Goal: Information Seeking & Learning: Learn about a topic

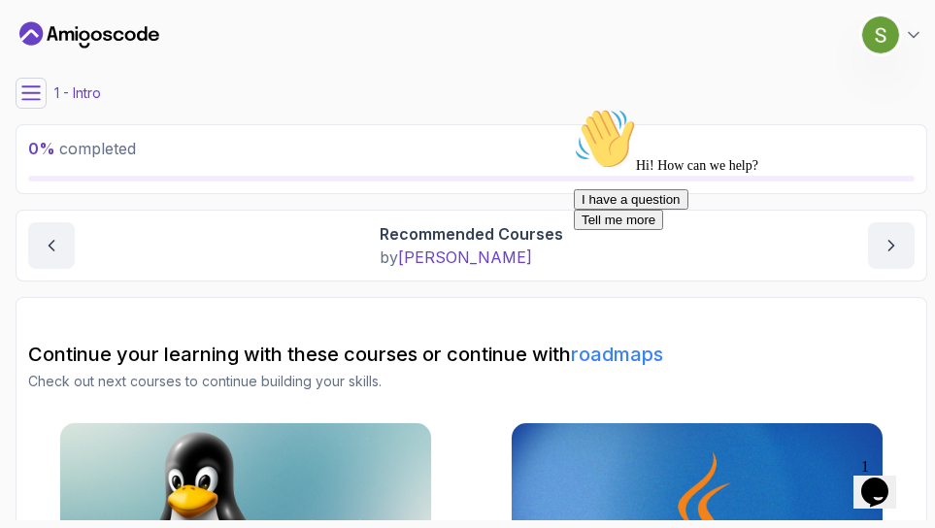
click at [31, 92] on icon at bounding box center [30, 92] width 17 height 13
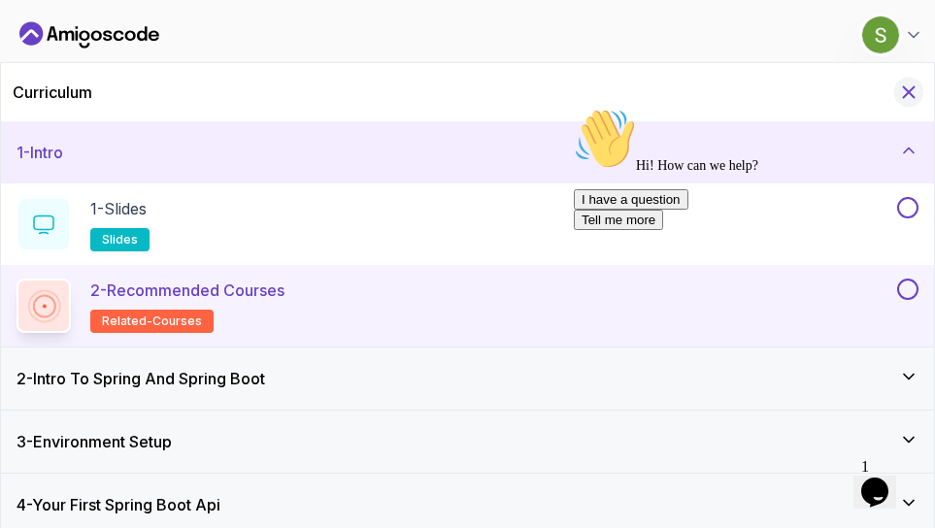
click at [912, 89] on icon "Hide Curriculum for mobile" at bounding box center [909, 92] width 11 height 11
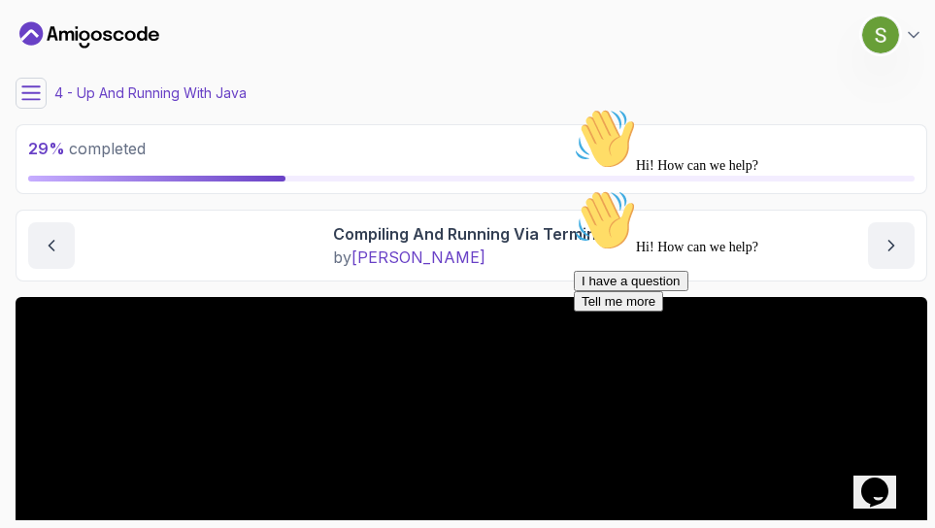
scroll to position [276, 0]
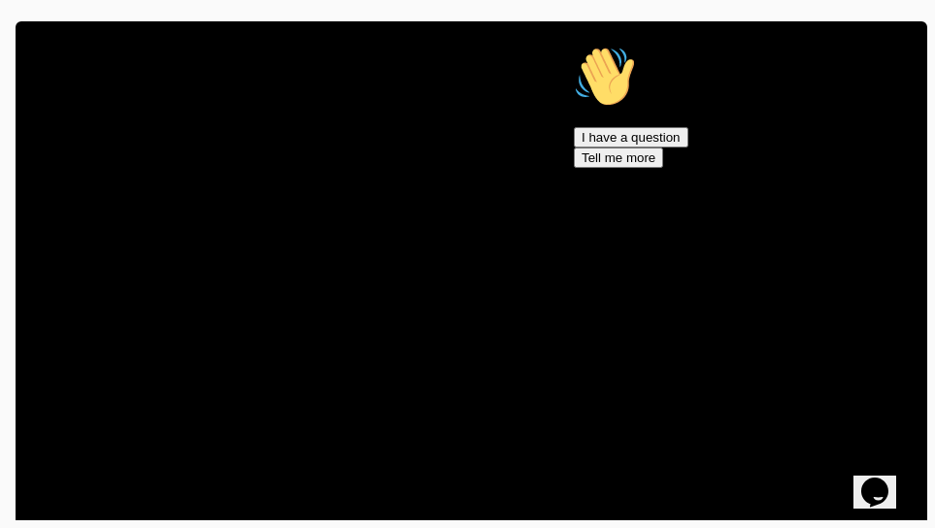
click at [574, 46] on icon "Chat attention grabber" at bounding box center [574, 46] width 0 height 0
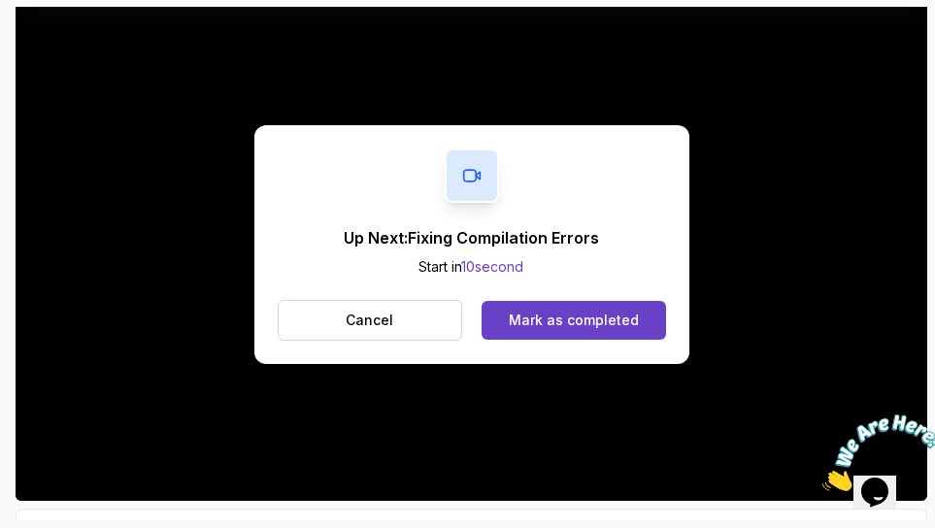
scroll to position [307, 0]
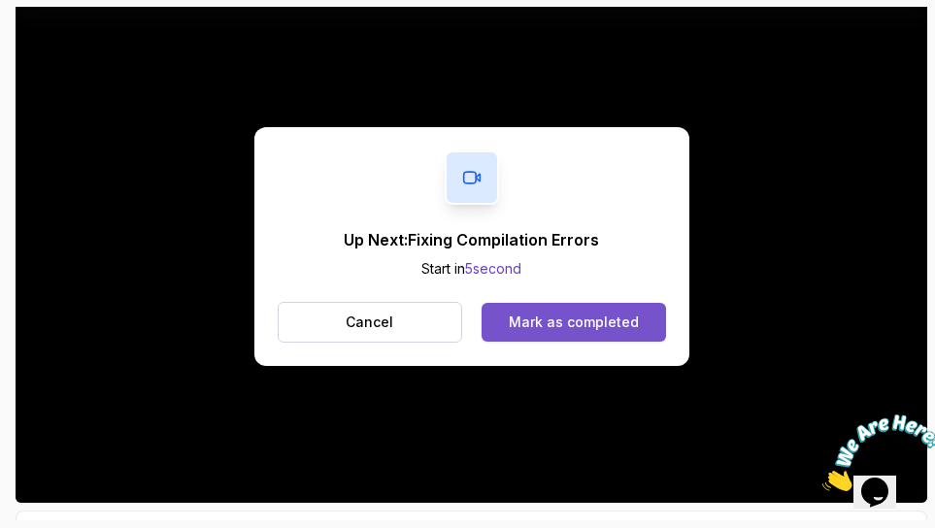
click at [611, 313] on div "Mark as completed" at bounding box center [574, 322] width 130 height 19
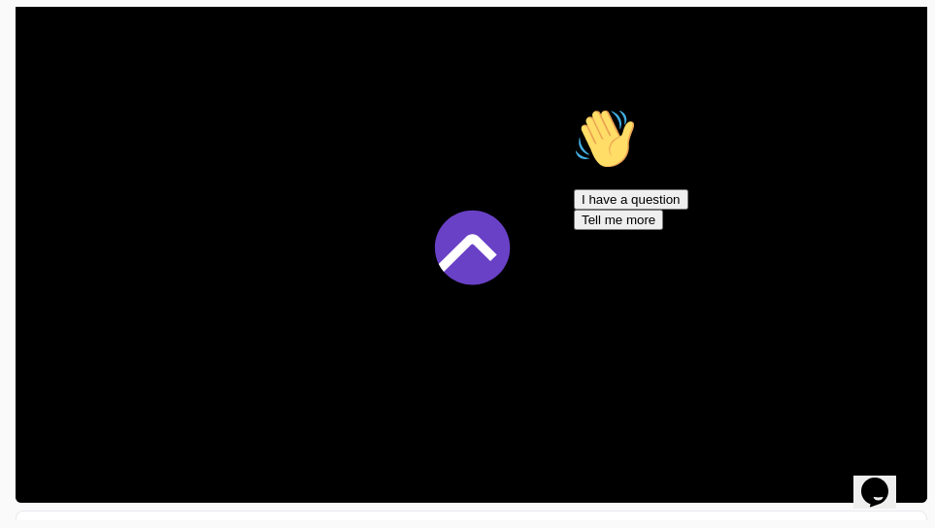
scroll to position [340, 0]
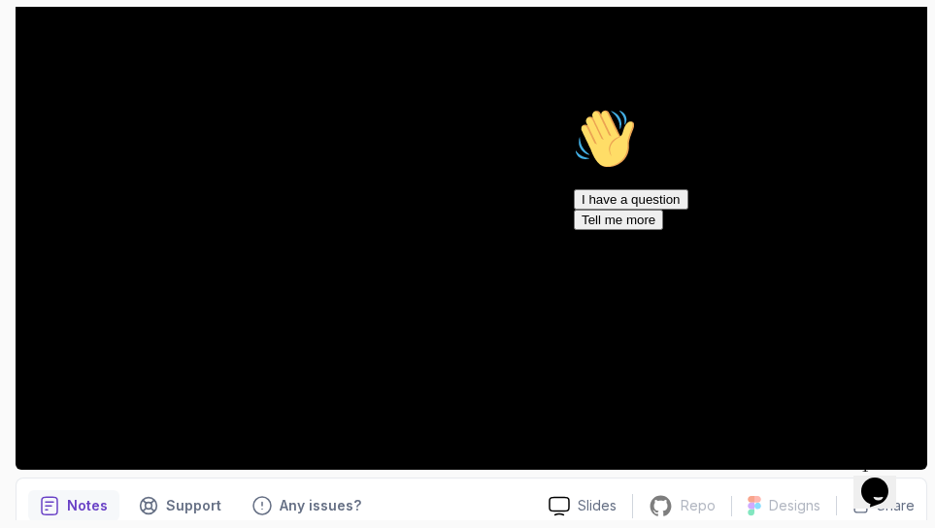
click at [574, 108] on icon "Chat attention grabber" at bounding box center [574, 108] width 0 height 0
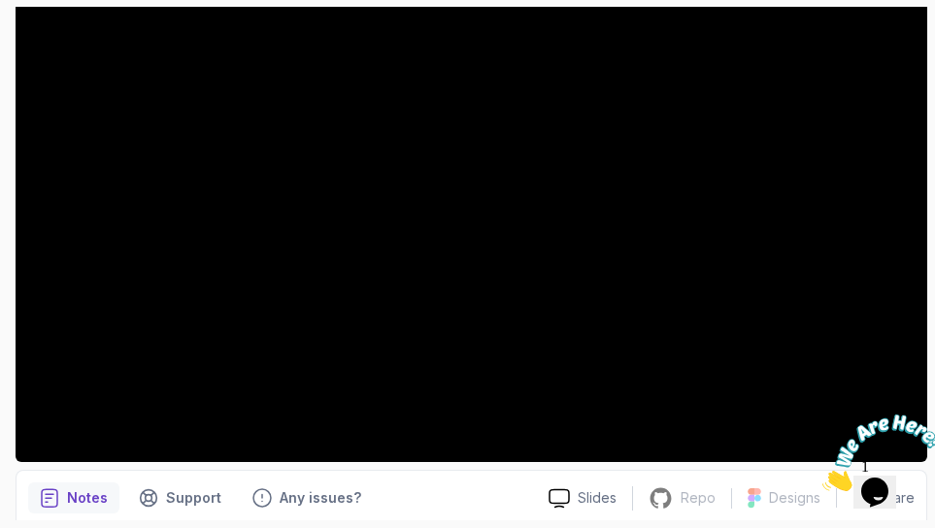
scroll to position [317, 0]
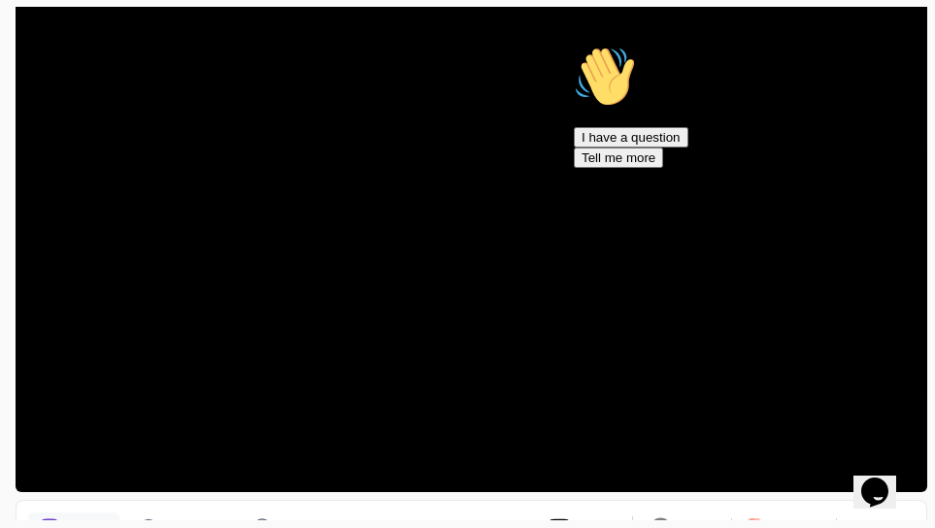
click at [574, 46] on icon "Chat attention grabber" at bounding box center [574, 46] width 0 height 0
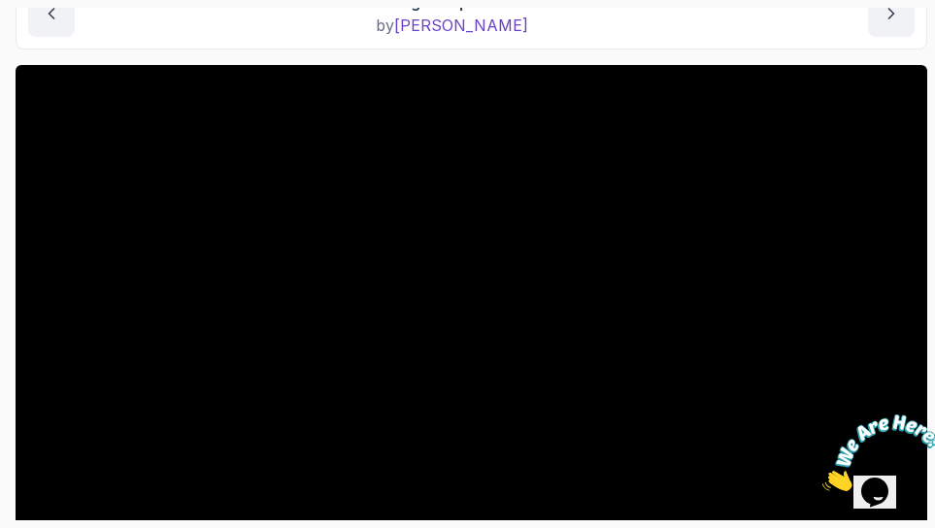
scroll to position [231, 0]
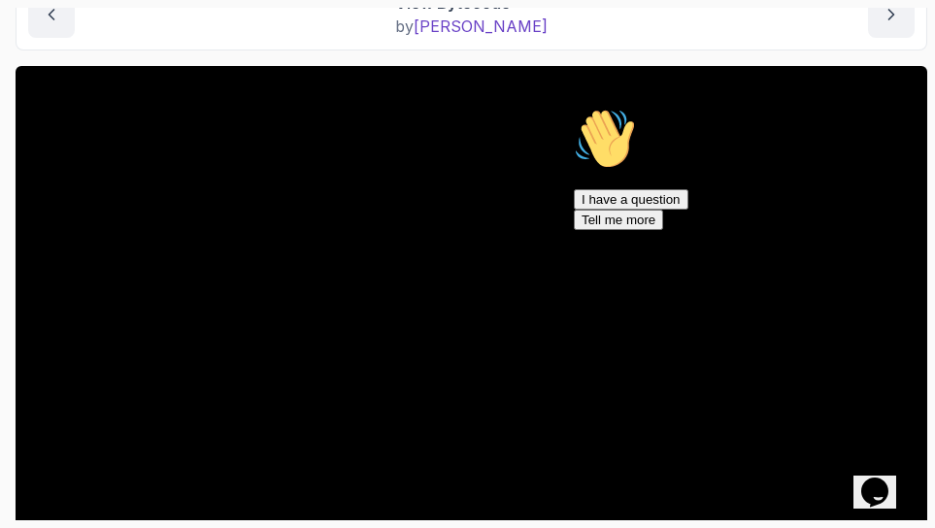
click at [574, 108] on icon "Chat attention grabber" at bounding box center [574, 108] width 0 height 0
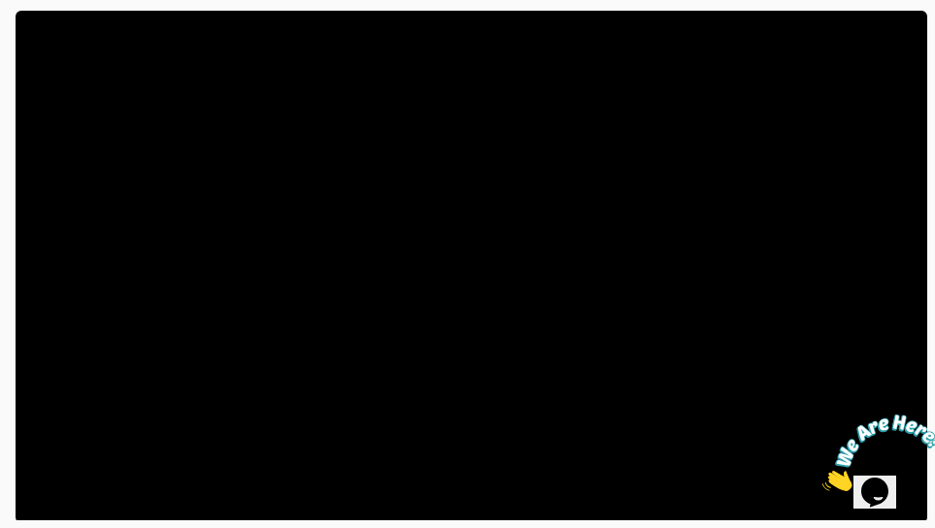
scroll to position [292, 0]
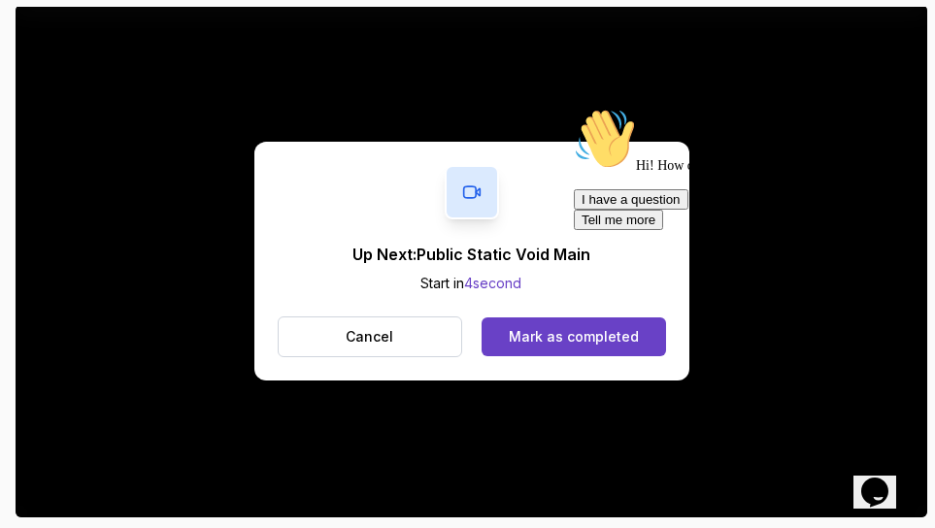
click at [608, 230] on div "Hi! How can we help? I have a question Tell me more" at bounding box center [748, 169] width 349 height 122
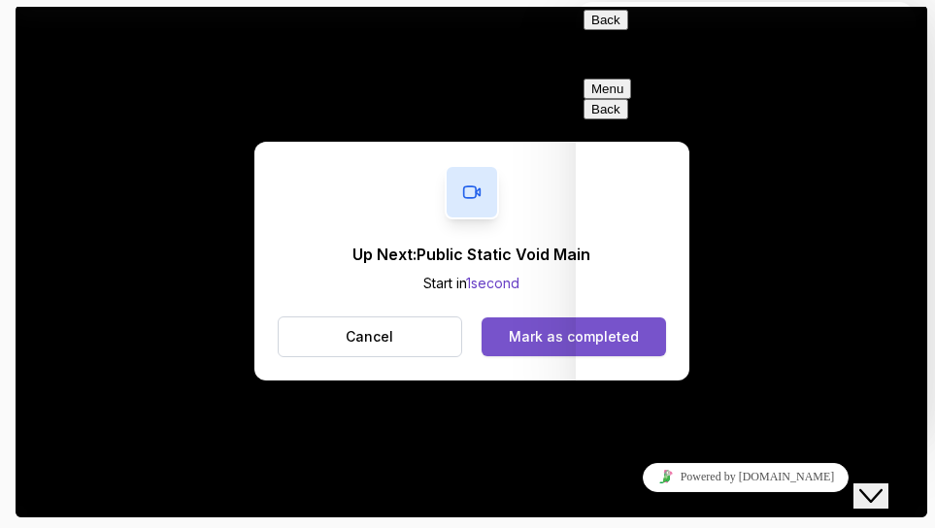
click at [533, 342] on div "Mark as completed" at bounding box center [574, 336] width 130 height 19
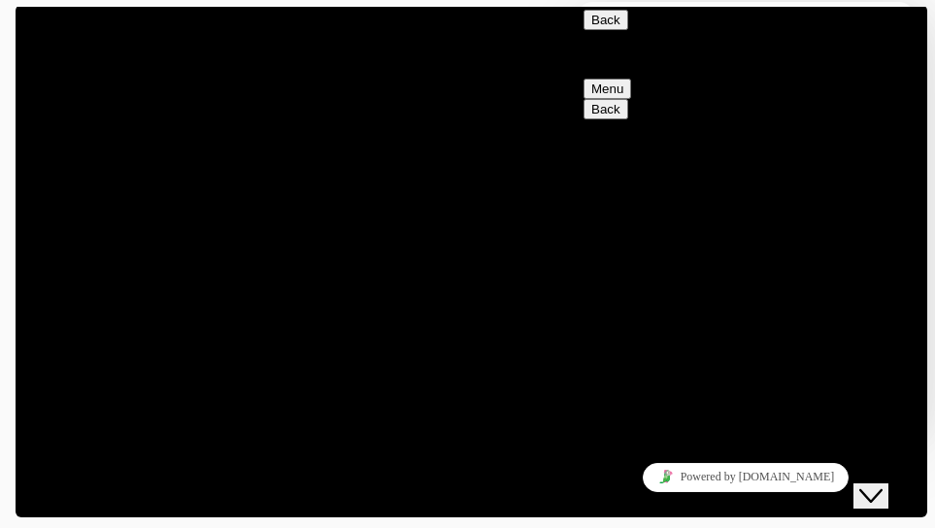
click at [631, 79] on button "Menu" at bounding box center [607, 89] width 48 height 20
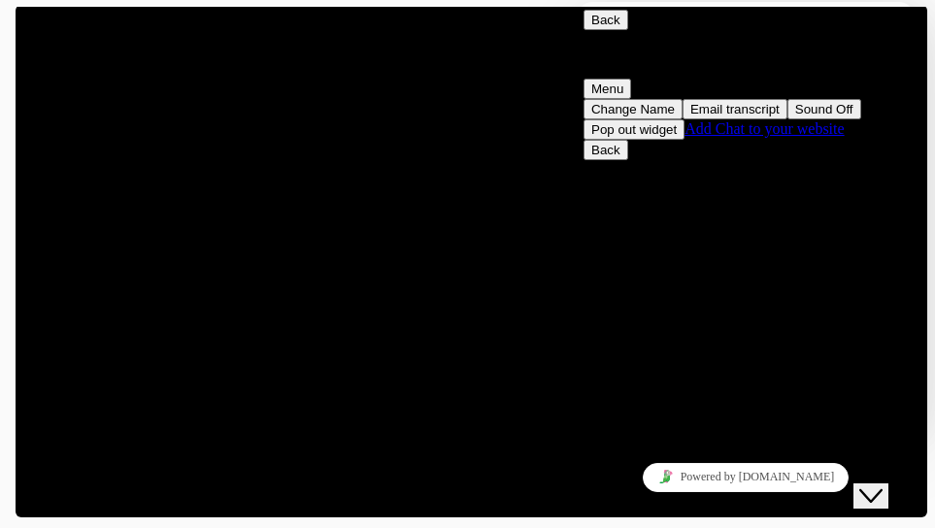
click at [881, 484] on icon "Close Chat This icon closes the chat window." at bounding box center [869, 495] width 23 height 23
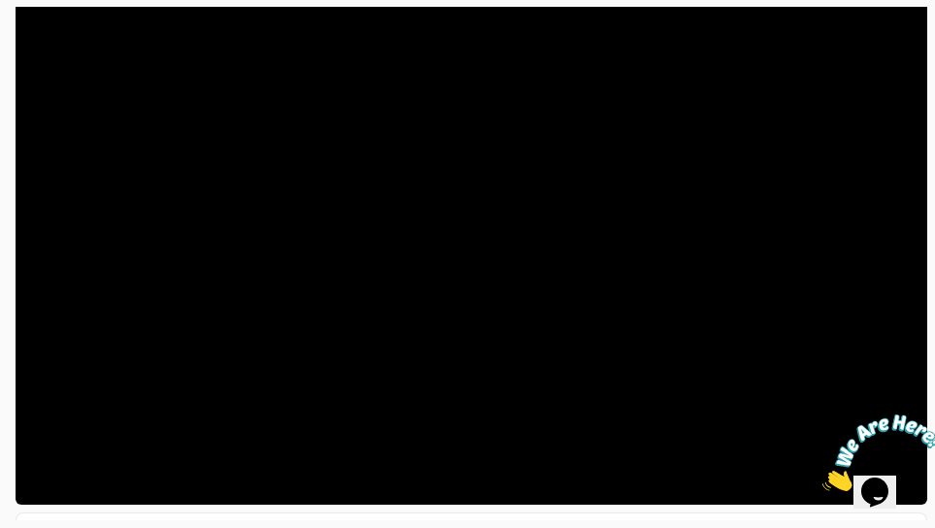
scroll to position [311, 0]
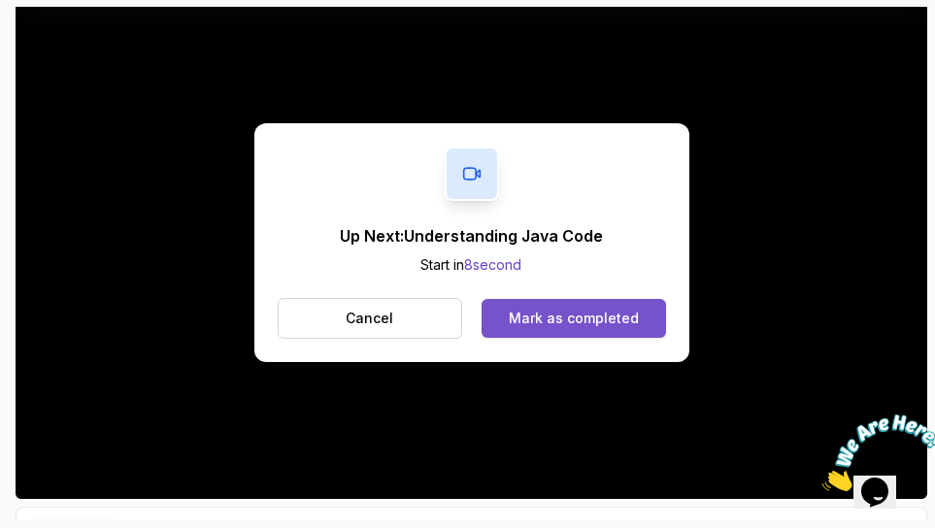
click at [528, 317] on div "Mark as completed" at bounding box center [574, 318] width 130 height 19
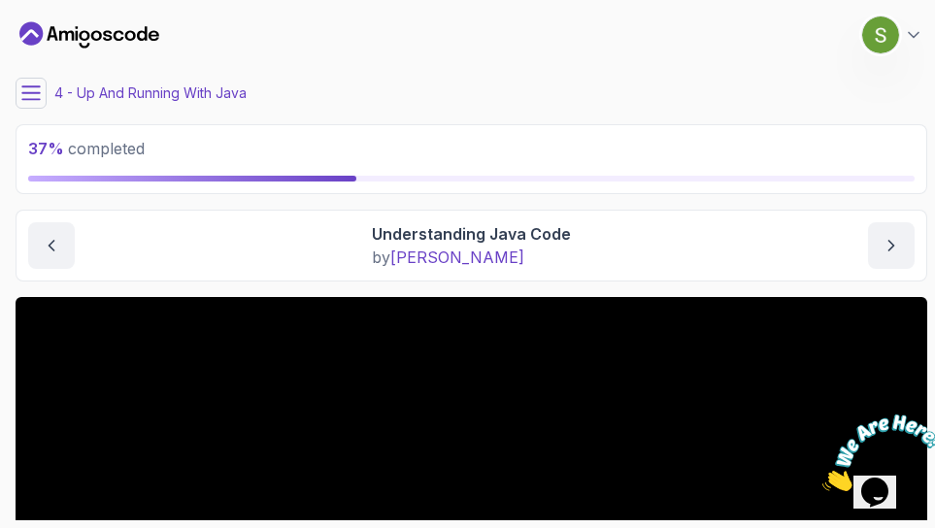
click at [27, 91] on icon at bounding box center [30, 92] width 19 height 19
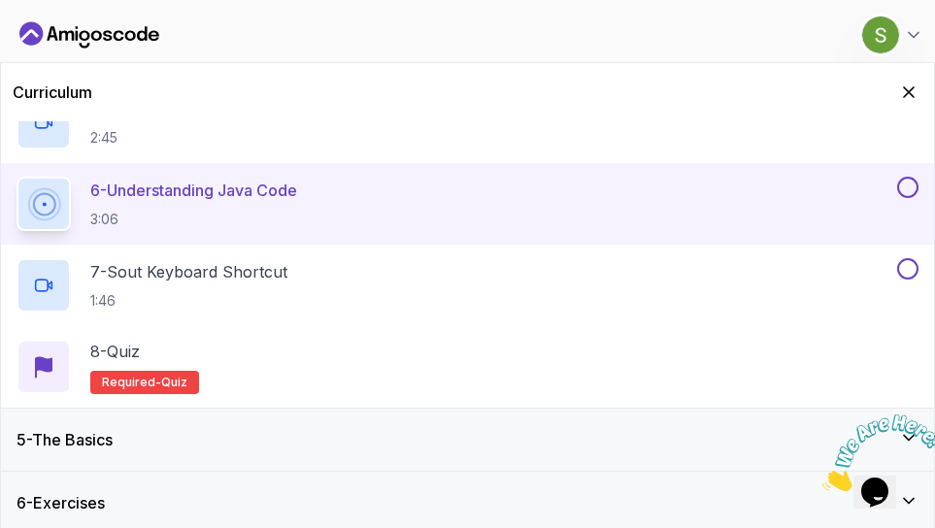
scroll to position [623, 0]
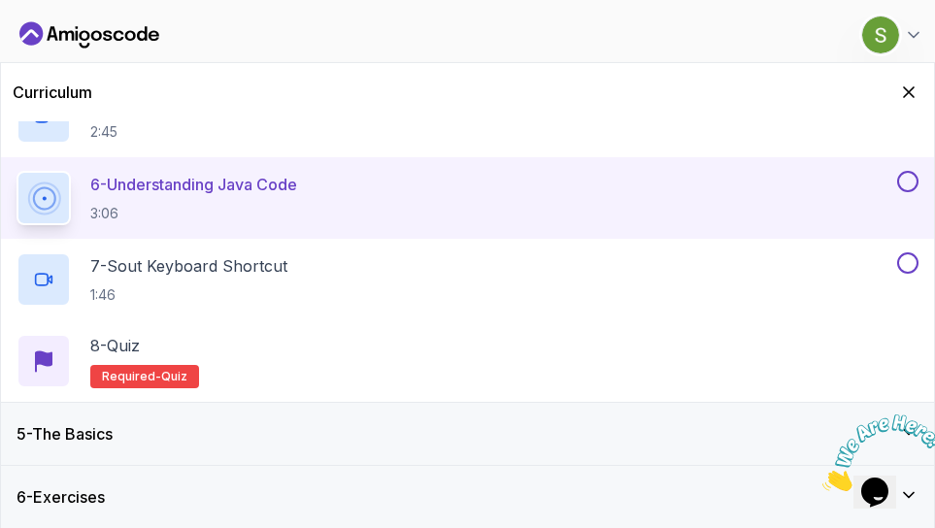
click at [705, 432] on div "5 - The Basics" at bounding box center [468, 433] width 902 height 23
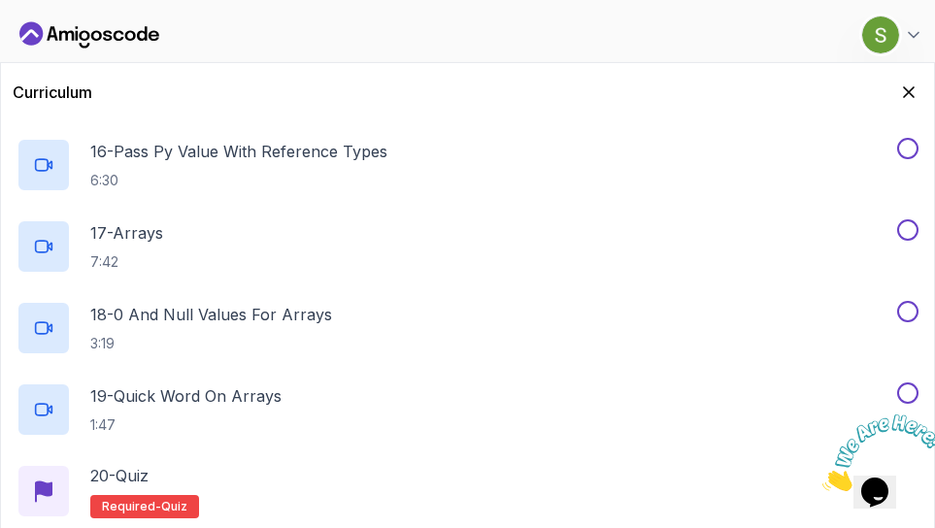
scroll to position [1602, 0]
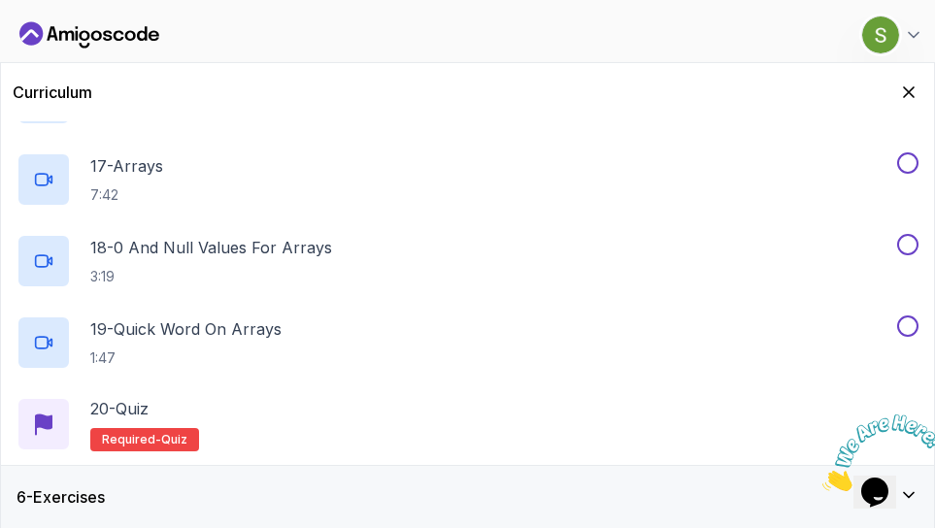
click at [821, 478] on icon "Close" at bounding box center [821, 486] width 0 height 17
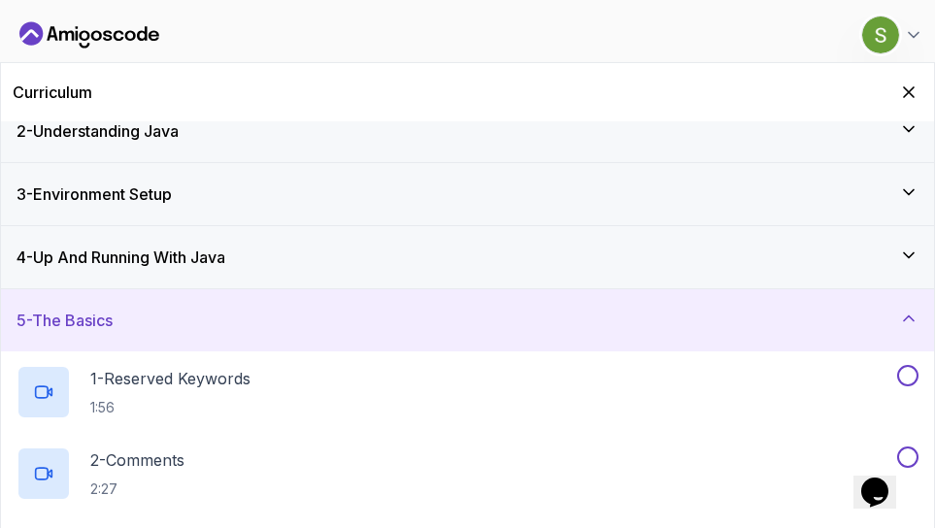
scroll to position [83, 0]
click at [901, 318] on icon at bounding box center [908, 319] width 19 height 19
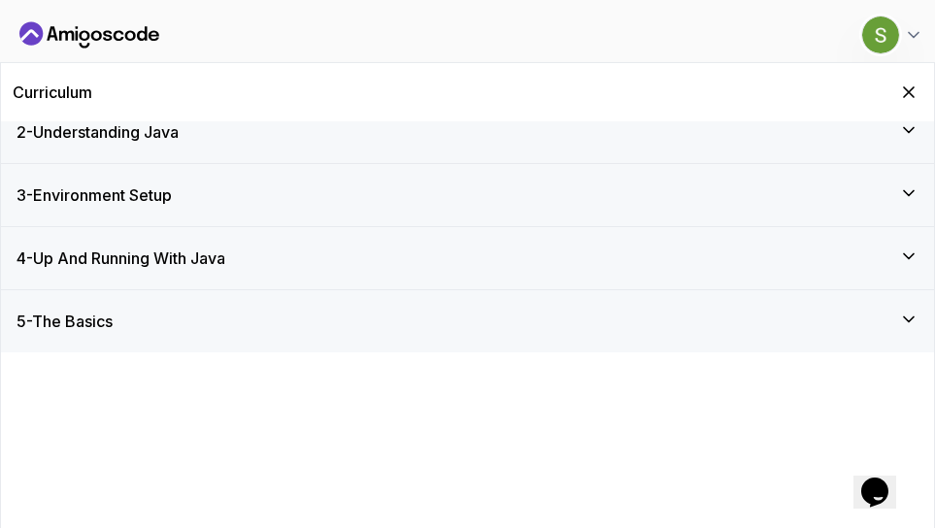
scroll to position [0, 0]
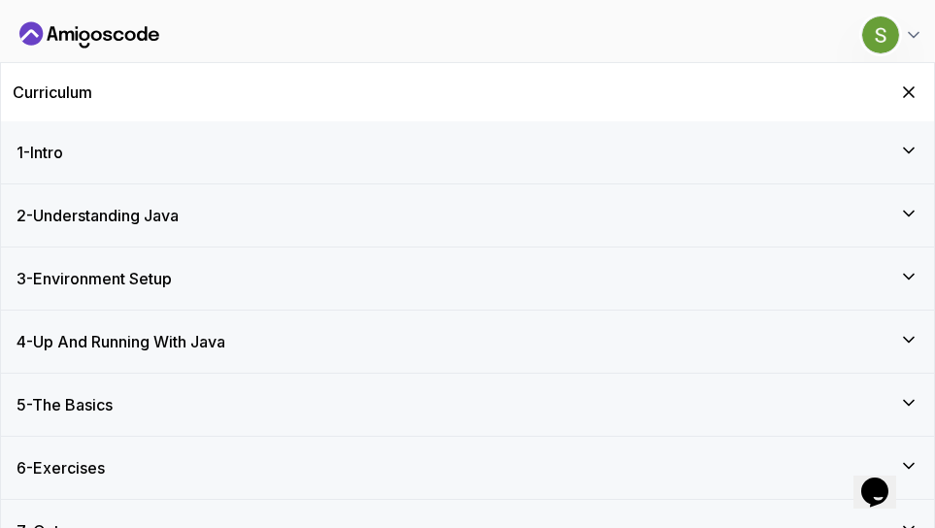
click at [478, 334] on div "4 - Up And Running With Java" at bounding box center [468, 341] width 902 height 23
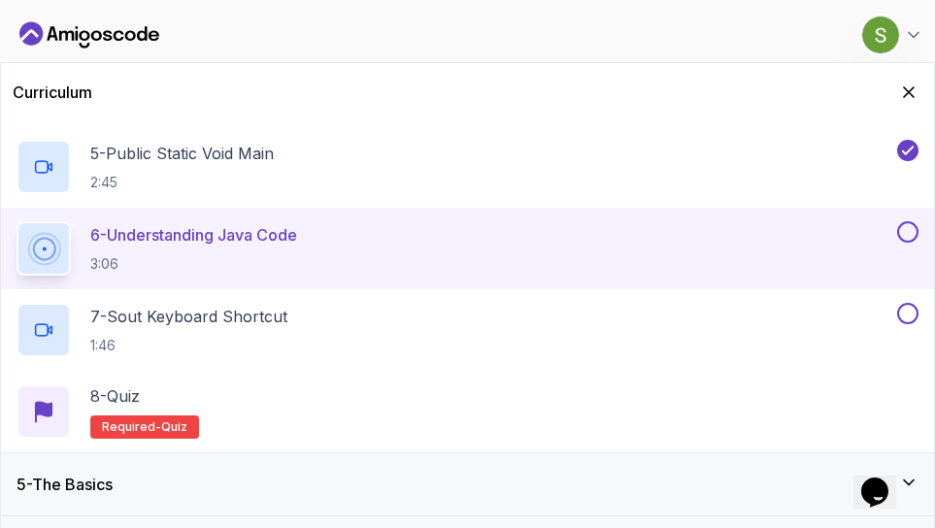
scroll to position [623, 0]
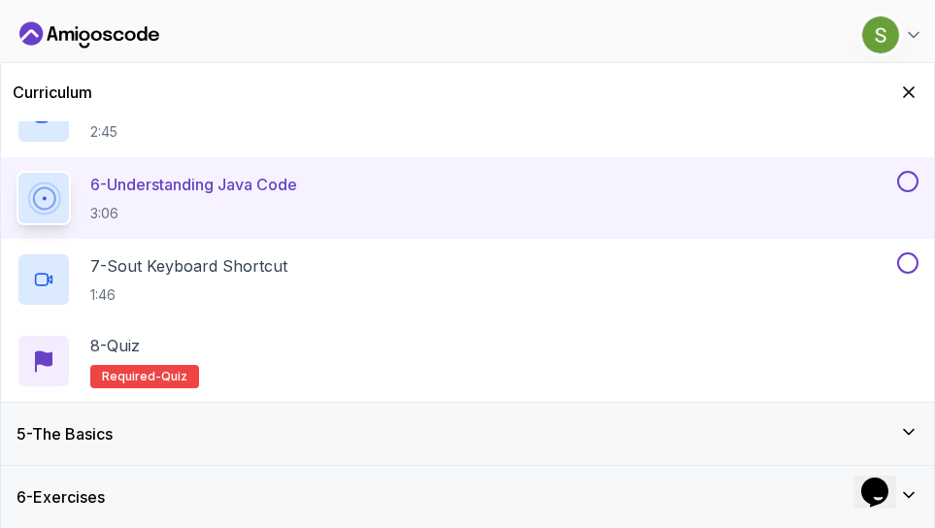
click at [423, 417] on div "5 - The Basics" at bounding box center [467, 434] width 933 height 62
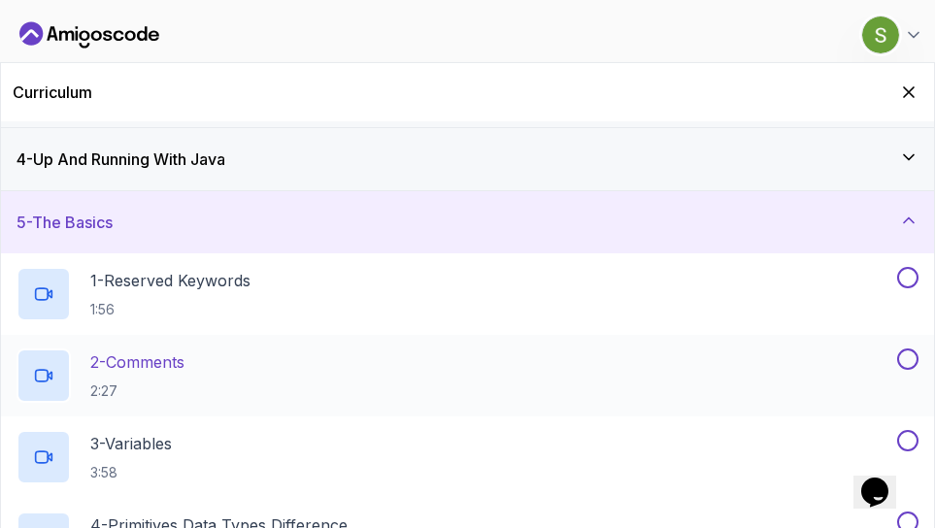
scroll to position [182, 0]
click at [480, 201] on div "5 - The Basics" at bounding box center [467, 223] width 933 height 62
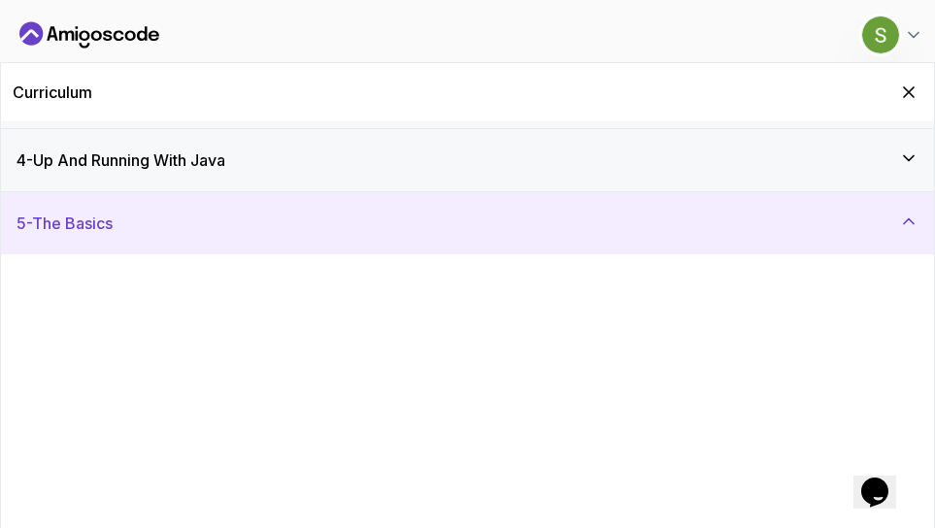
scroll to position [0, 0]
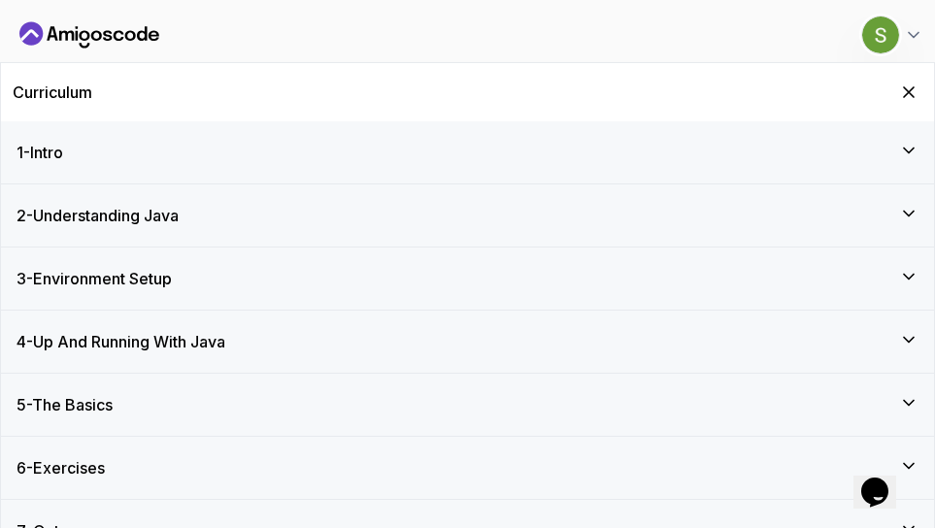
click at [447, 343] on div "4 - Up And Running With Java" at bounding box center [468, 341] width 902 height 23
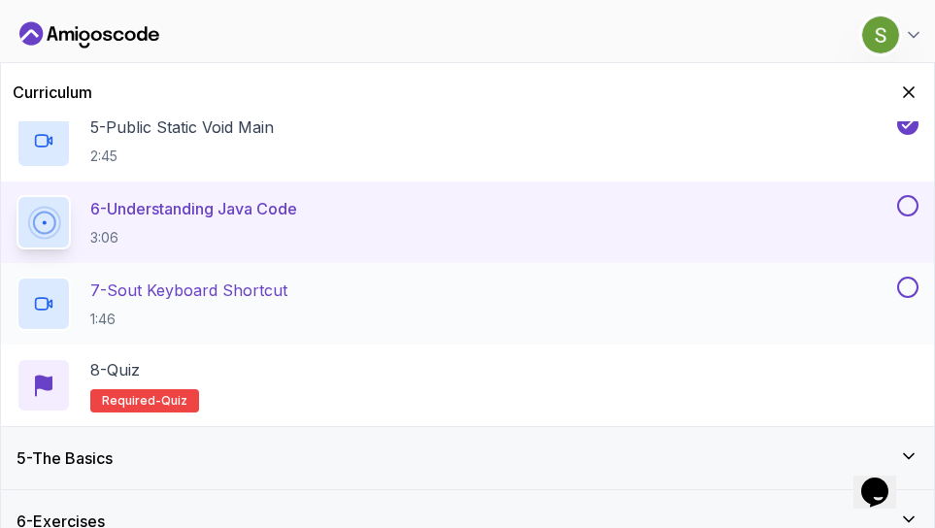
scroll to position [623, 0]
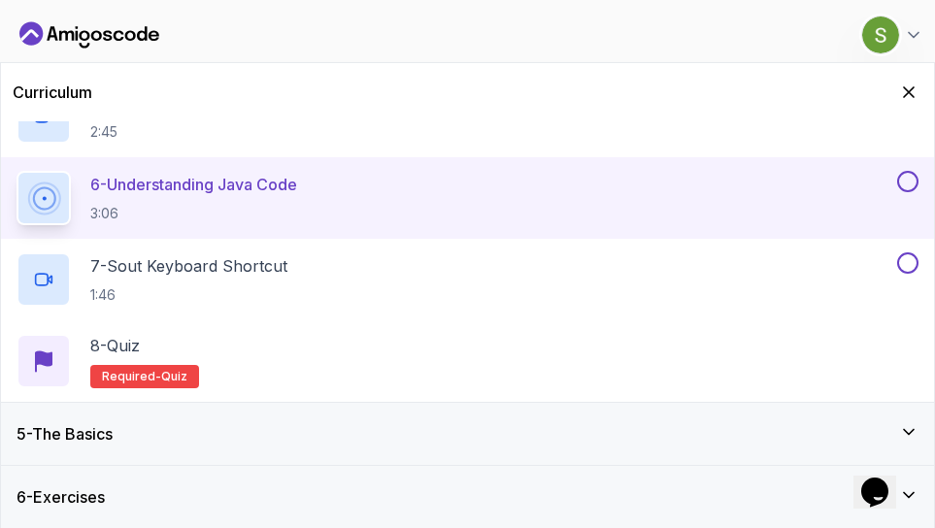
click at [444, 429] on div "5 - The Basics" at bounding box center [468, 433] width 902 height 23
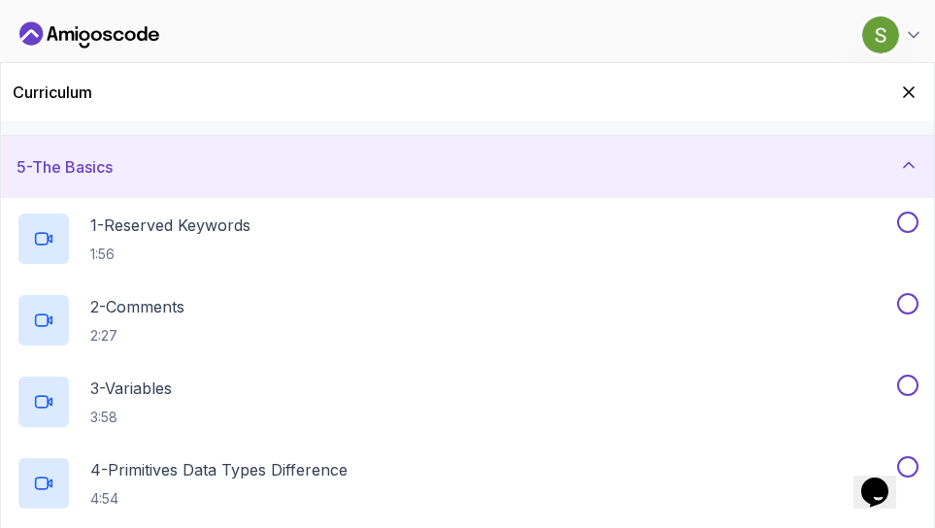
scroll to position [268, 0]
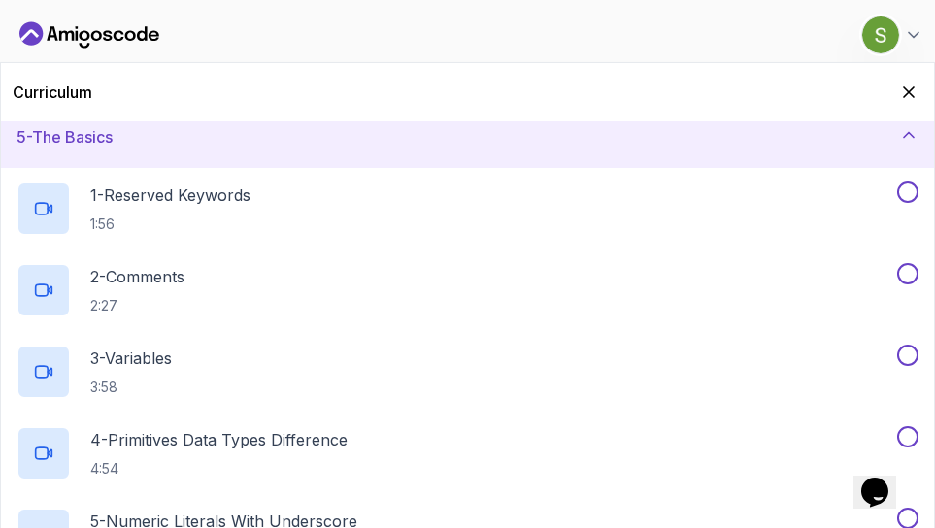
click at [537, 135] on div "5 - The Basics" at bounding box center [468, 136] width 902 height 23
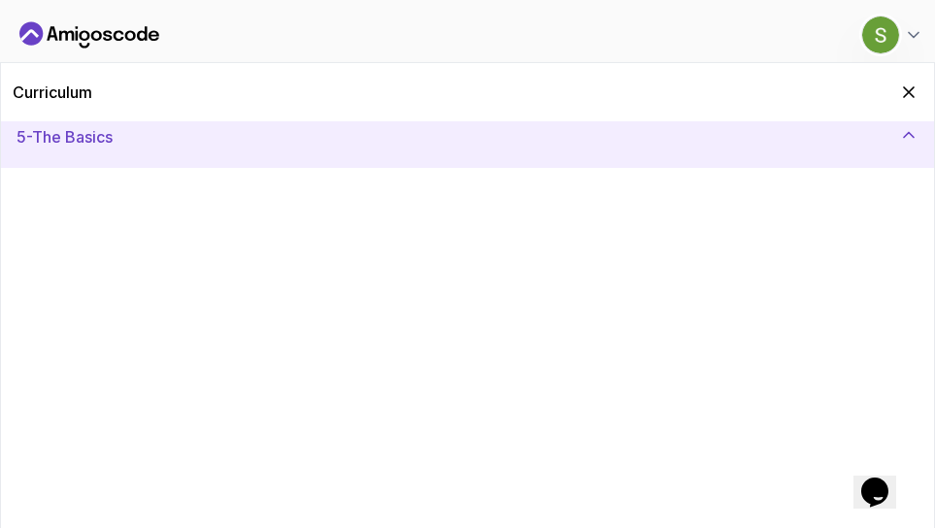
scroll to position [0, 0]
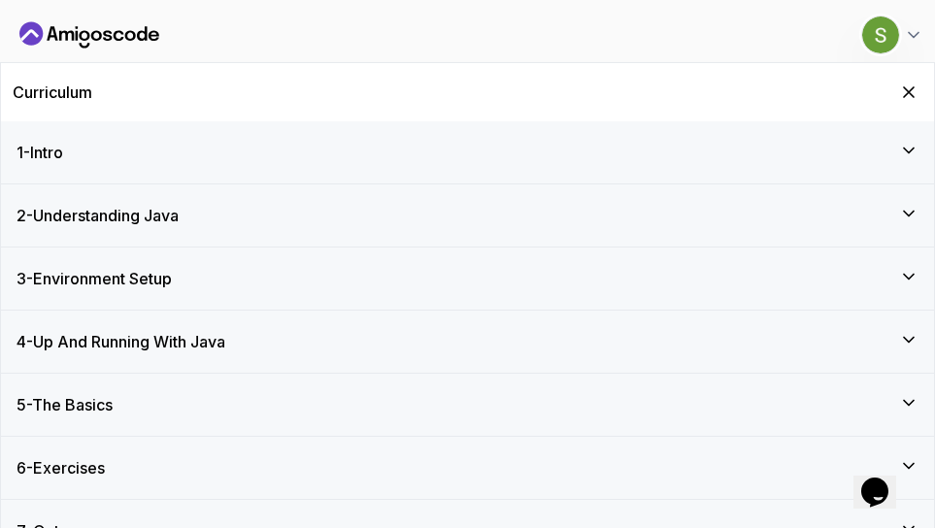
click at [422, 346] on div "4 - Up And Running With Java" at bounding box center [468, 341] width 902 height 23
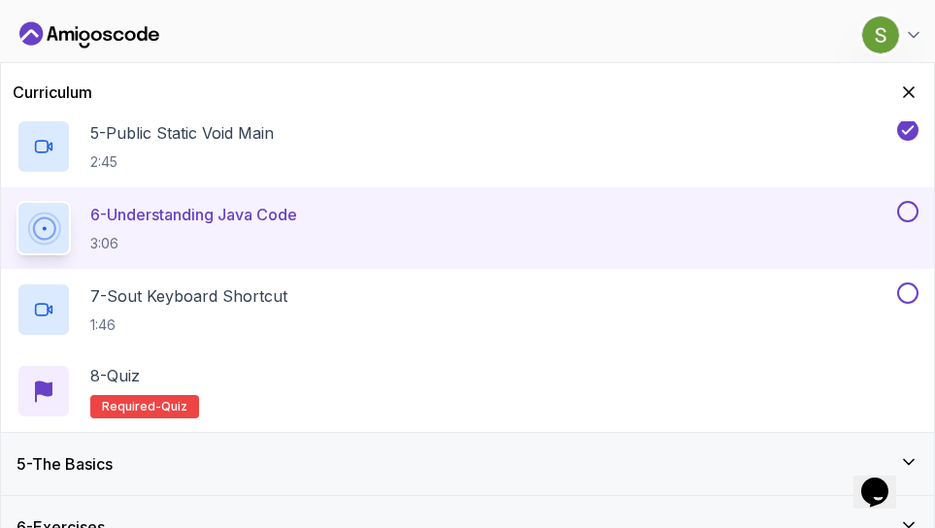
scroll to position [623, 0]
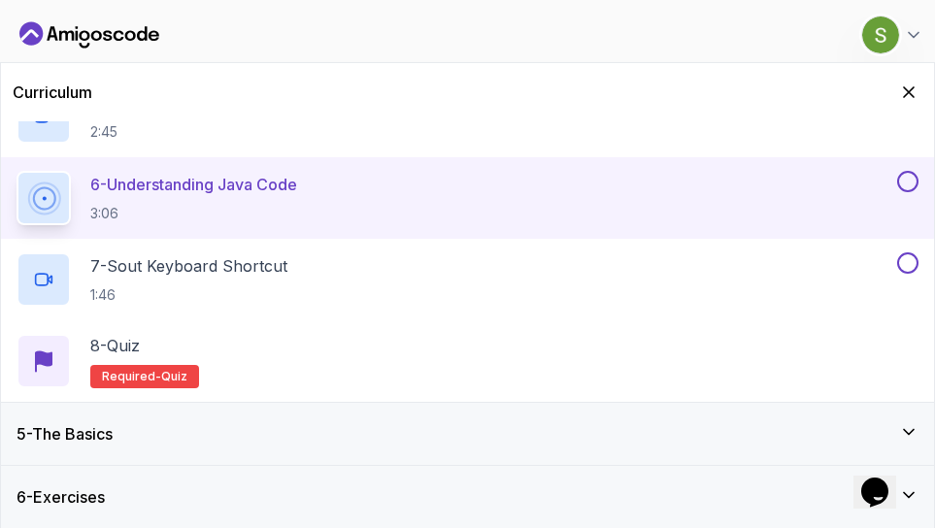
click at [406, 500] on div "6 - Exercises" at bounding box center [468, 496] width 902 height 23
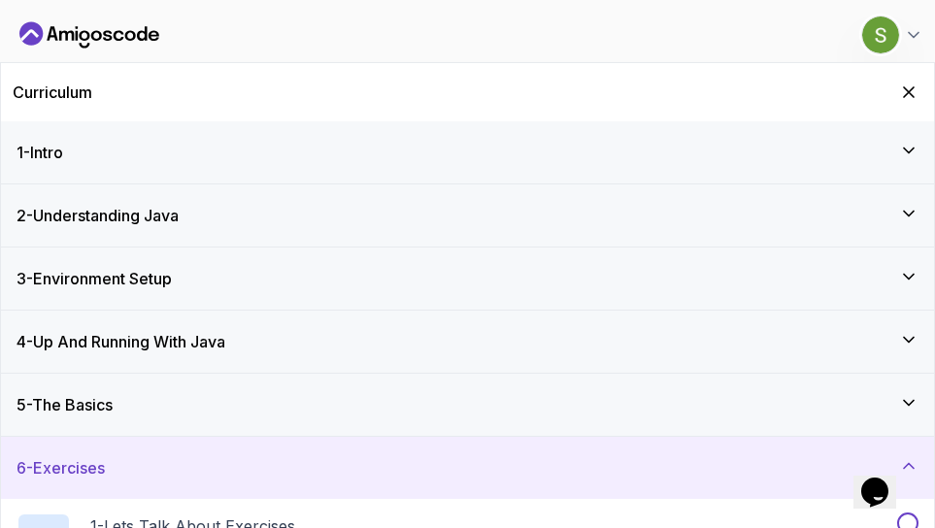
scroll to position [134, 0]
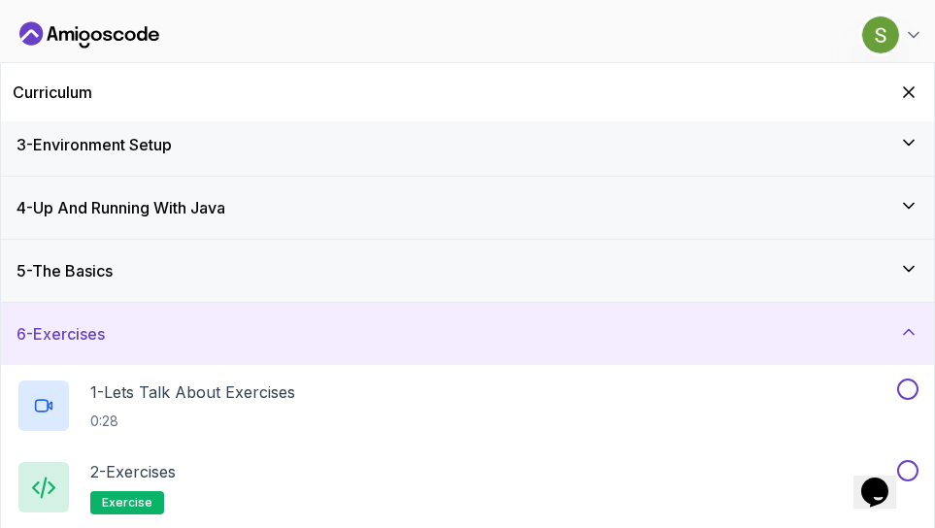
click at [495, 219] on div "4 - Up And Running With Java" at bounding box center [467, 208] width 933 height 62
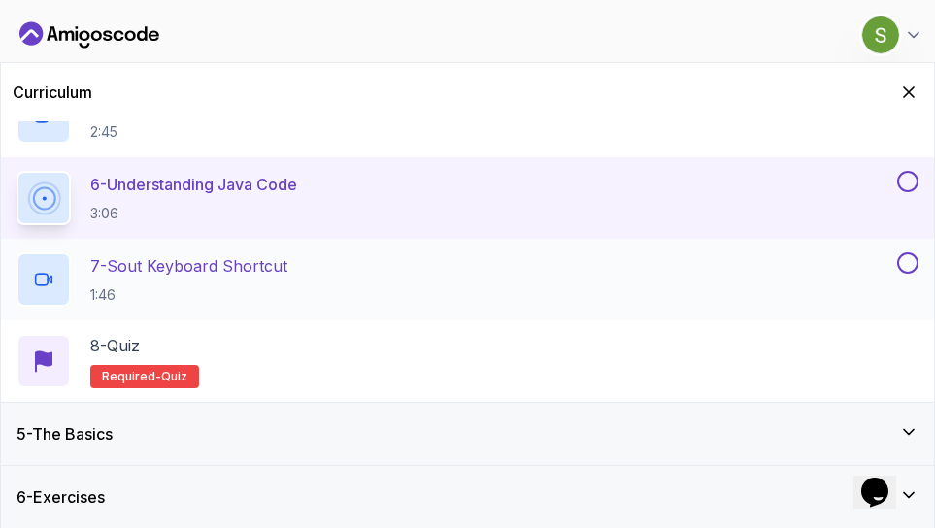
scroll to position [0, 0]
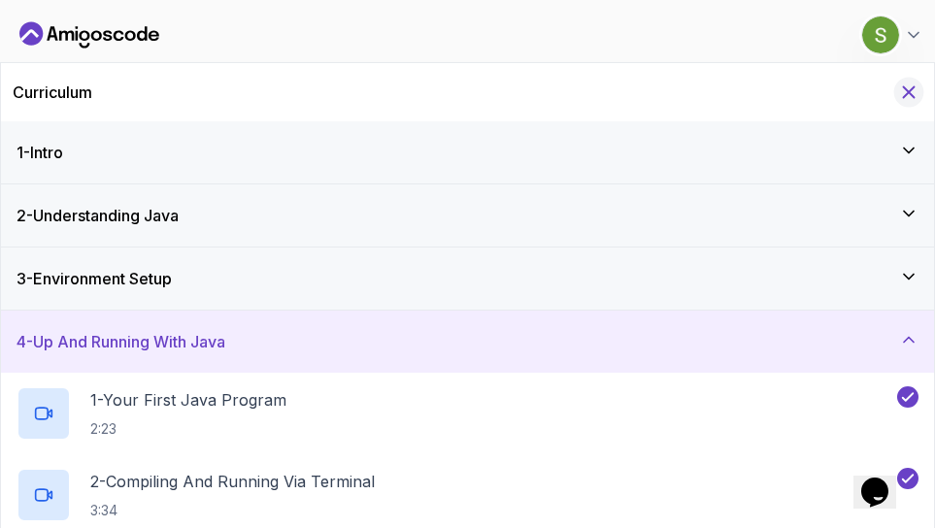
click at [912, 91] on icon "Hide Curriculum for mobile" at bounding box center [908, 92] width 21 height 21
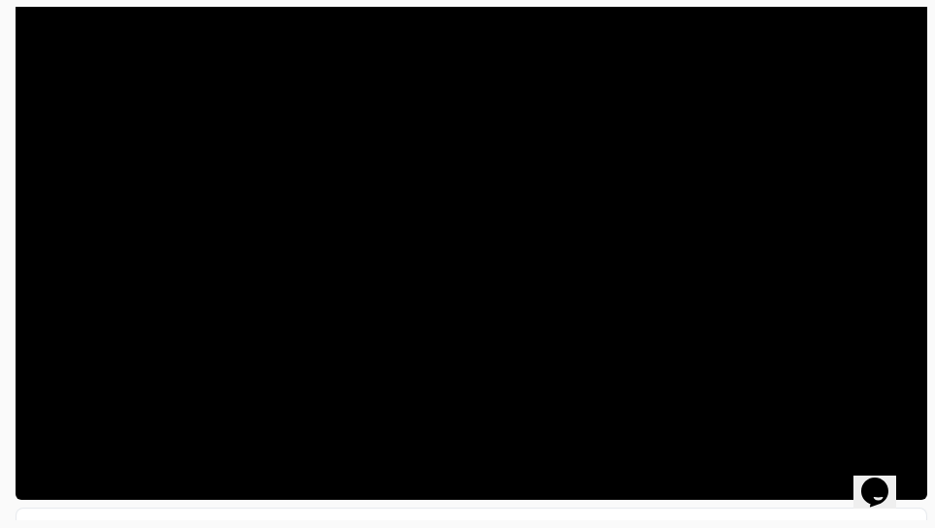
scroll to position [312, 0]
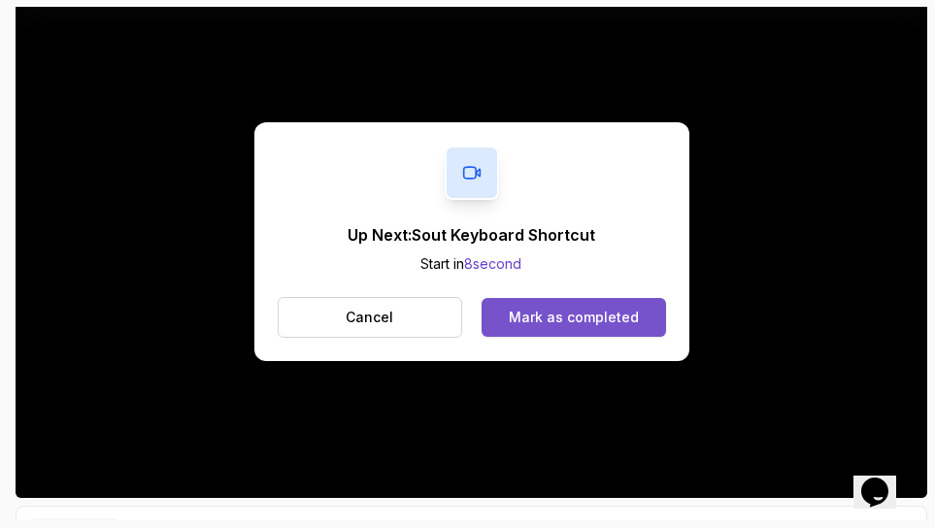
click at [537, 325] on div "Mark as completed" at bounding box center [574, 317] width 130 height 19
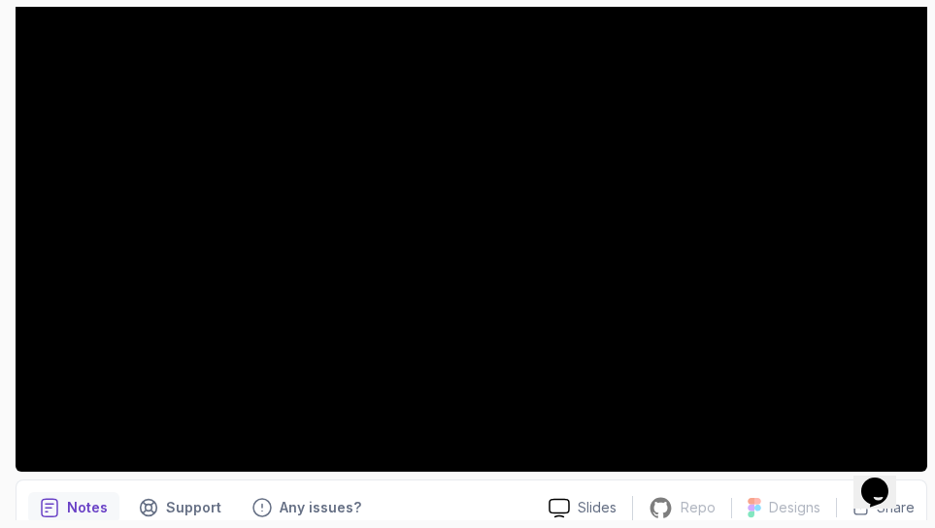
scroll to position [337, 0]
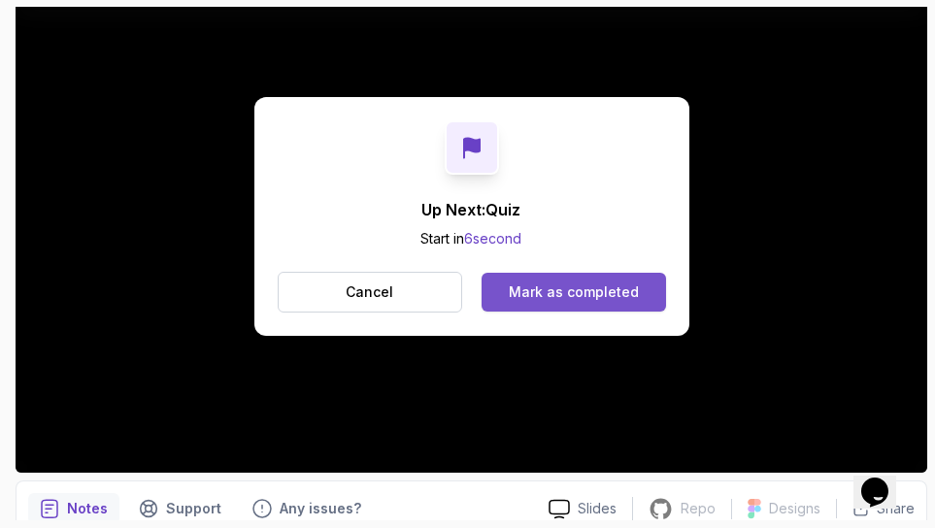
click at [635, 288] on button "Mark as completed" at bounding box center [572, 292] width 183 height 39
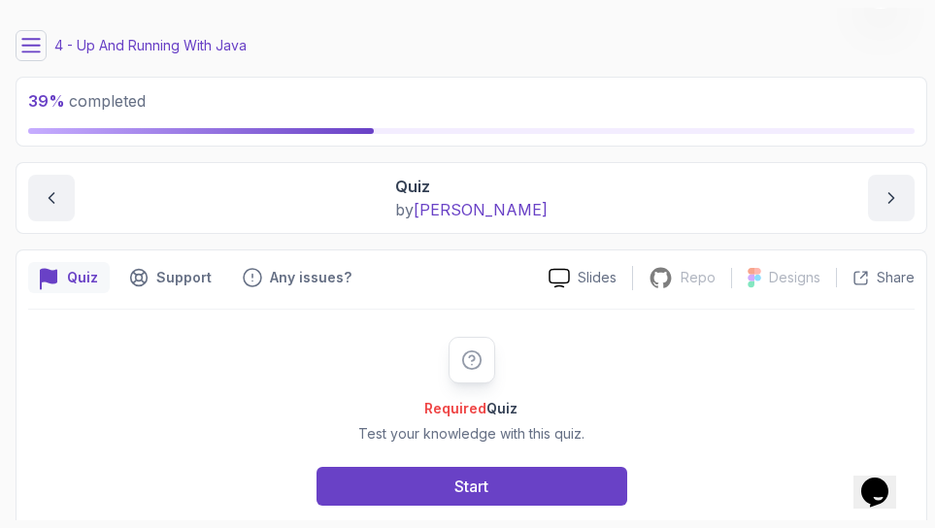
scroll to position [71, 0]
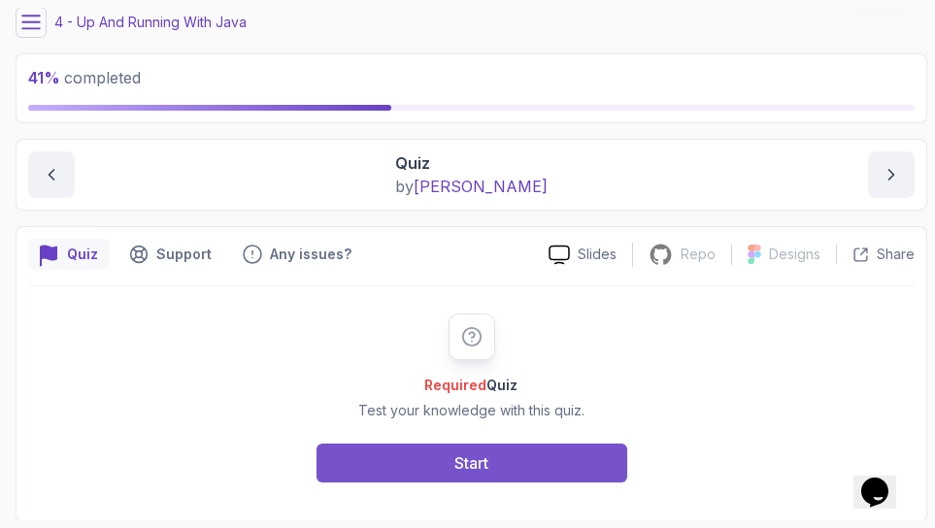
click at [507, 460] on button "Start" at bounding box center [471, 463] width 311 height 39
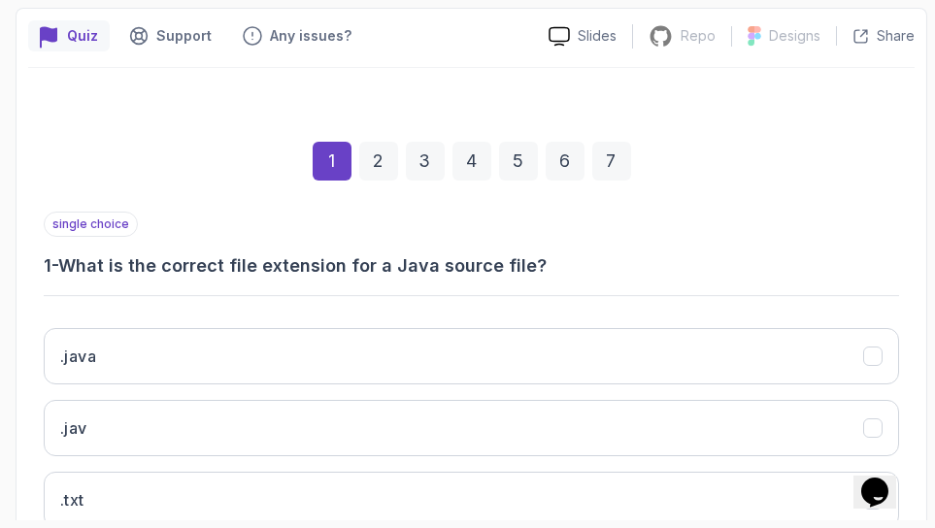
scroll to position [387, 0]
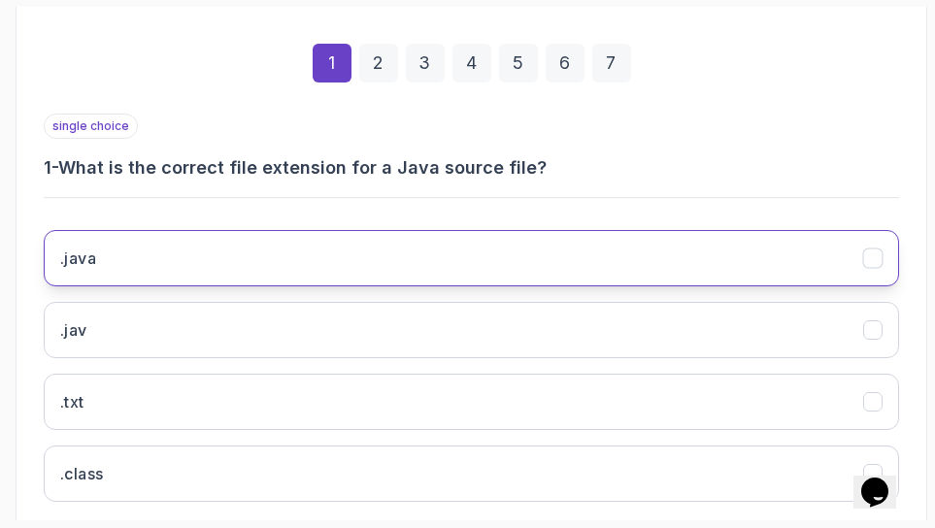
click at [111, 261] on button ".java" at bounding box center [471, 258] width 855 height 56
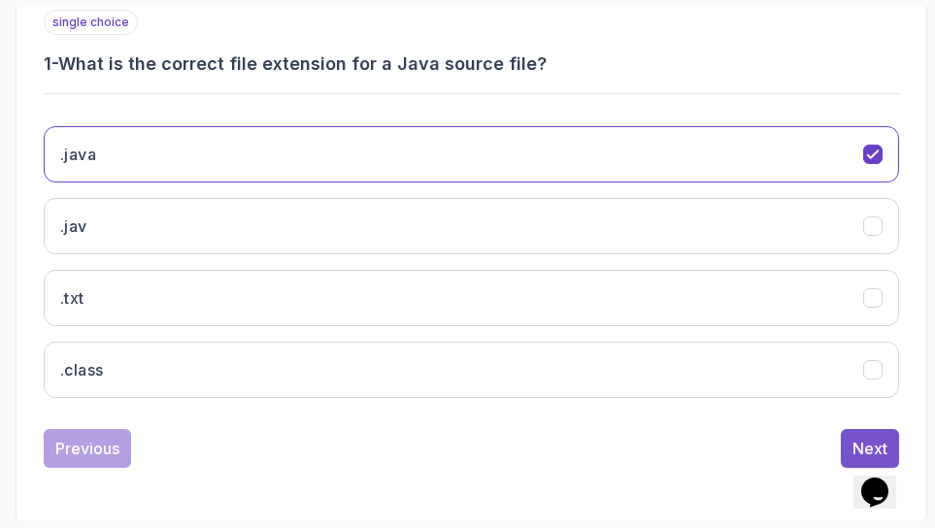
click at [857, 437] on div "Next" at bounding box center [869, 448] width 35 height 23
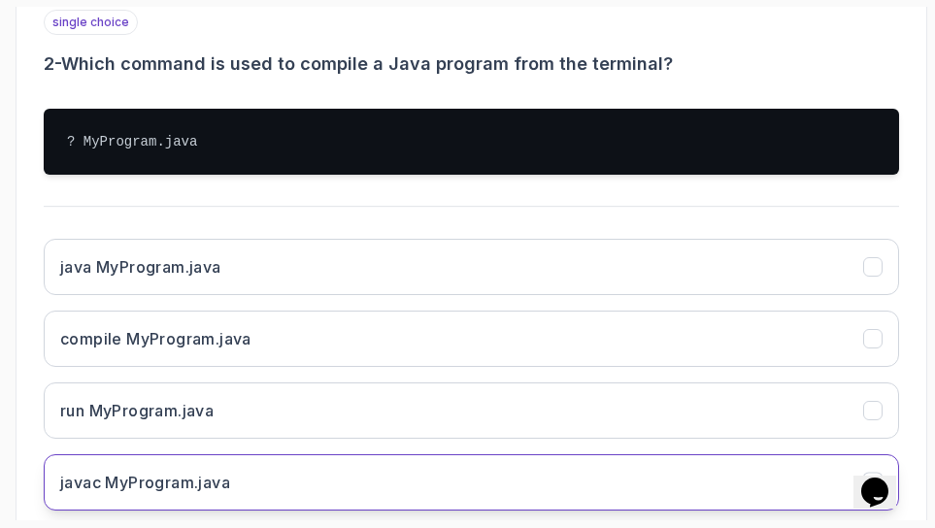
click at [207, 471] on h3 "javac MyProgram.java" at bounding box center [145, 482] width 170 height 23
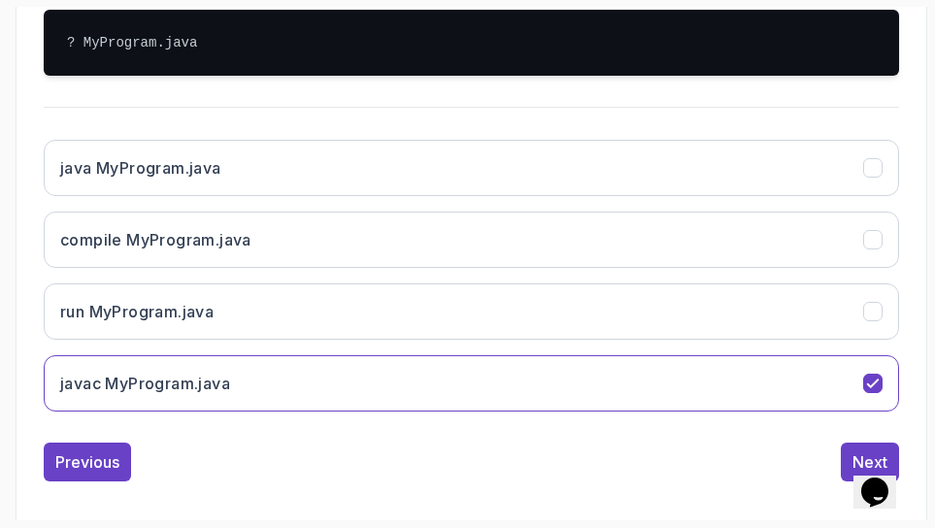
scroll to position [604, 0]
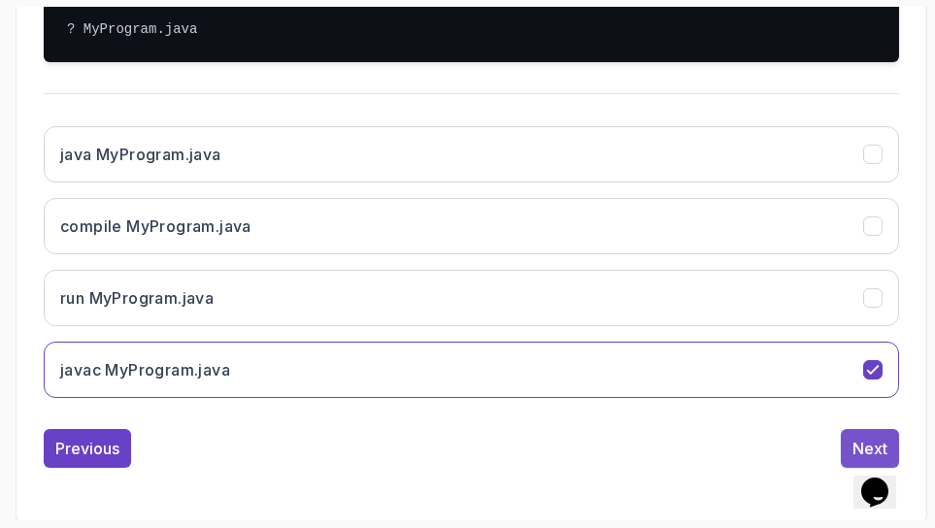
click at [851, 432] on button "Next" at bounding box center [870, 448] width 58 height 39
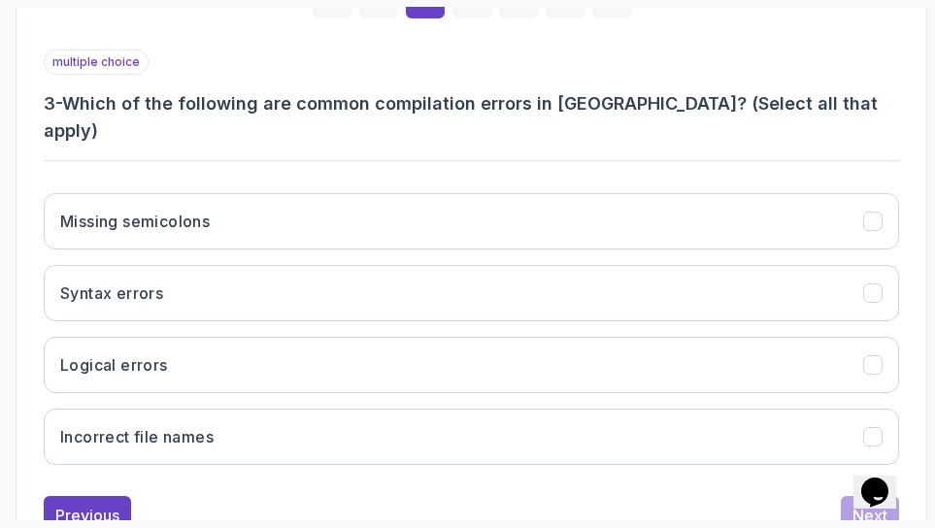
scroll to position [455, 0]
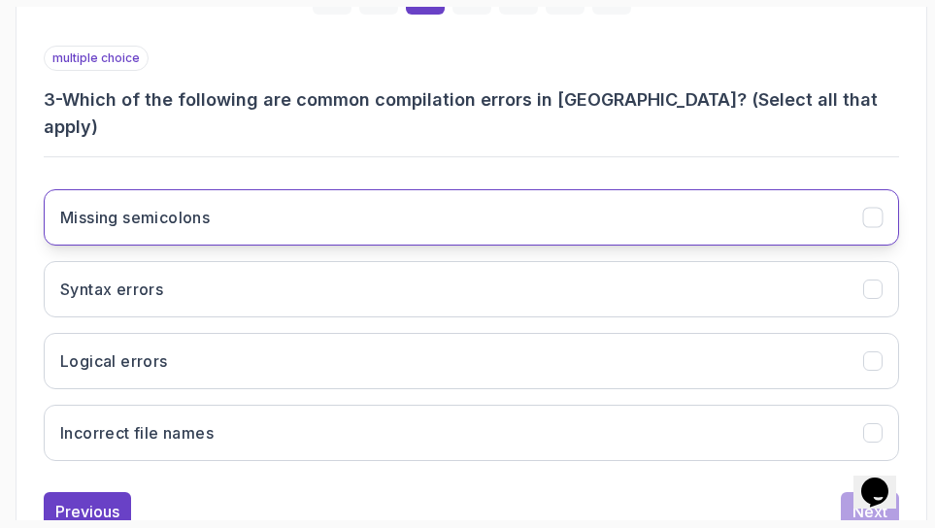
click at [870, 214] on icon "Missing semicolons" at bounding box center [872, 218] width 11 height 8
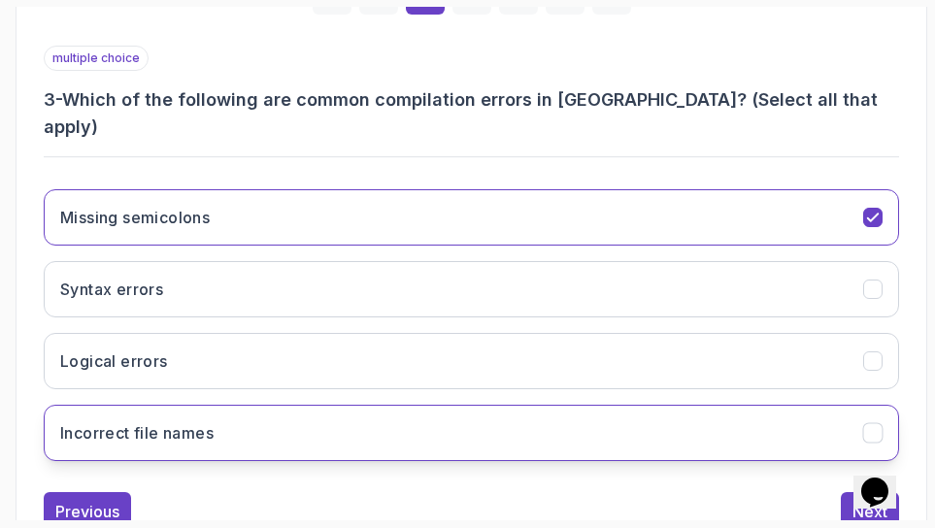
click at [870, 424] on icon "Incorrect file names" at bounding box center [873, 433] width 18 height 18
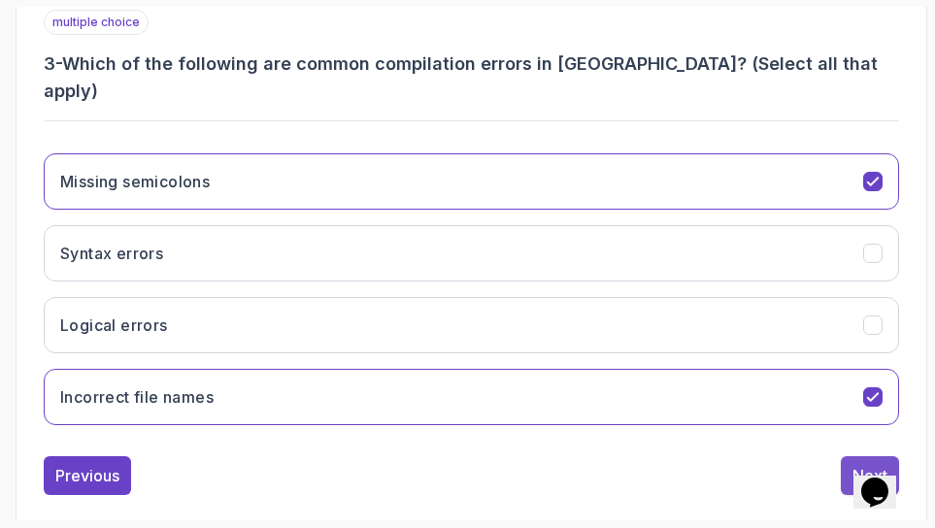
click at [854, 464] on div "Next" at bounding box center [869, 475] width 35 height 23
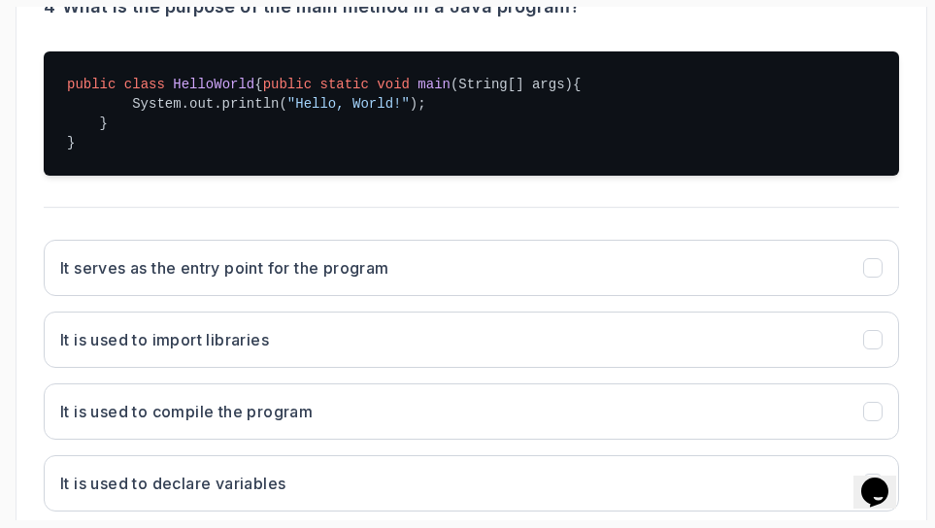
scroll to position [569, 0]
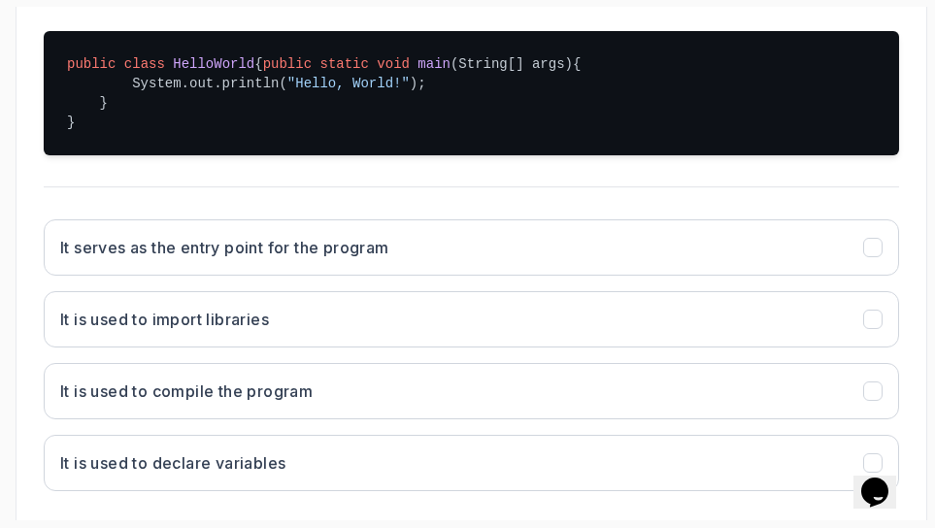
click at [348, 256] on h3 "It serves as the entry point for the program" at bounding box center [224, 247] width 329 height 23
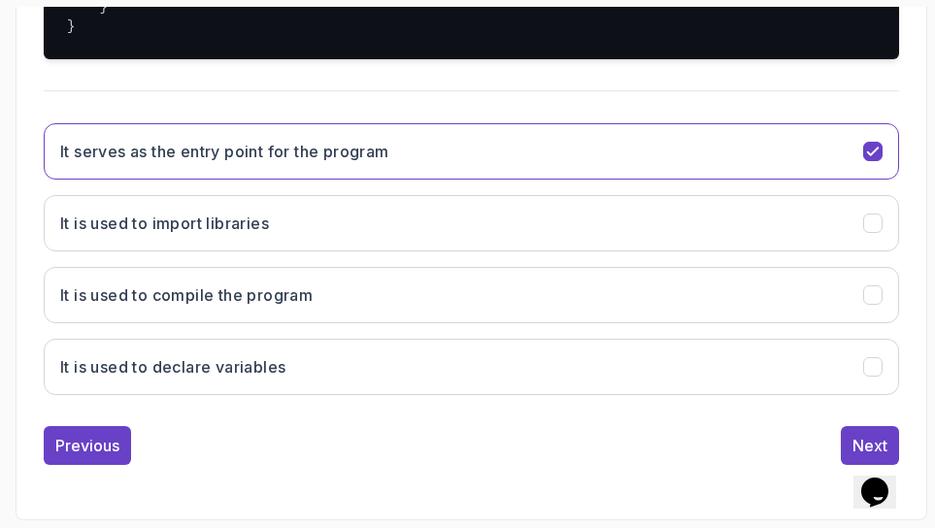
scroll to position [681, 0]
click at [847, 432] on button "Next" at bounding box center [870, 445] width 58 height 39
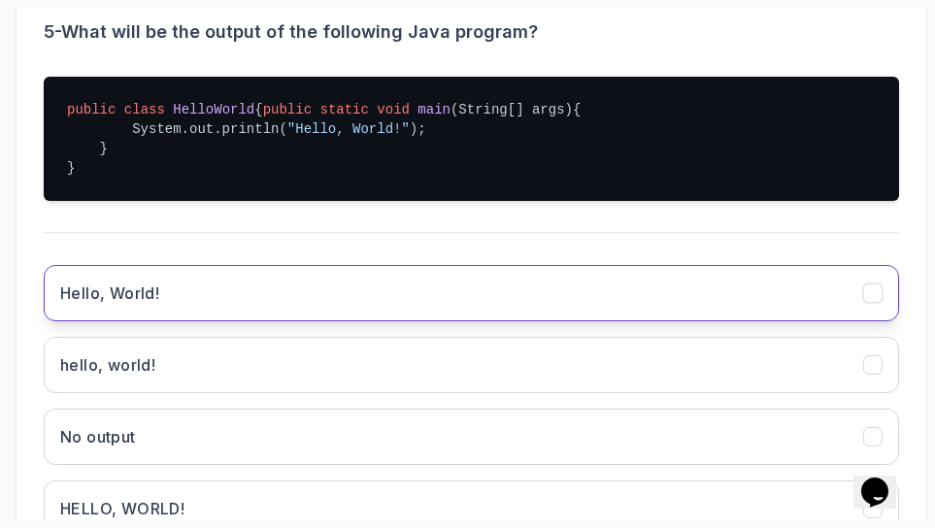
scroll to position [519, 0]
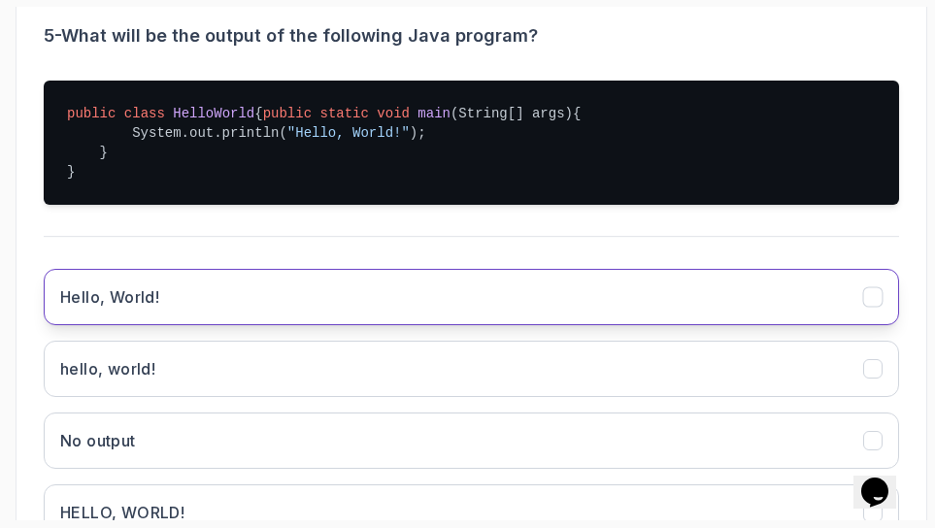
click at [168, 306] on button "Hello, World!" at bounding box center [471, 297] width 855 height 56
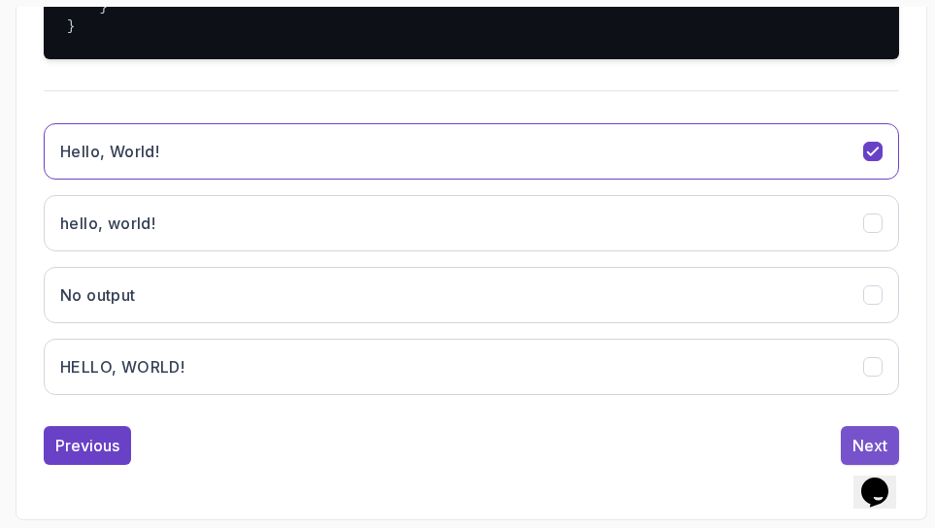
click at [846, 437] on button "Next" at bounding box center [870, 445] width 58 height 39
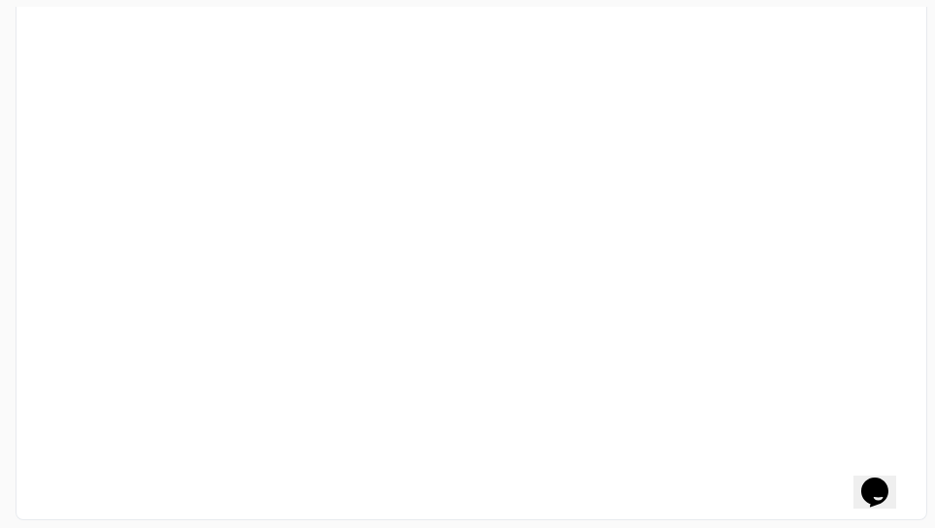
scroll to position [491, 0]
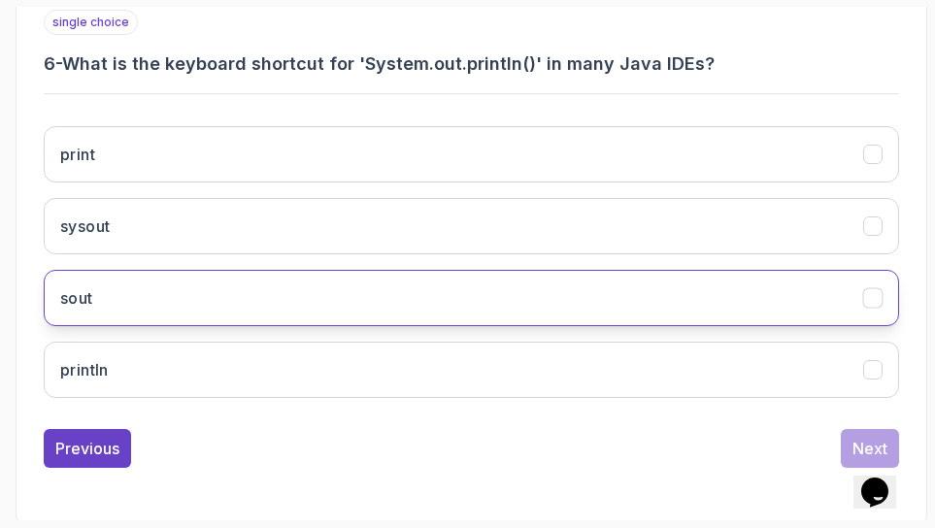
click at [308, 279] on button "sout" at bounding box center [471, 298] width 855 height 56
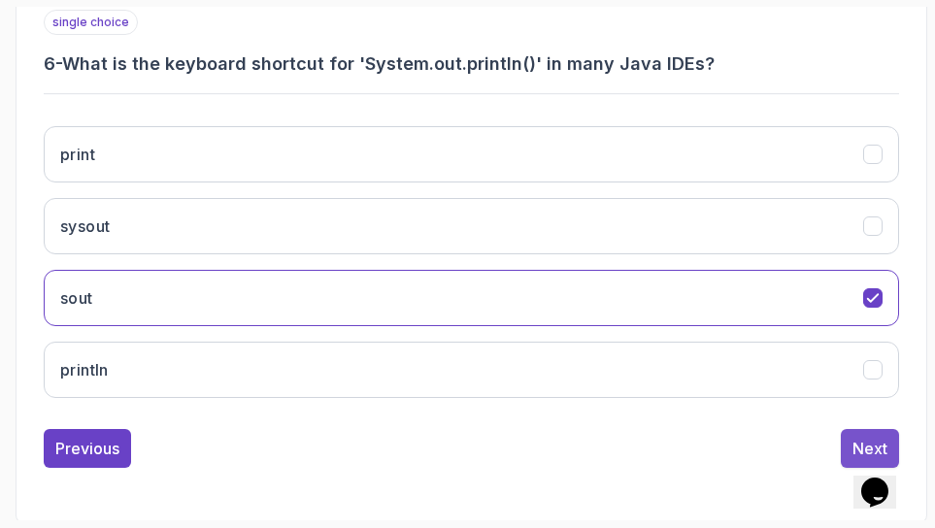
click at [868, 440] on div "Next" at bounding box center [869, 448] width 35 height 23
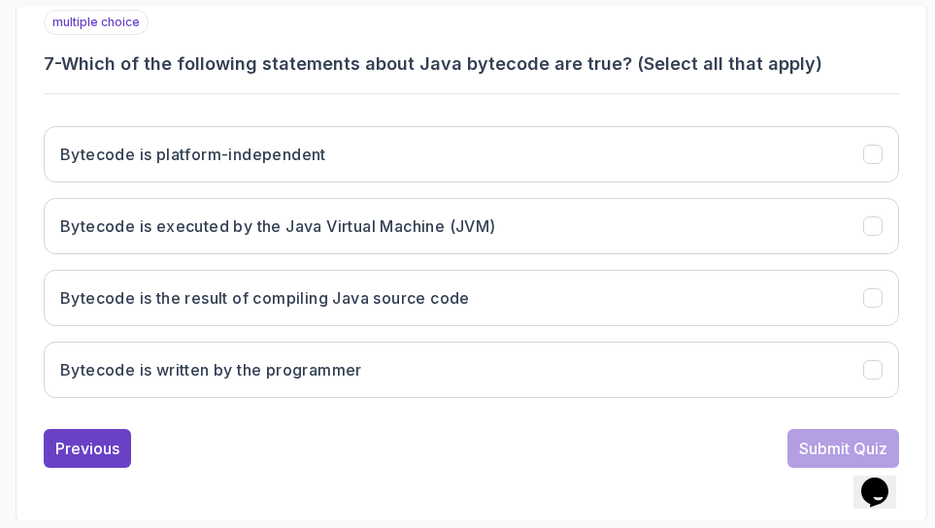
scroll to position [488, 0]
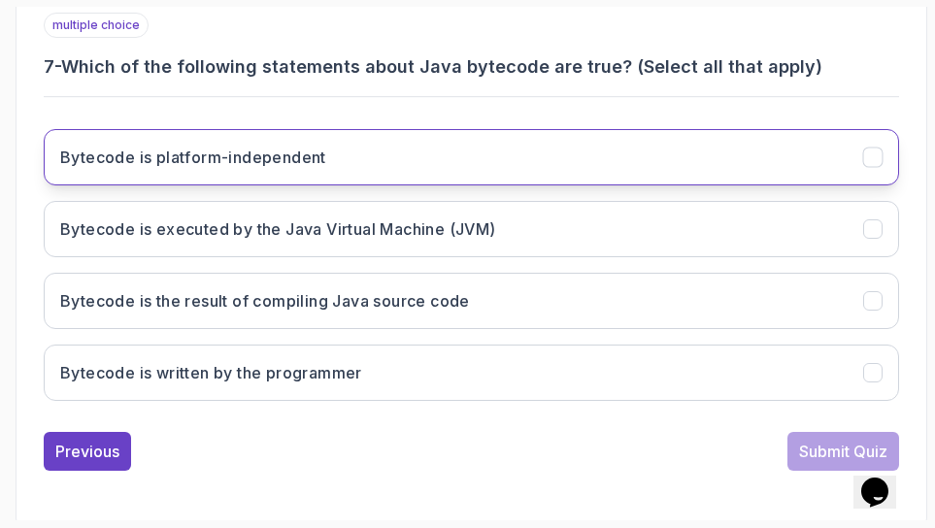
click at [521, 140] on button "Bytecode is platform-independent" at bounding box center [471, 157] width 855 height 56
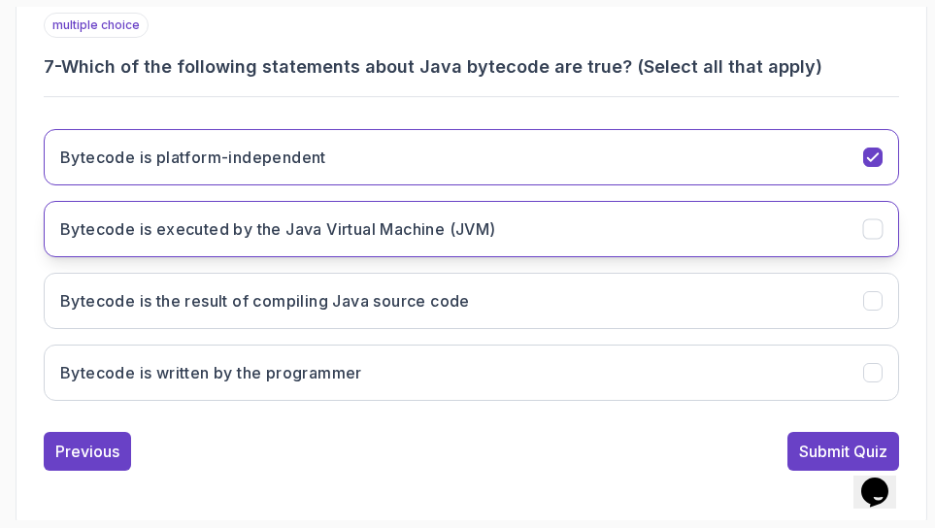
click at [605, 229] on button "Bytecode is executed by the Java Virtual Machine (JVM)" at bounding box center [471, 229] width 855 height 56
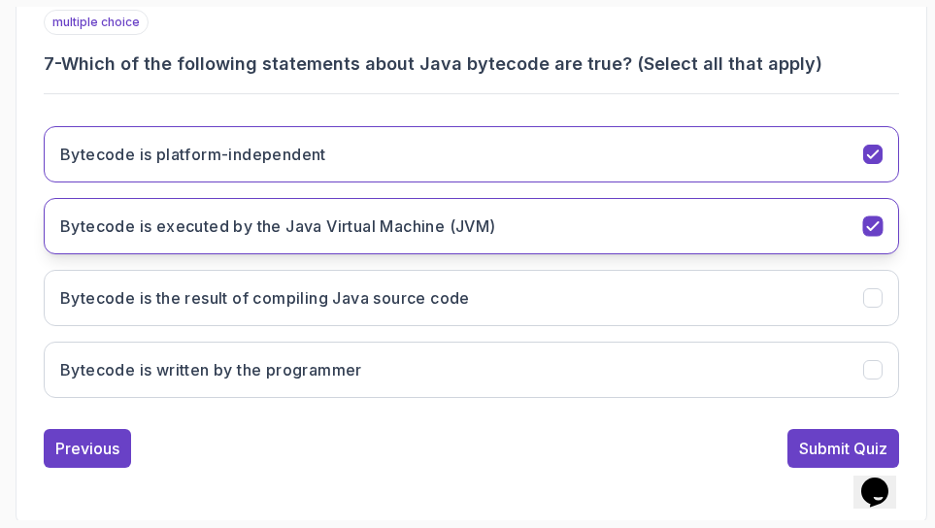
scroll to position [490, 0]
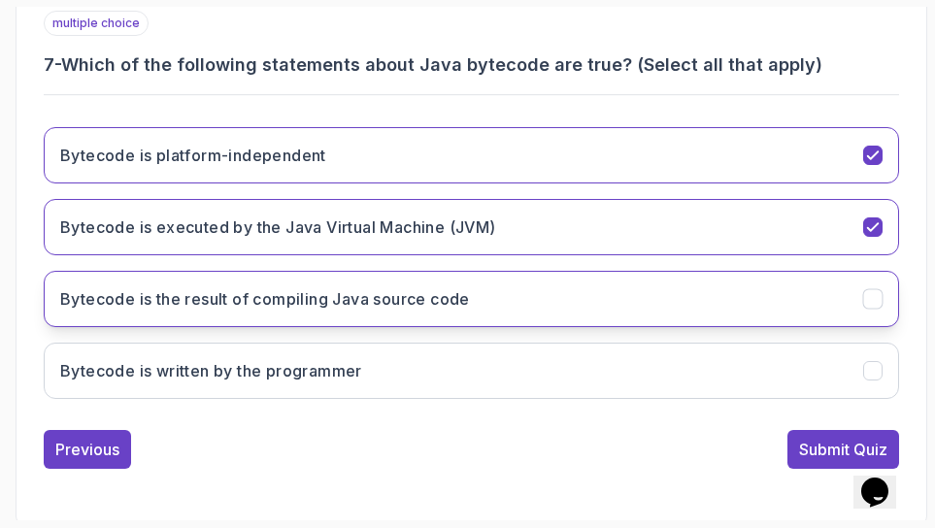
click at [593, 297] on button "Bytecode is the result of compiling Java source code" at bounding box center [471, 299] width 855 height 56
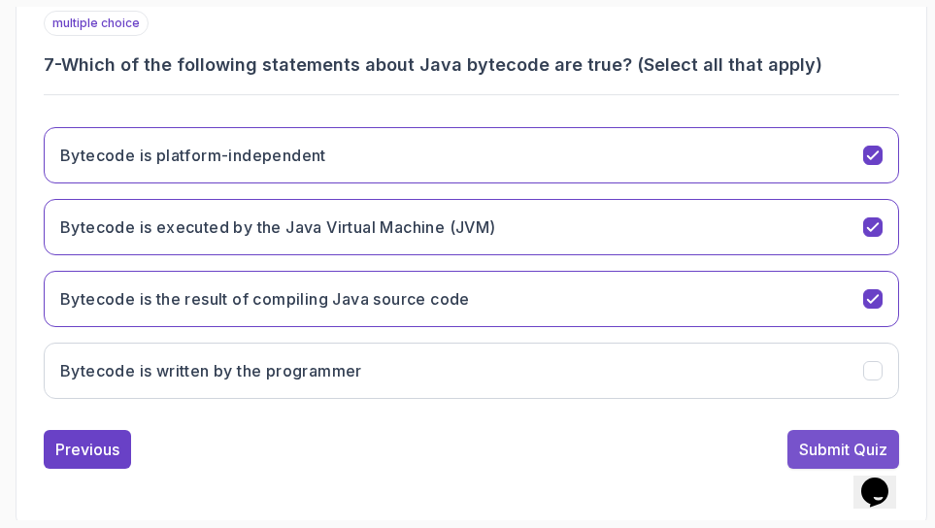
click at [838, 445] on div "Submit Quiz" at bounding box center [843, 449] width 88 height 23
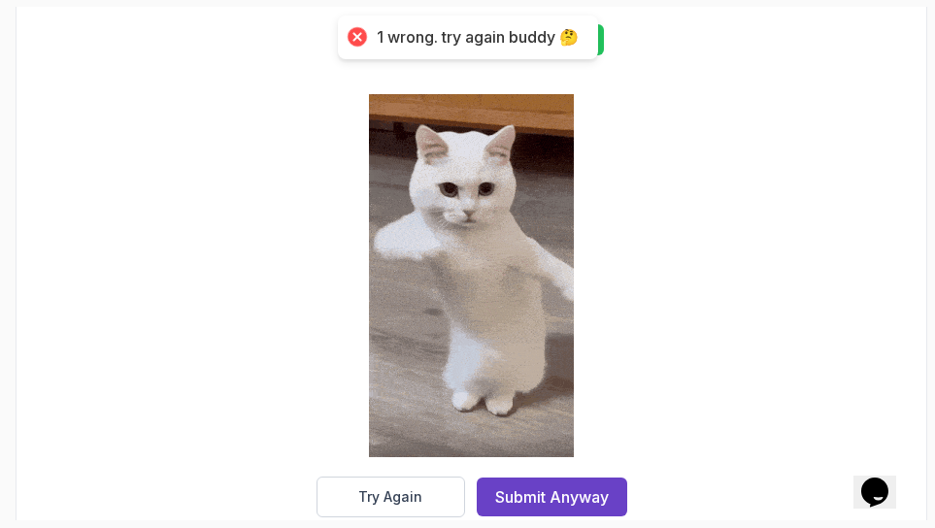
scroll to position [525, 0]
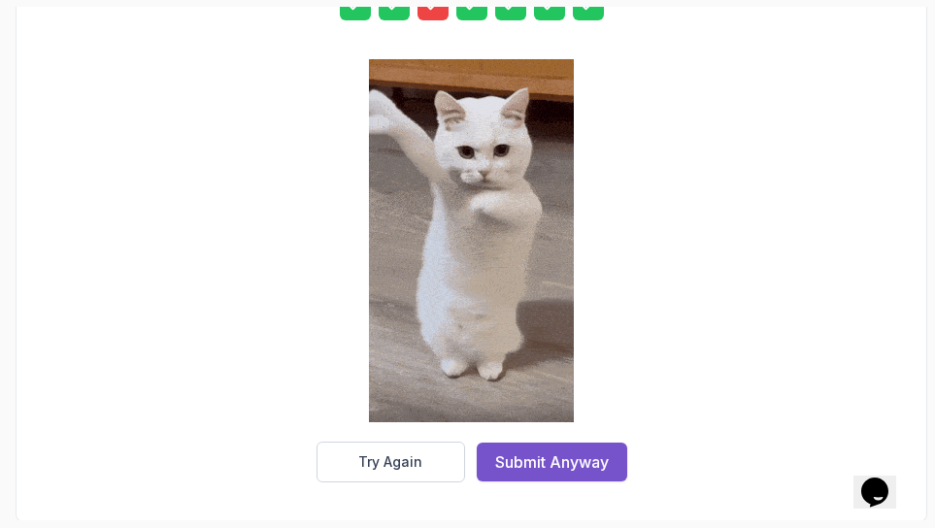
click at [539, 473] on button "Submit Anyway" at bounding box center [552, 462] width 150 height 39
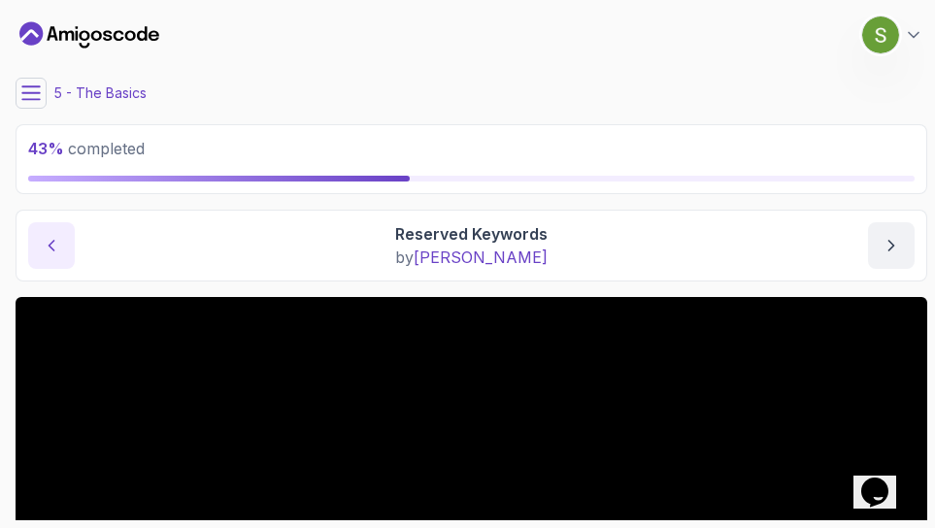
click at [37, 247] on button "previous content" at bounding box center [51, 245] width 47 height 47
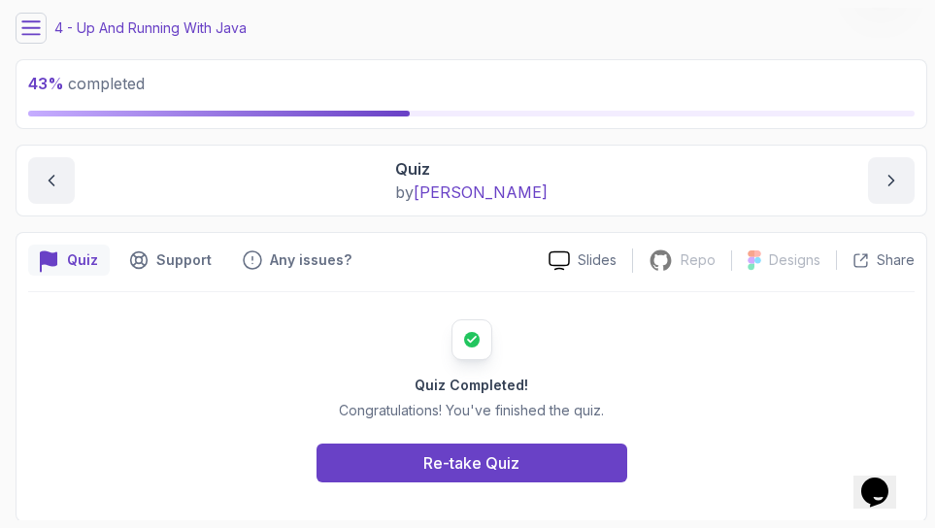
scroll to position [65, 0]
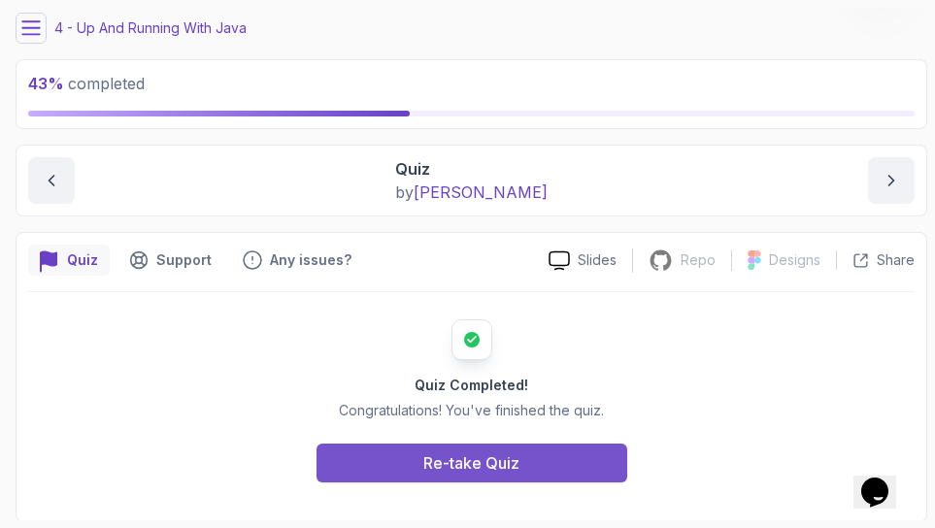
click at [460, 465] on div "Re-take Quiz" at bounding box center [471, 462] width 96 height 23
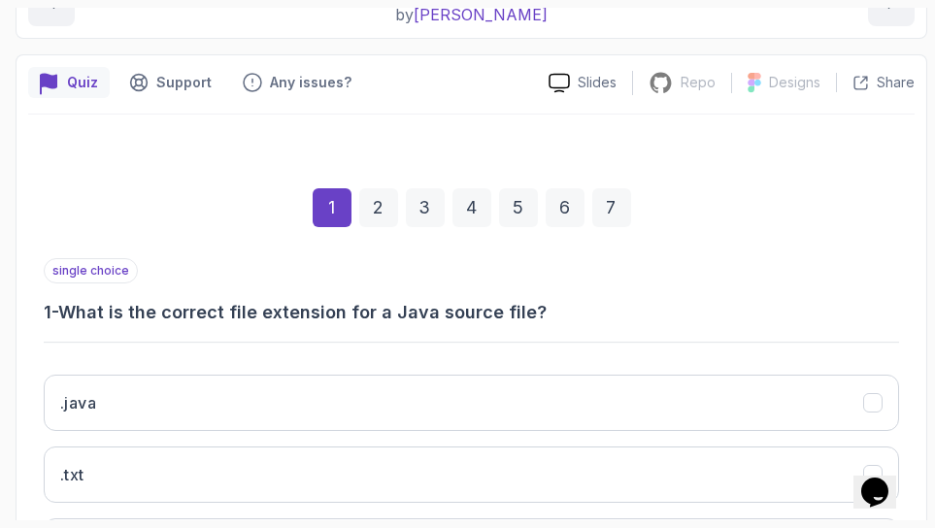
scroll to position [246, 0]
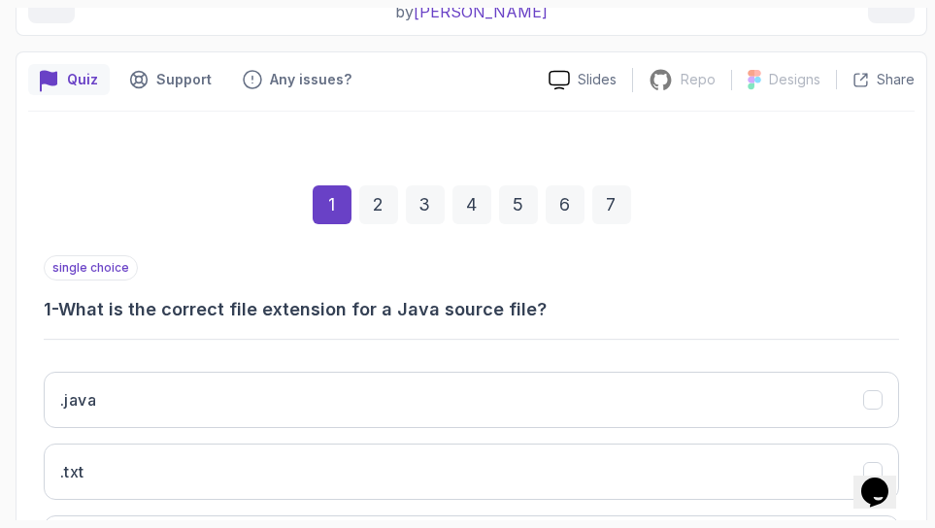
click at [419, 217] on div "3" at bounding box center [425, 204] width 39 height 39
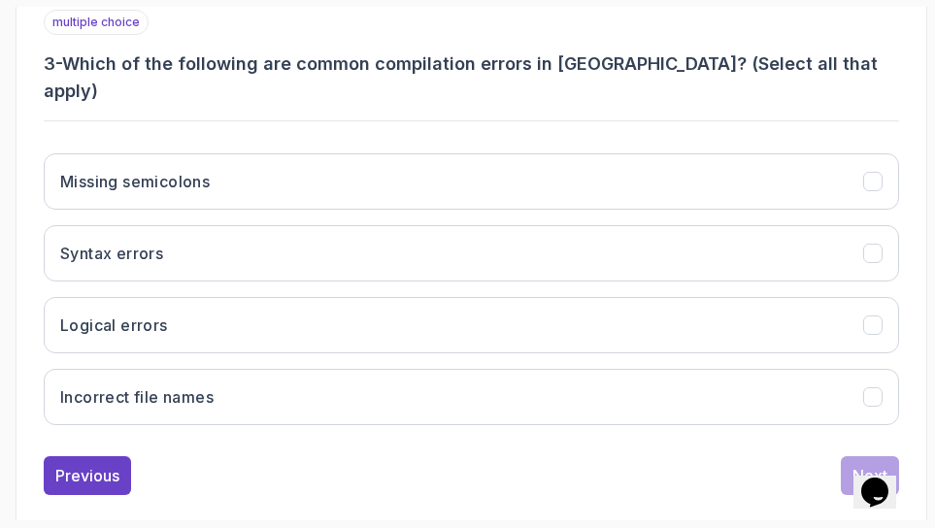
scroll to position [355, 0]
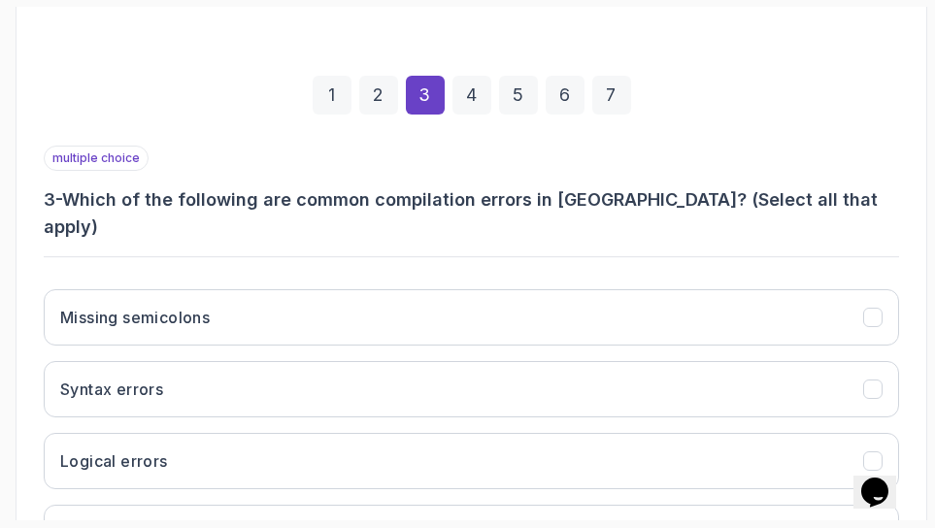
click at [333, 88] on div "1" at bounding box center [332, 95] width 39 height 39
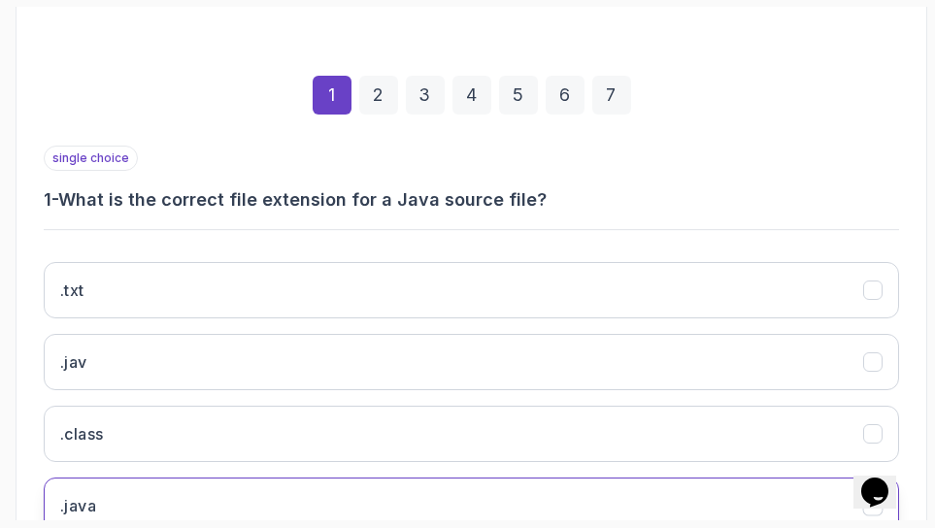
click at [256, 494] on button ".java" at bounding box center [471, 506] width 855 height 56
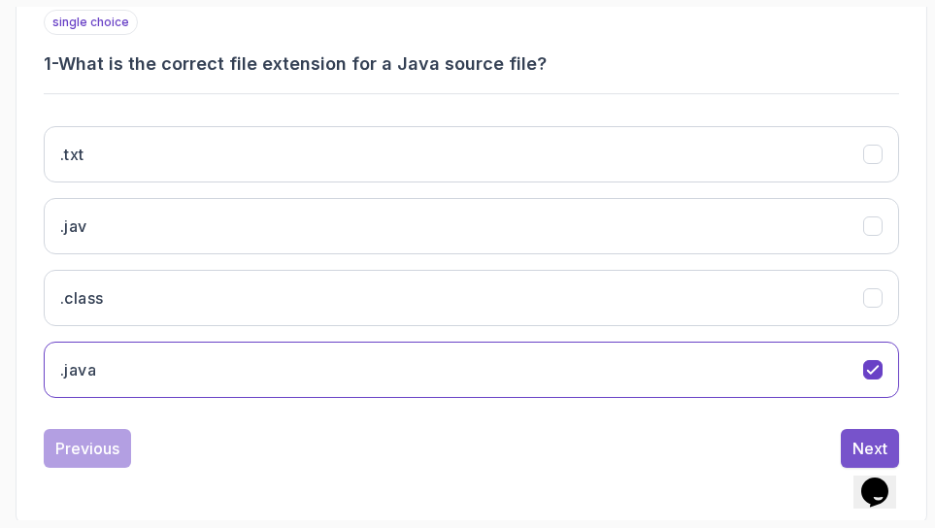
click at [873, 445] on div "Next" at bounding box center [869, 448] width 35 height 23
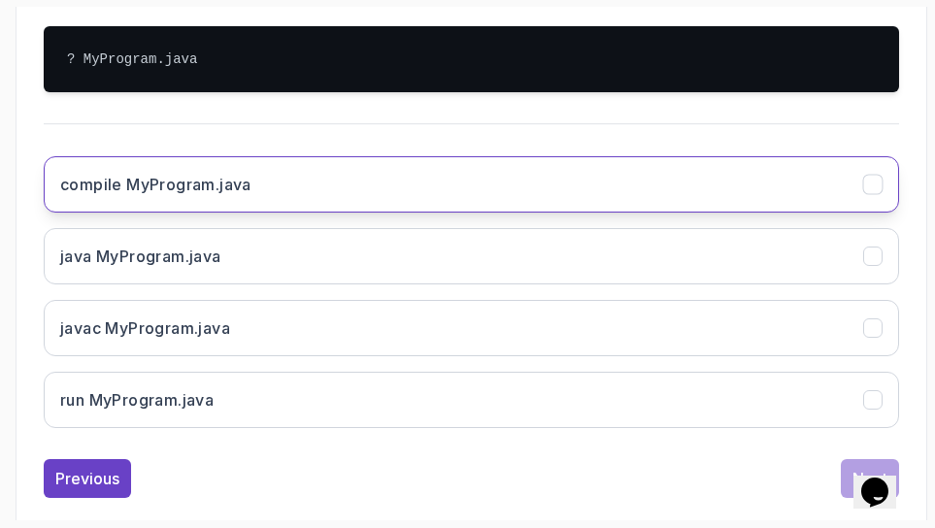
scroll to position [580, 0]
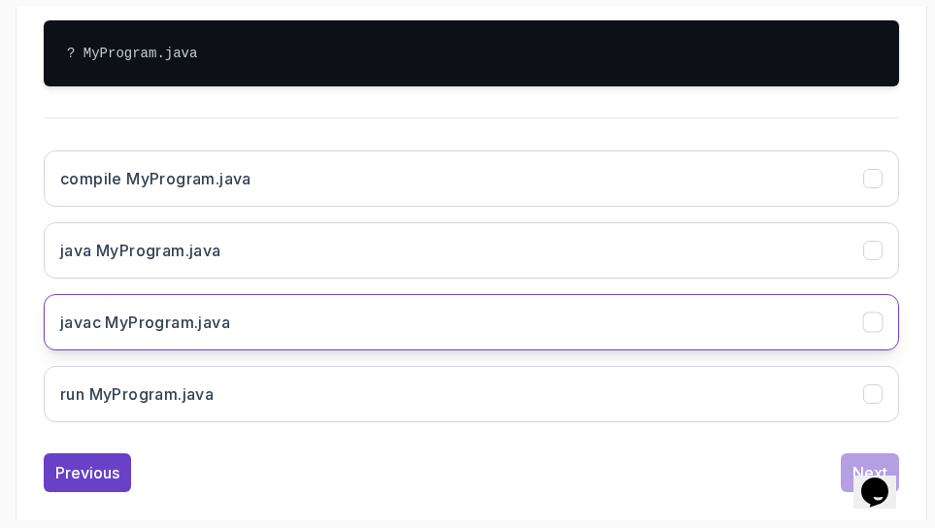
click at [267, 326] on button "javac MyProgram.java" at bounding box center [471, 322] width 855 height 56
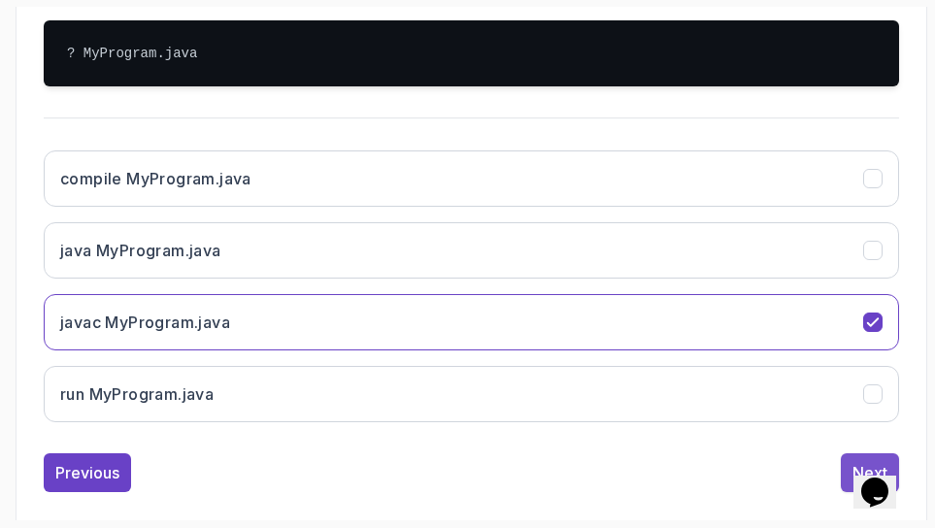
click at [844, 469] on button "Next" at bounding box center [870, 472] width 58 height 39
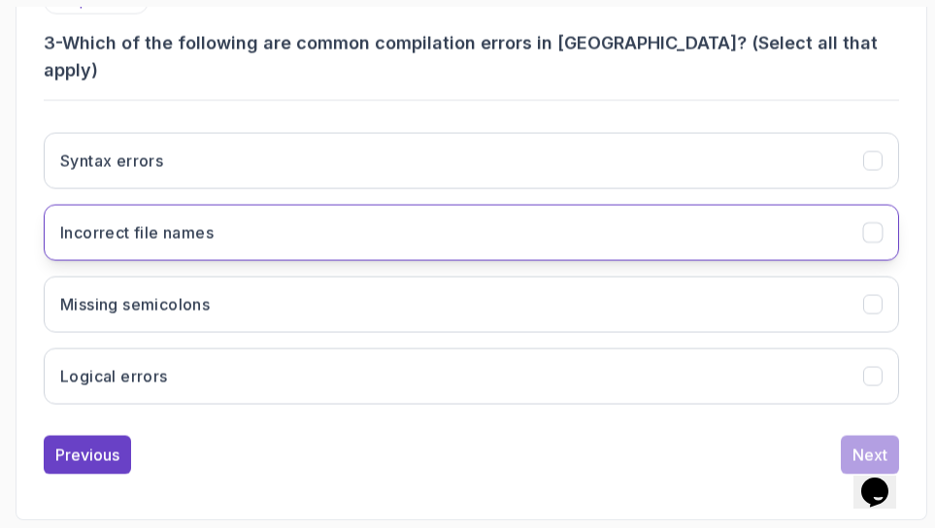
scroll to position [491, 0]
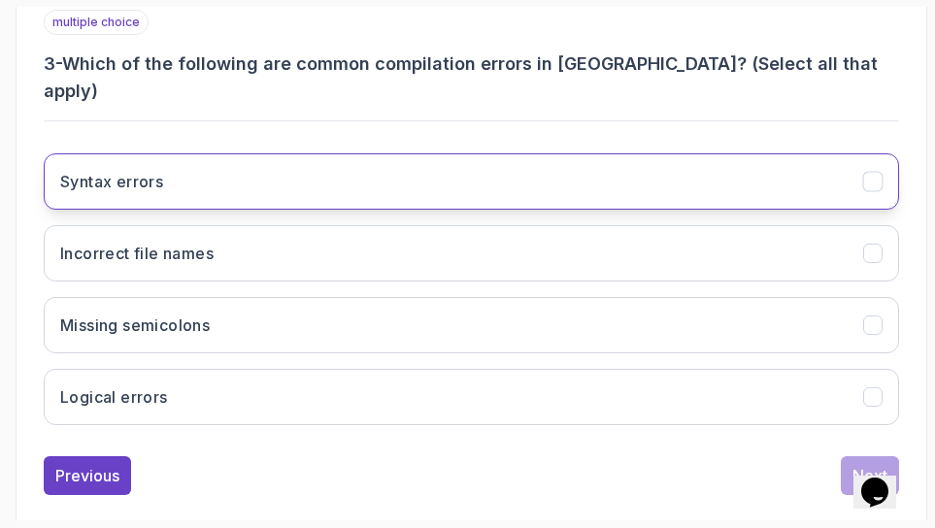
click at [410, 153] on button "Syntax errors" at bounding box center [471, 181] width 855 height 56
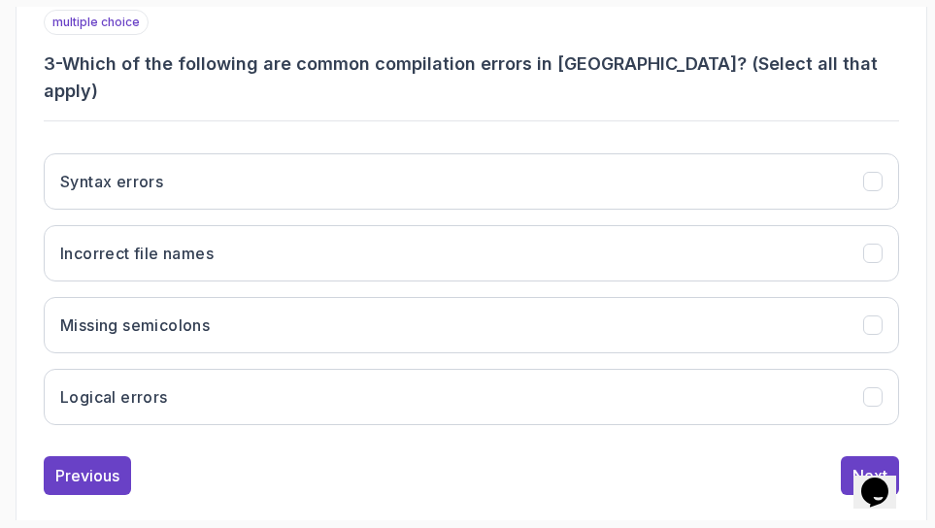
click at [19, 128] on div "Quiz Support Any issues? Slides Repo Repository not available Designs Design no…" at bounding box center [472, 178] width 912 height 745
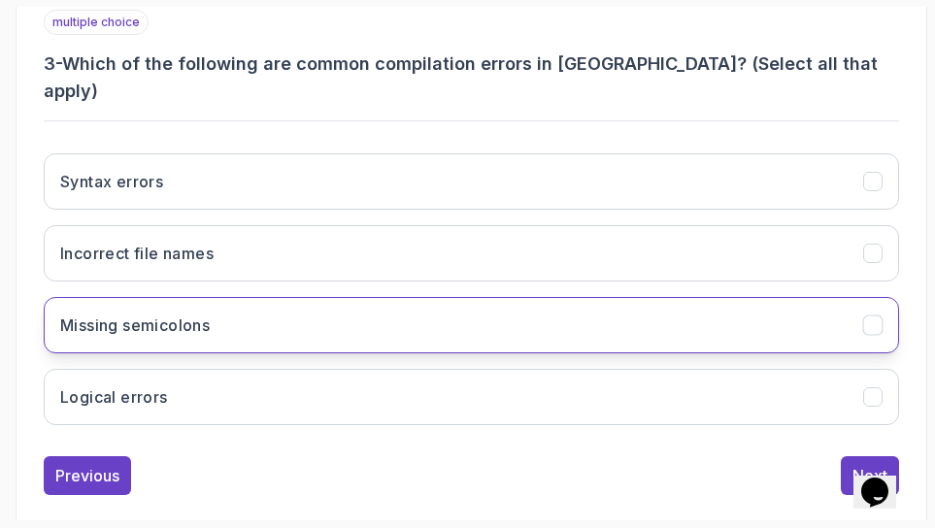
click at [426, 302] on button "Missing semicolons" at bounding box center [471, 325] width 855 height 56
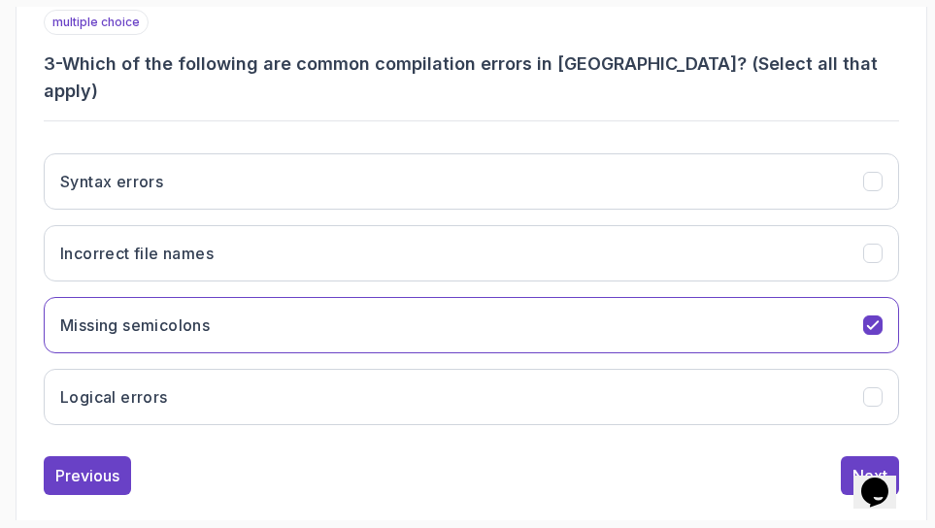
click at [23, 196] on div "Quiz Support Any issues? Slides Repo Repository not available Designs Design no…" at bounding box center [472, 178] width 912 height 745
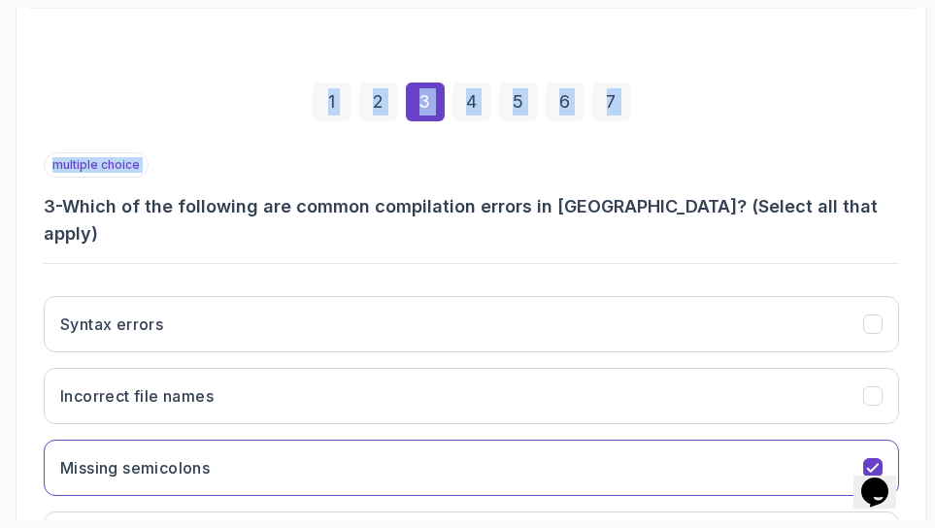
scroll to position [321, 0]
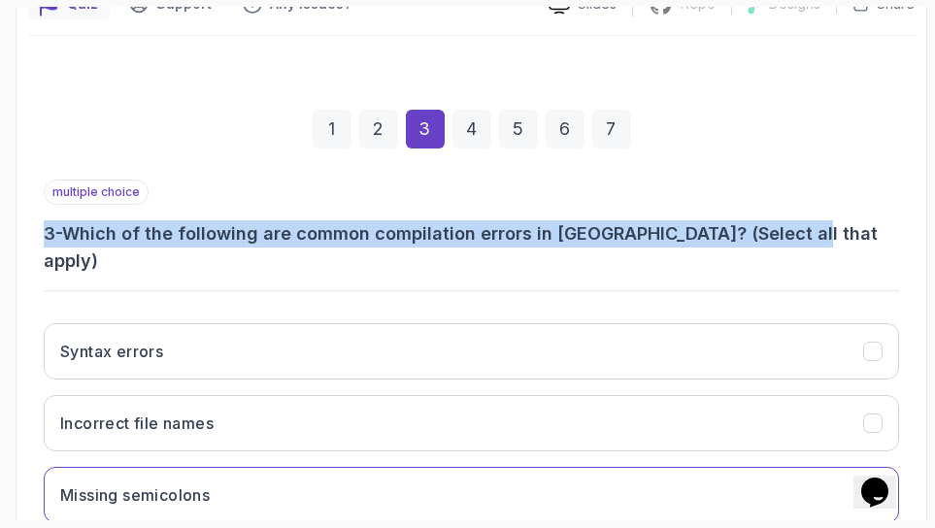
drag, startPoint x: 45, startPoint y: 58, endPoint x: 817, endPoint y: 228, distance: 791.2
click at [817, 228] on h3 "3 - Which of the following are common compilation errors in [GEOGRAPHIC_DATA]? …" at bounding box center [471, 247] width 855 height 54
copy h3 "3 - Which of the following are common compilation errors in [GEOGRAPHIC_DATA]? …"
click at [789, 232] on h3 "3 - Which of the following are common compilation errors in [GEOGRAPHIC_DATA]? …" at bounding box center [471, 247] width 855 height 54
drag, startPoint x: 44, startPoint y: 232, endPoint x: 790, endPoint y: 224, distance: 746.5
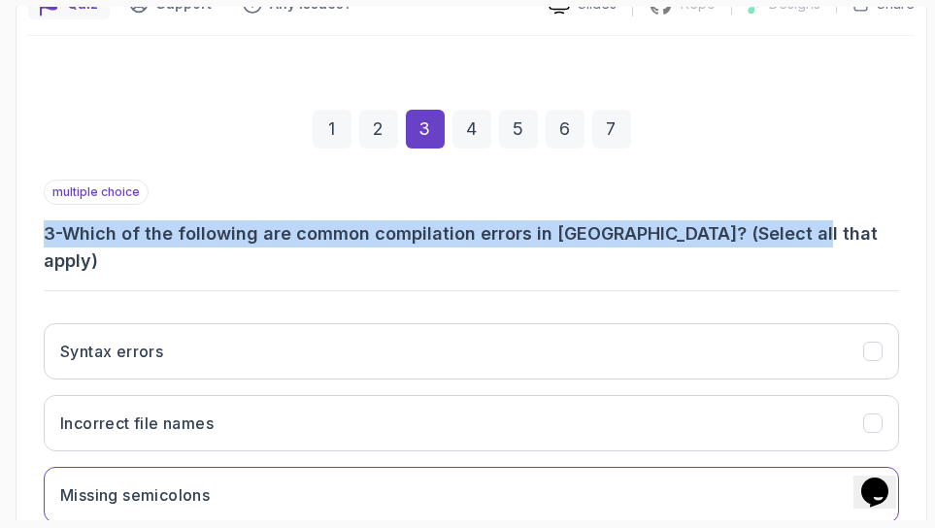
click at [790, 224] on h3 "3 - Which of the following are common compilation errors in [GEOGRAPHIC_DATA]? …" at bounding box center [471, 247] width 855 height 54
copy h3 "3 - Which of the following are common compilation errors in [GEOGRAPHIC_DATA]? …"
click at [853, 237] on h3 "3 - Which of the following are common compilation errors in [GEOGRAPHIC_DATA]? …" at bounding box center [471, 247] width 855 height 54
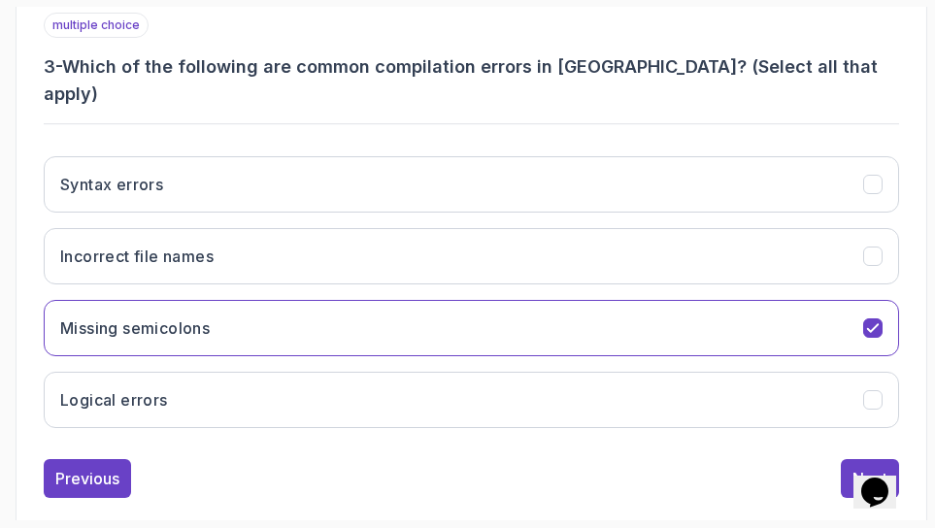
scroll to position [491, 0]
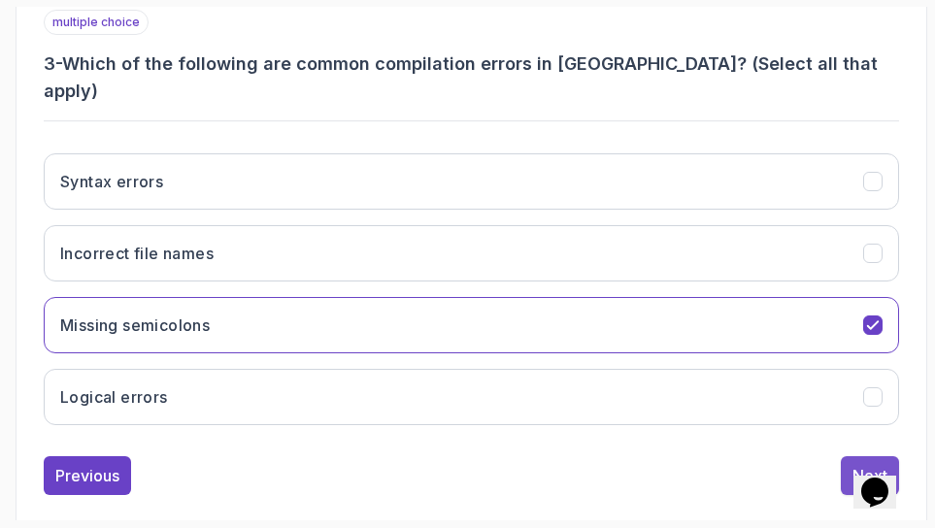
click at [853, 464] on div "Next" at bounding box center [869, 475] width 35 height 23
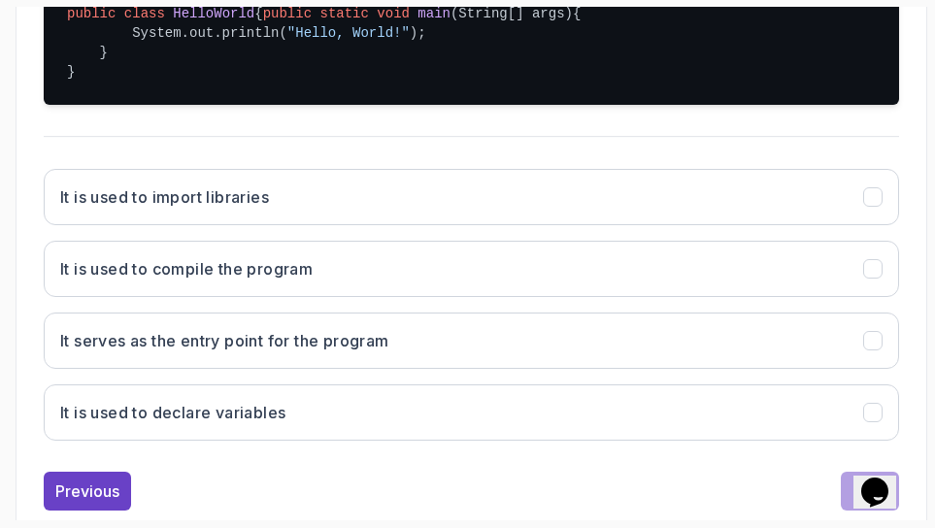
scroll to position [630, 0]
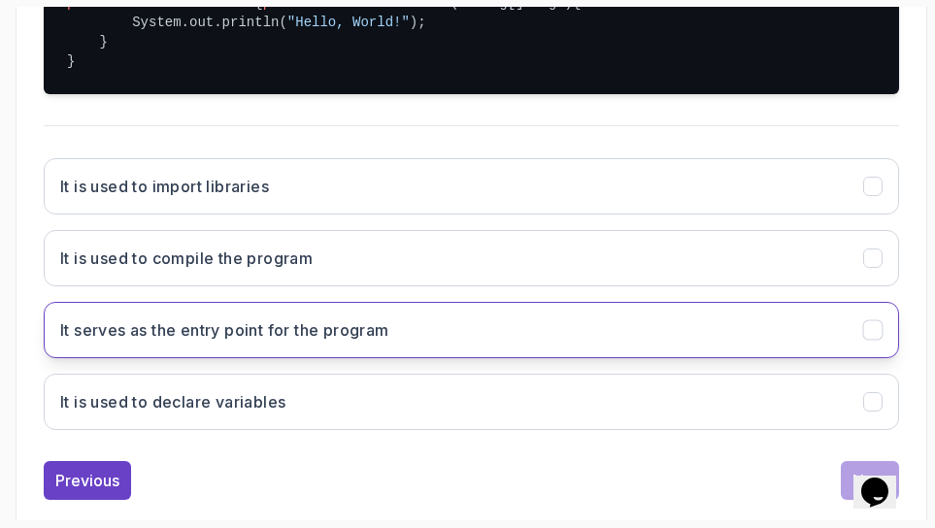
click at [728, 358] on button "It serves as the entry point for the program" at bounding box center [471, 330] width 855 height 56
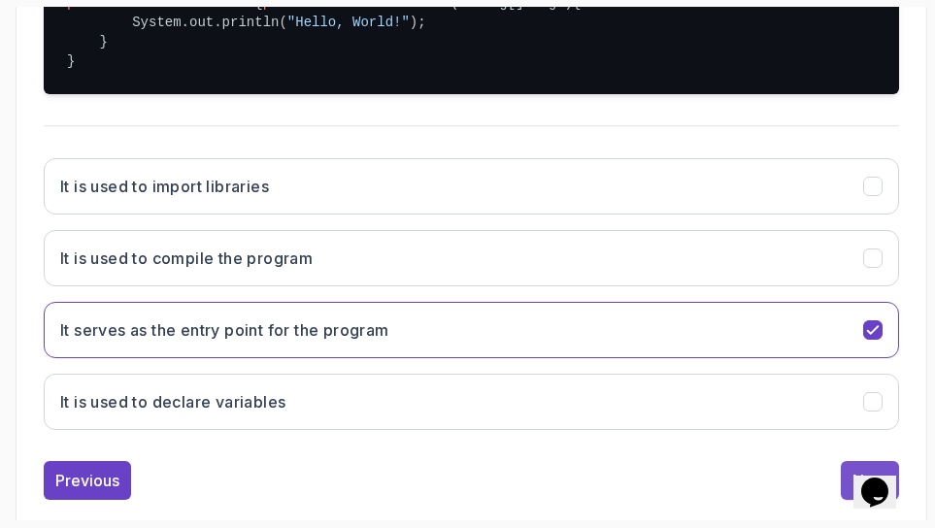
scroll to position [681, 0]
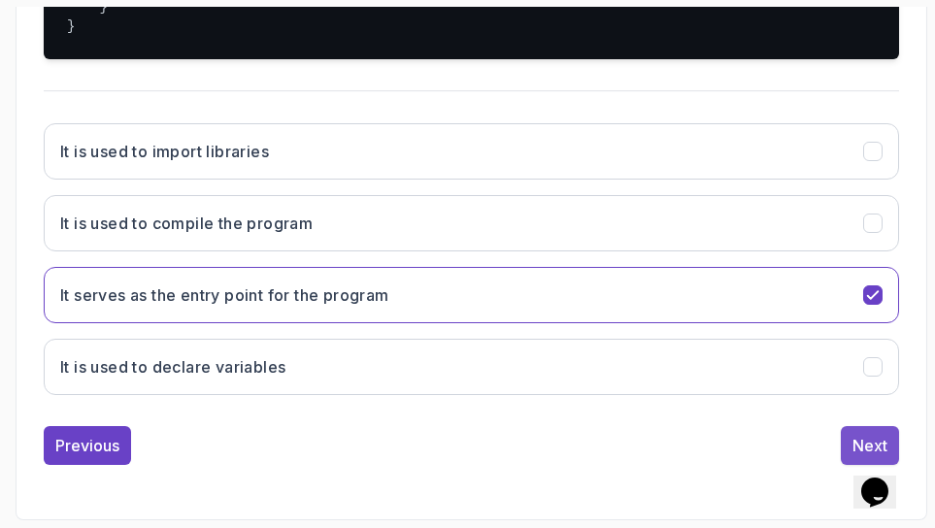
click at [856, 430] on button "Next" at bounding box center [870, 445] width 58 height 39
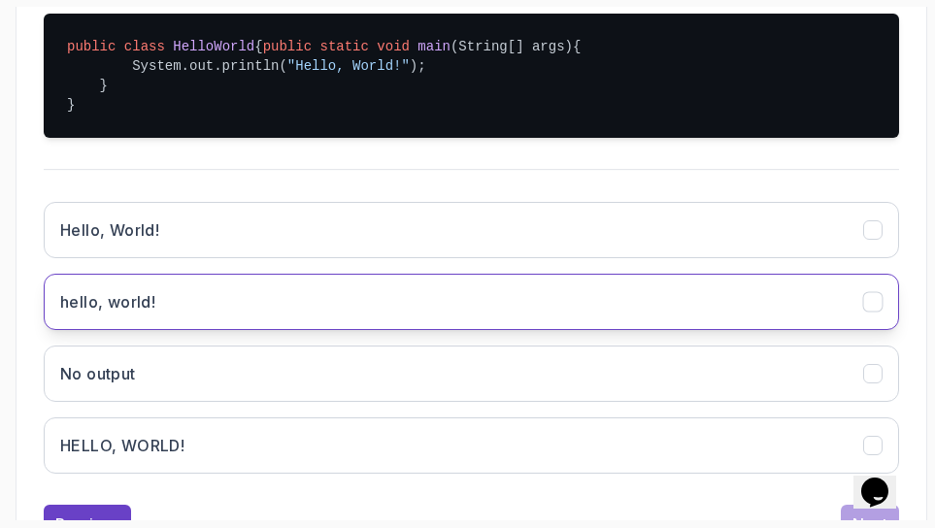
scroll to position [574, 0]
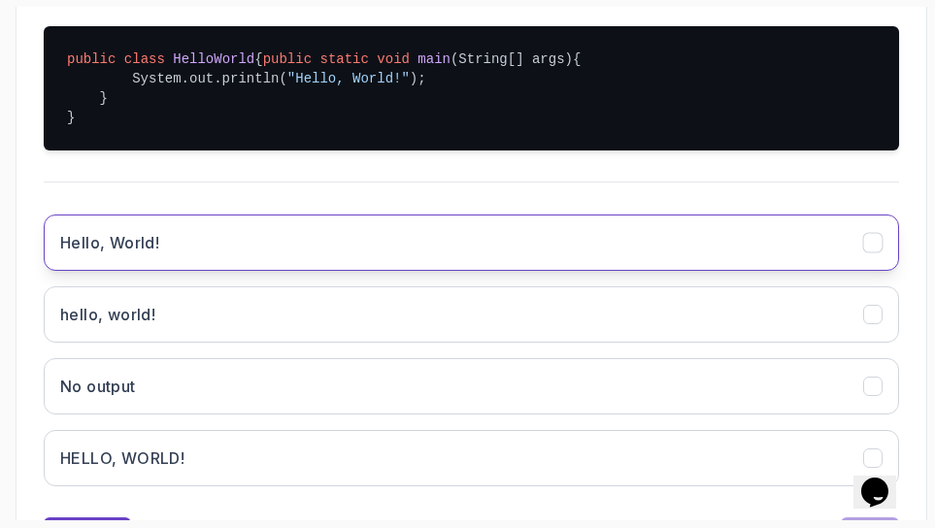
click at [233, 256] on button "Hello, World!" at bounding box center [471, 243] width 855 height 56
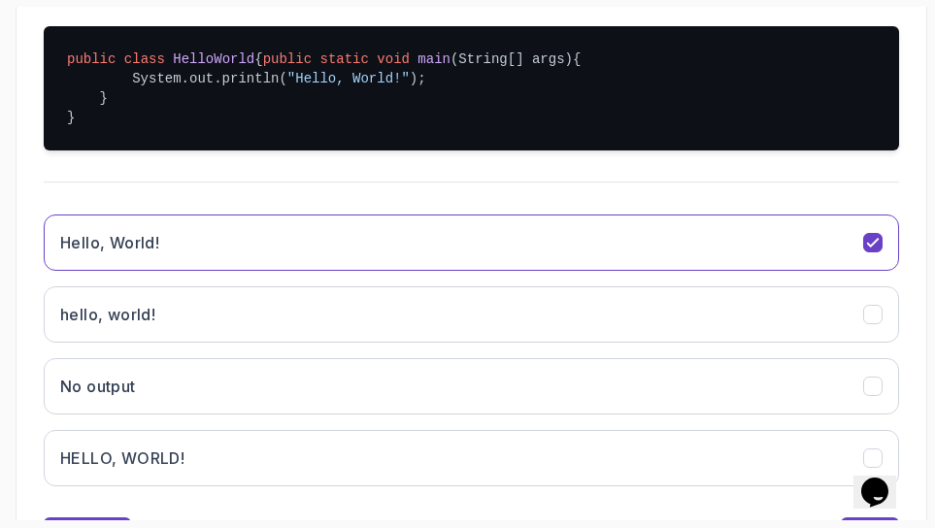
scroll to position [681, 0]
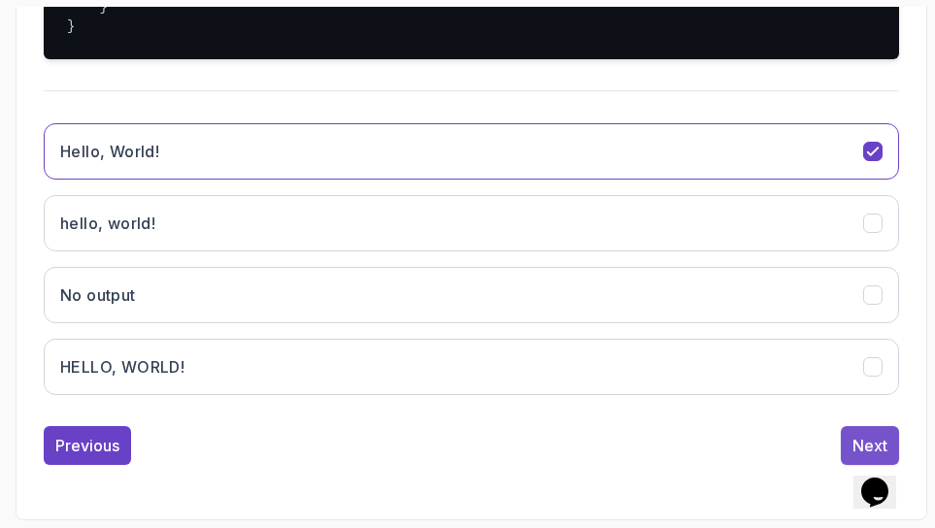
click at [856, 433] on button "Next" at bounding box center [870, 445] width 58 height 39
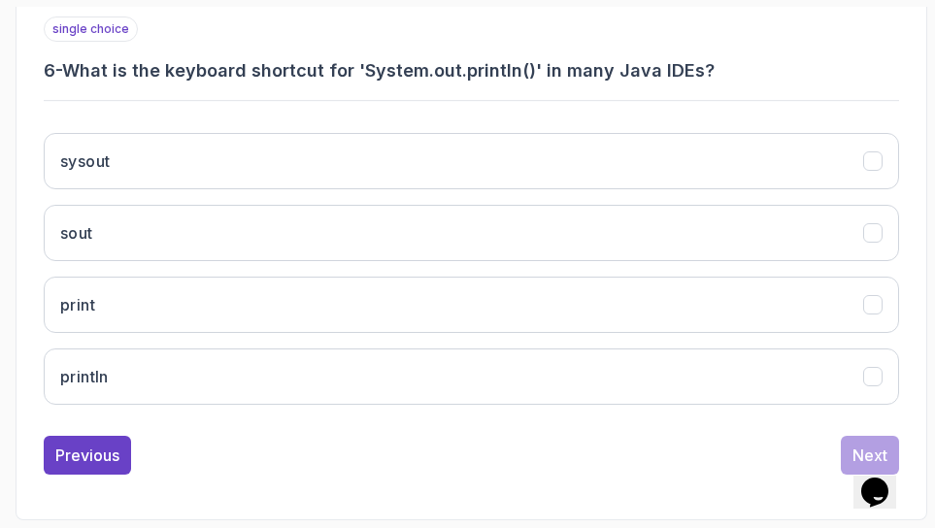
scroll to position [491, 0]
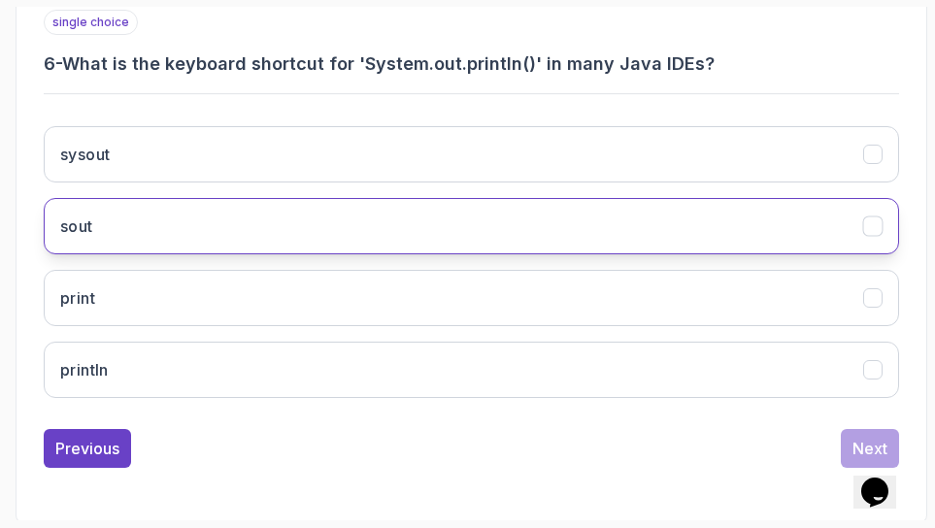
click at [236, 213] on button "sout" at bounding box center [471, 226] width 855 height 56
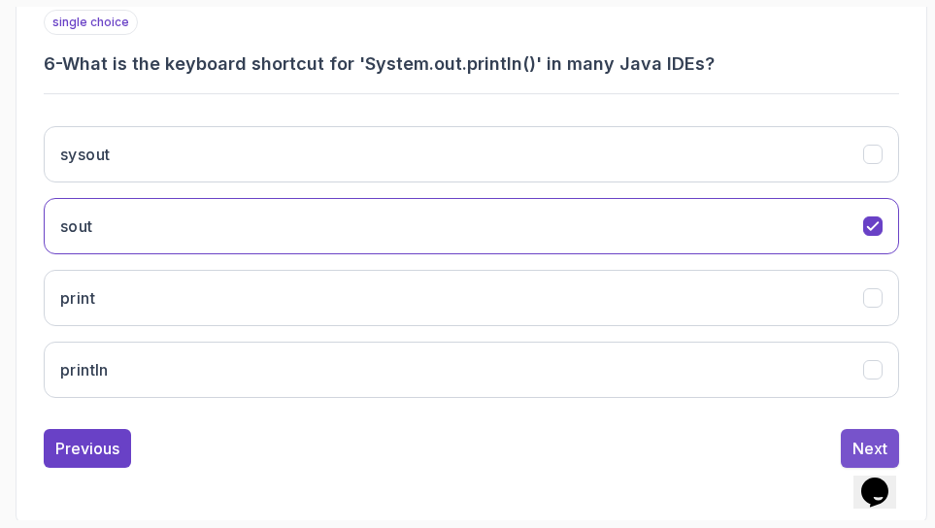
click at [855, 438] on div "Next" at bounding box center [869, 448] width 35 height 23
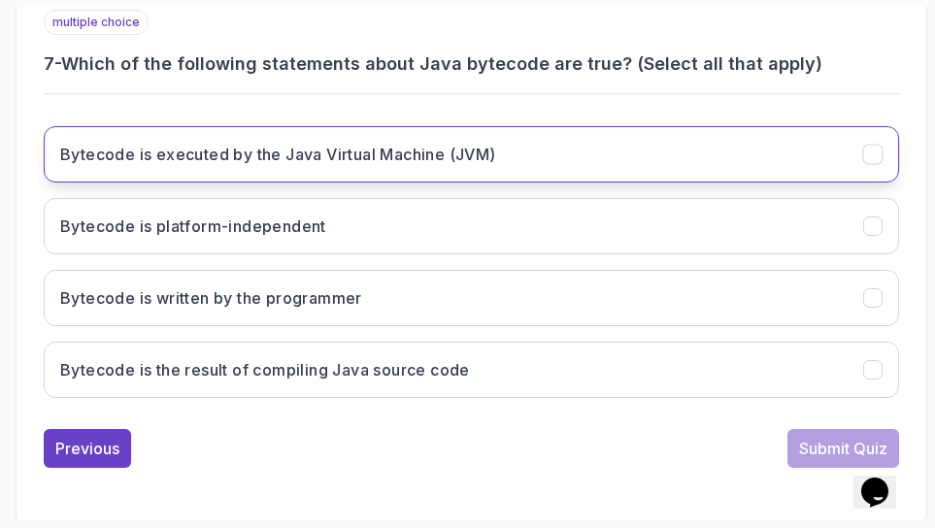
click at [416, 143] on h3 "Bytecode is executed by the Java Virtual Machine (JVM)" at bounding box center [278, 154] width 436 height 23
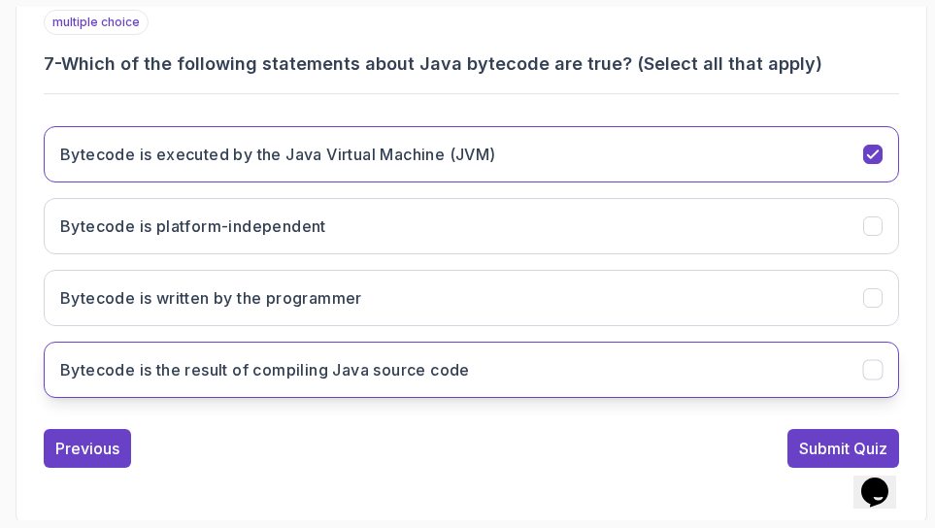
click at [408, 364] on h3 "Bytecode is the result of compiling Java source code" at bounding box center [265, 369] width 410 height 23
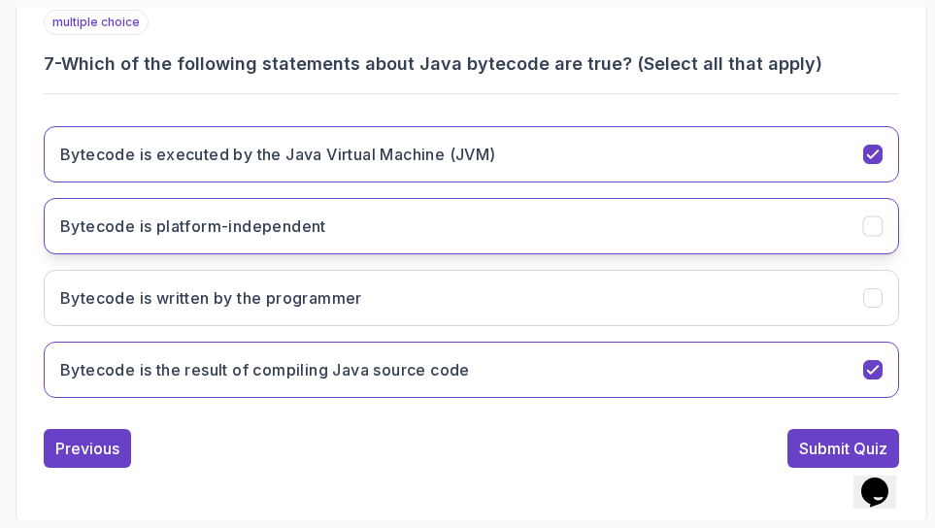
click at [448, 214] on button "Bytecode is platform-independent" at bounding box center [471, 226] width 855 height 56
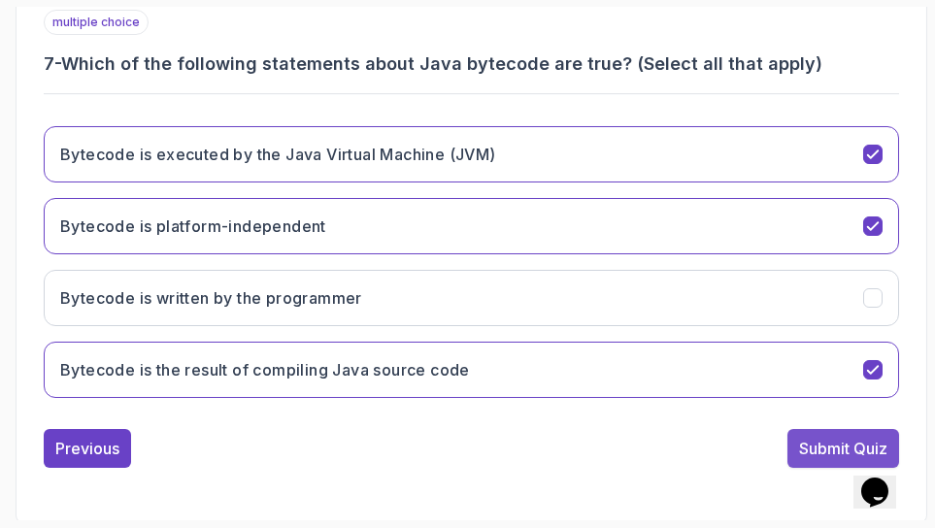
click at [807, 448] on div "Submit Quiz" at bounding box center [843, 448] width 88 height 23
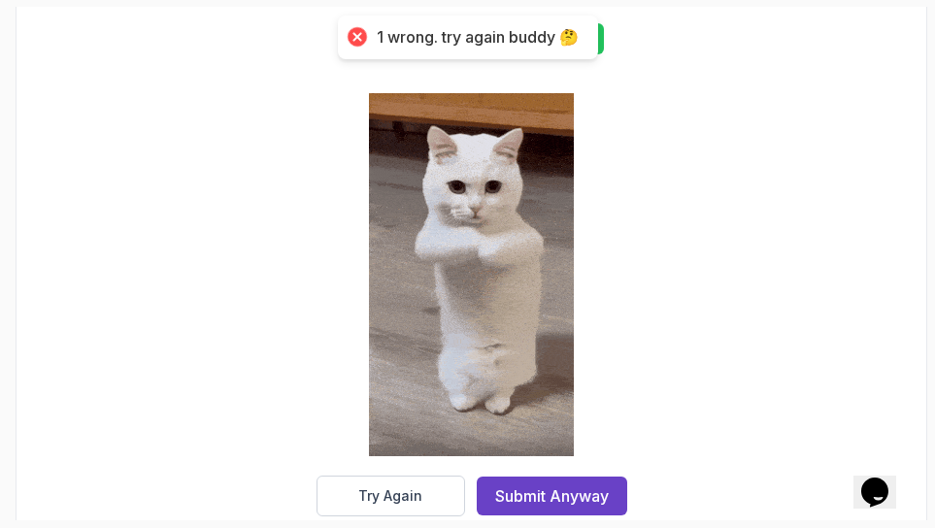
click at [476, 46] on div "1 wrong. try again buddy 🤔" at bounding box center [478, 37] width 202 height 20
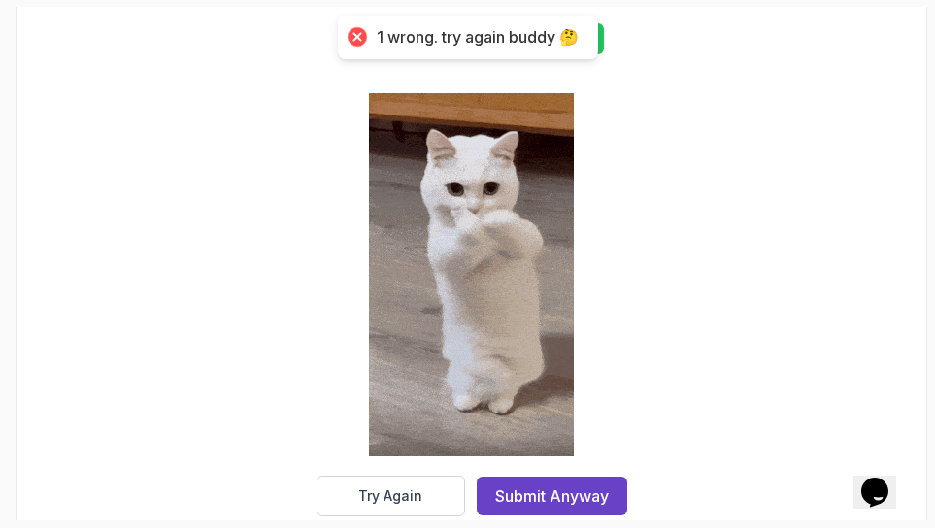
click at [349, 34] on div at bounding box center [356, 36] width 27 height 27
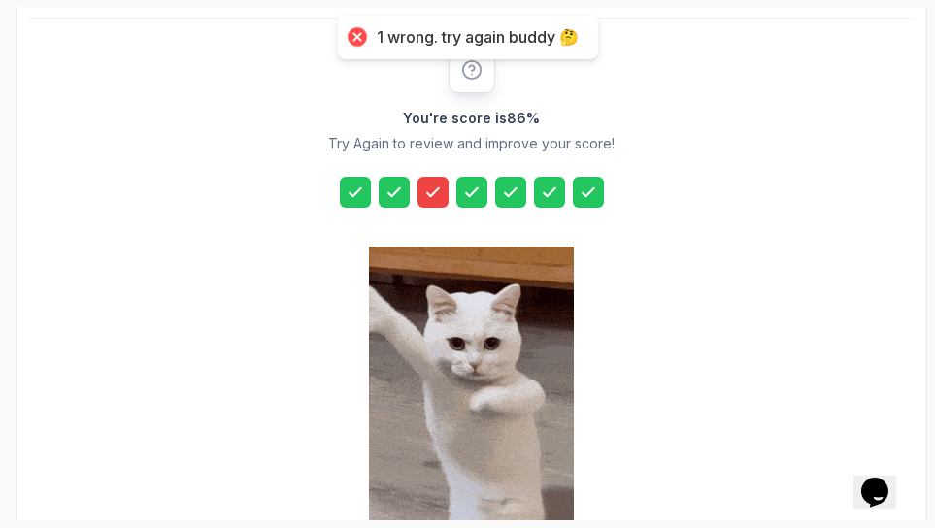
scroll to position [335, 0]
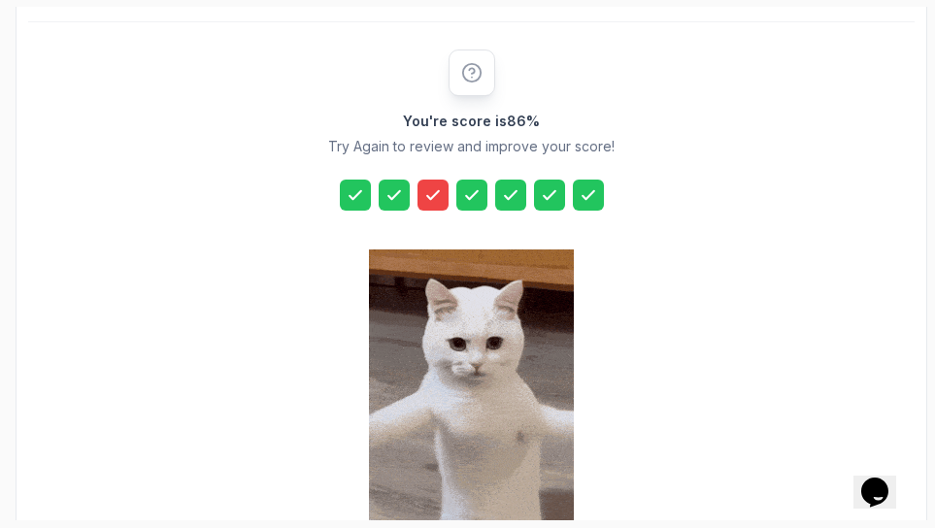
click at [434, 190] on icon at bounding box center [432, 194] width 19 height 19
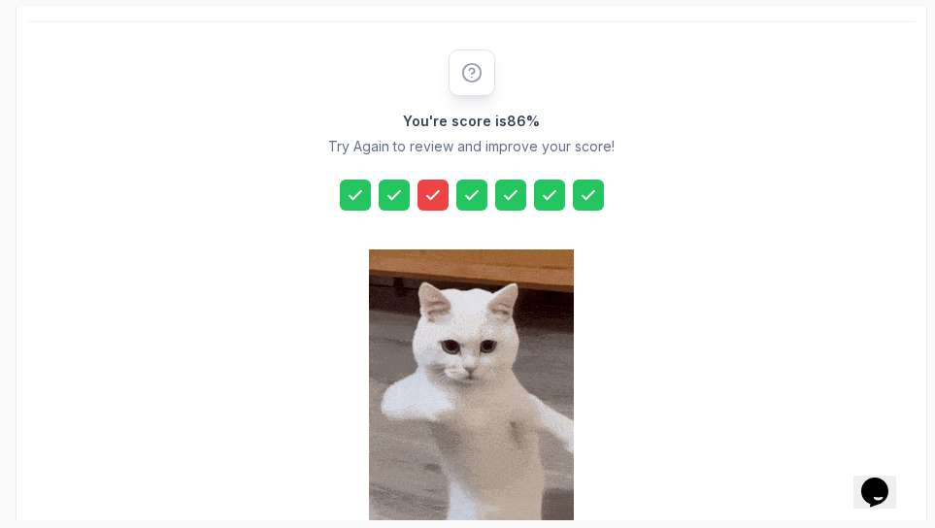
click at [434, 190] on icon at bounding box center [432, 194] width 19 height 19
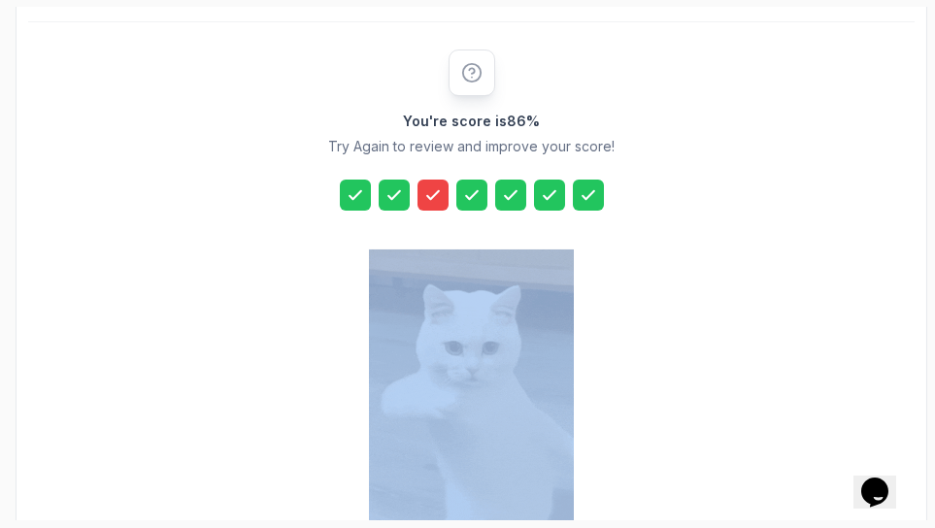
click at [434, 190] on icon at bounding box center [432, 194] width 19 height 19
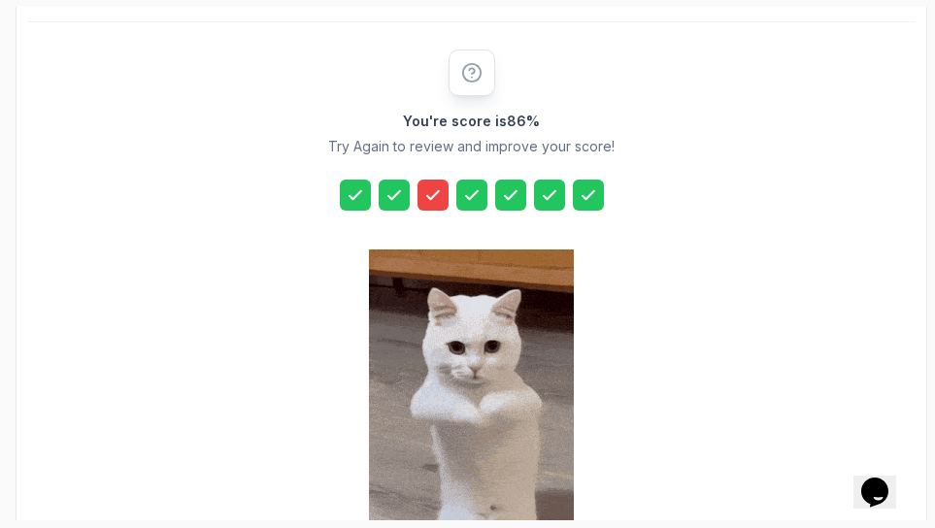
click at [434, 190] on icon at bounding box center [432, 194] width 19 height 19
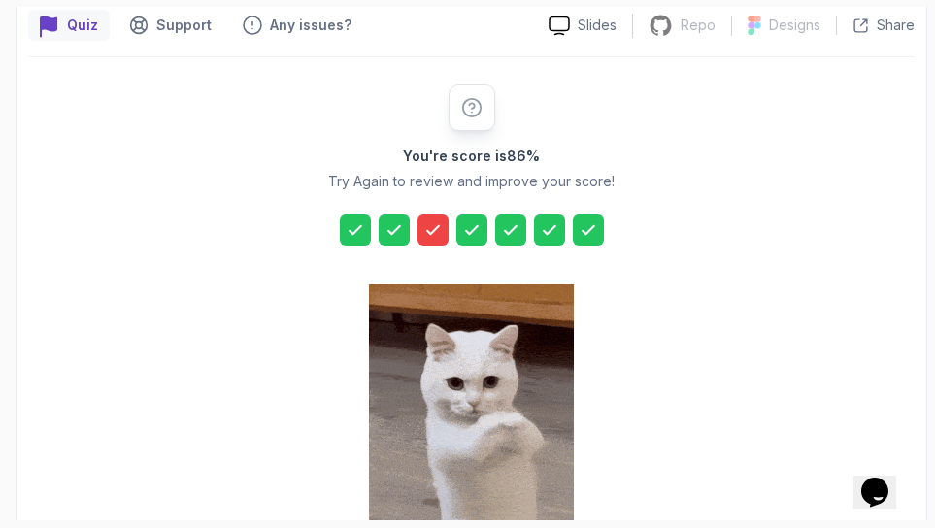
scroll to position [297, 0]
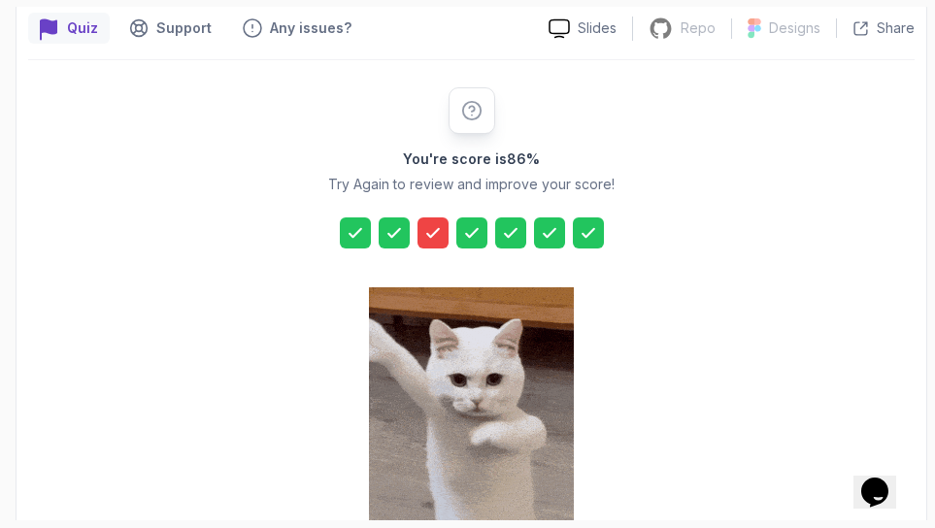
click at [467, 113] on icon at bounding box center [471, 110] width 21 height 21
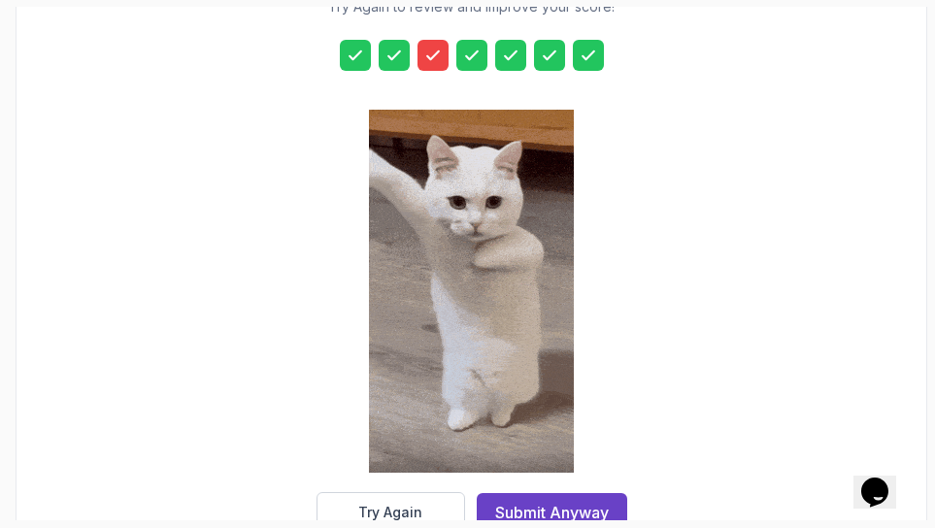
scroll to position [525, 0]
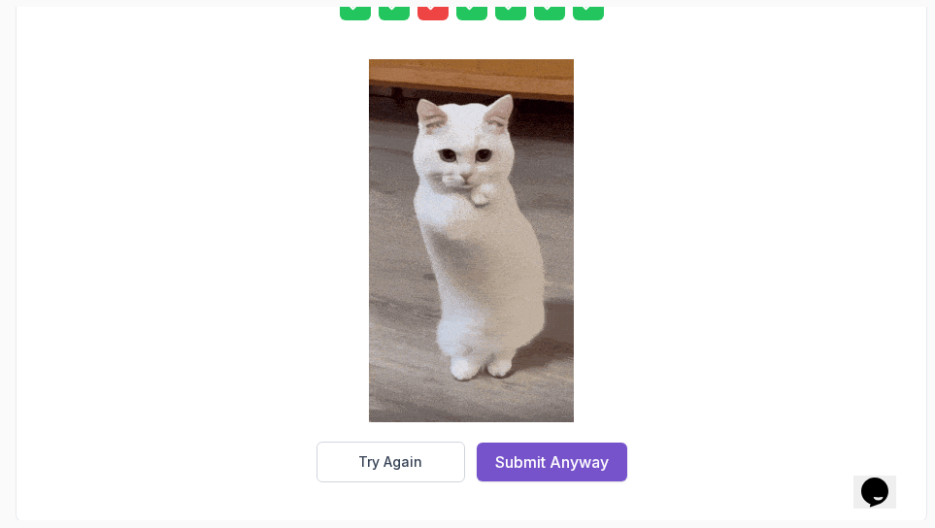
click at [533, 460] on div "Submit Anyway" at bounding box center [552, 461] width 114 height 23
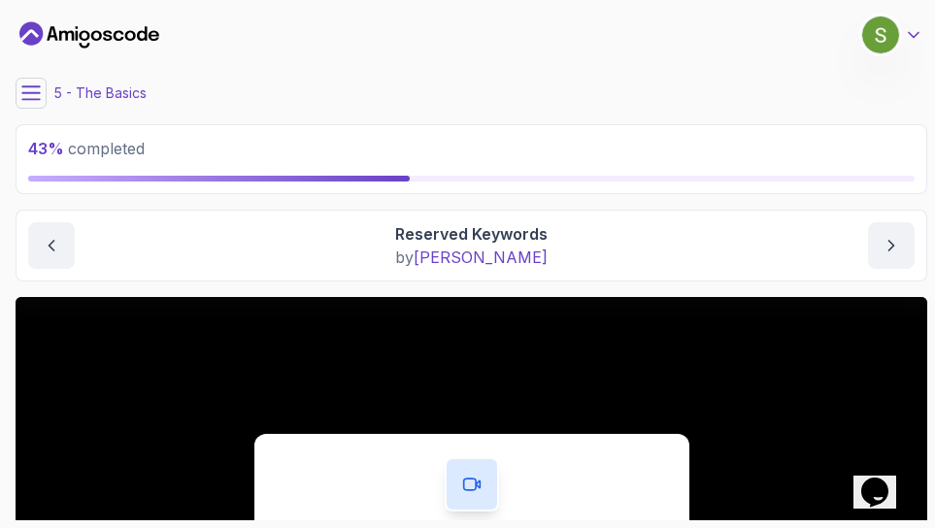
click at [912, 37] on icon at bounding box center [914, 35] width 10 height 5
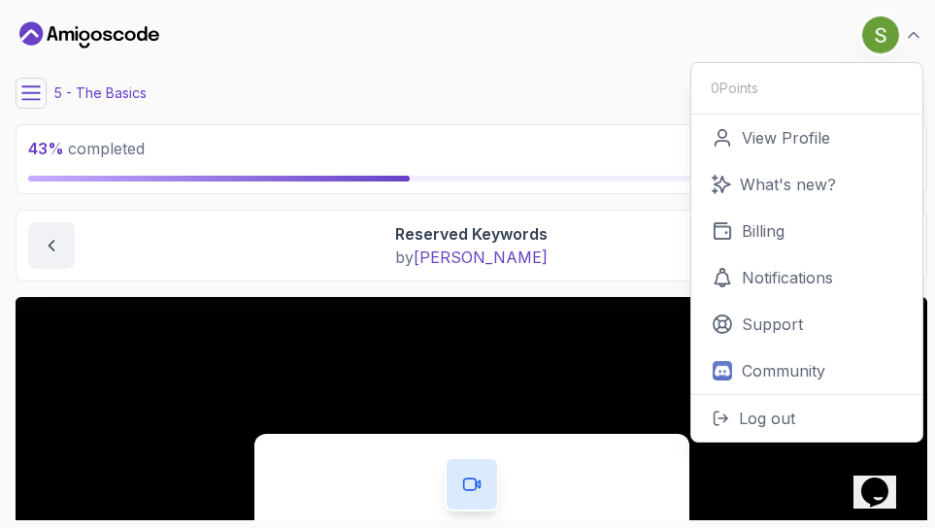
click at [591, 84] on div "5 - The Basics" at bounding box center [472, 93] width 912 height 31
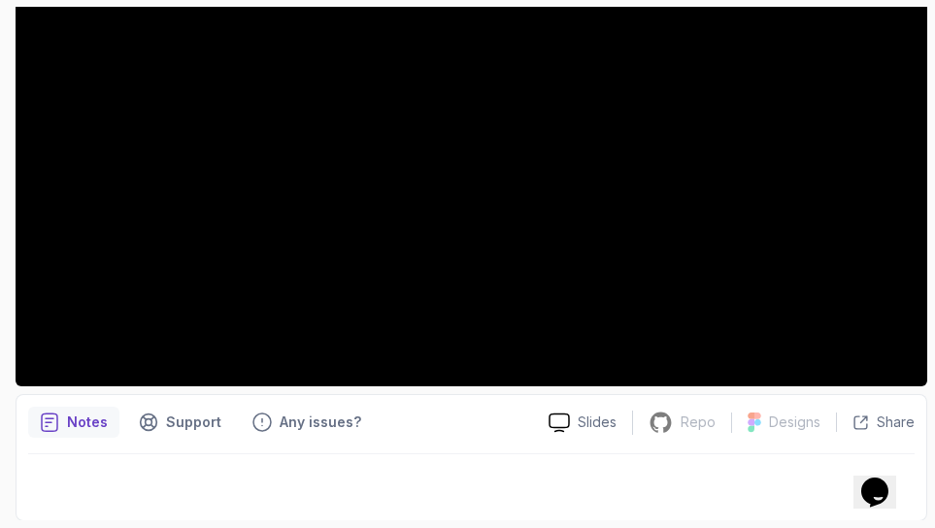
scroll to position [420, 0]
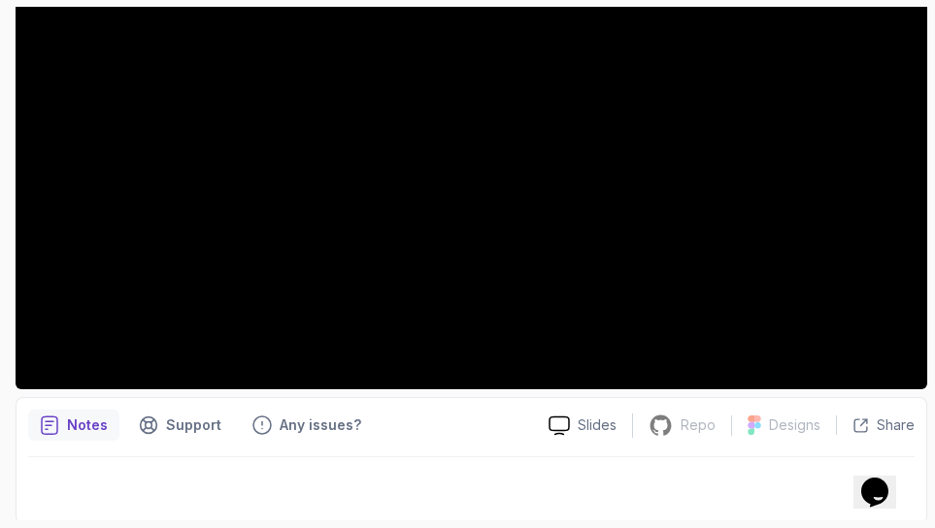
click at [398, 415] on div "Notes Support Any issues?" at bounding box center [280, 425] width 505 height 31
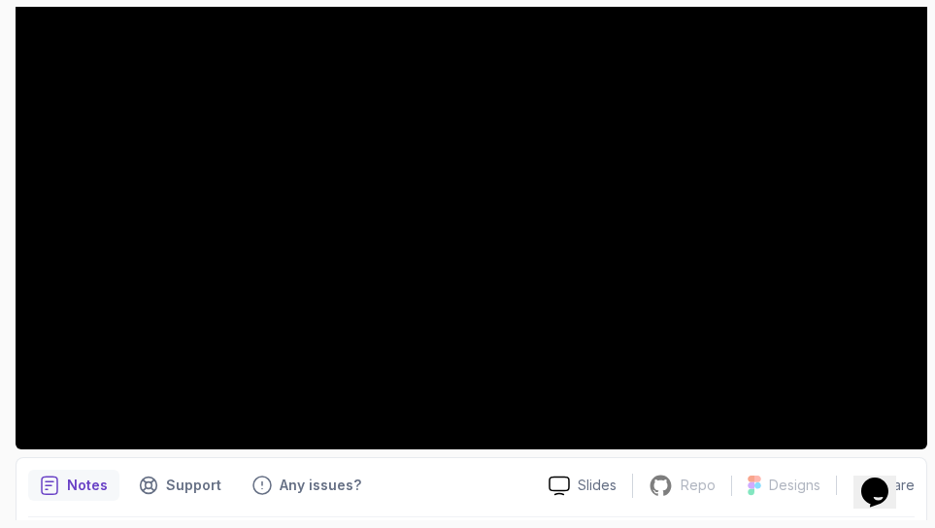
scroll to position [361, 0]
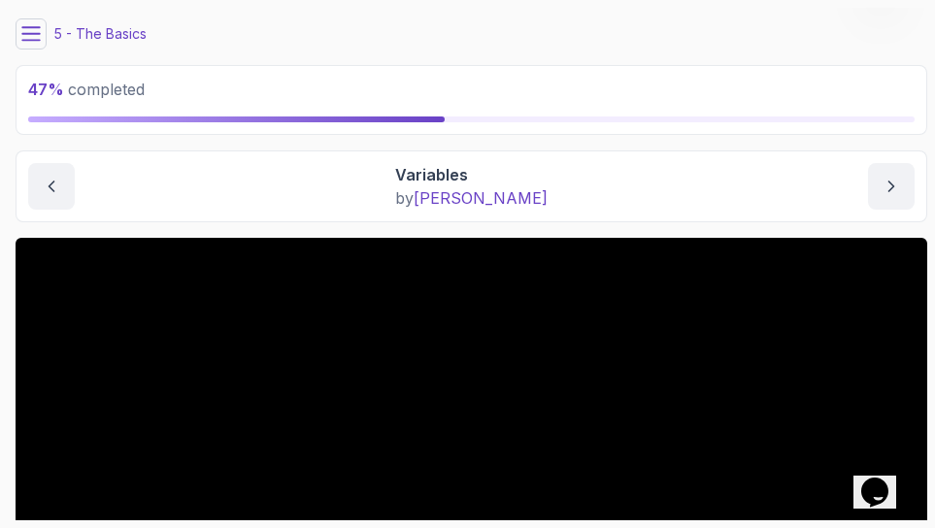
scroll to position [58, 0]
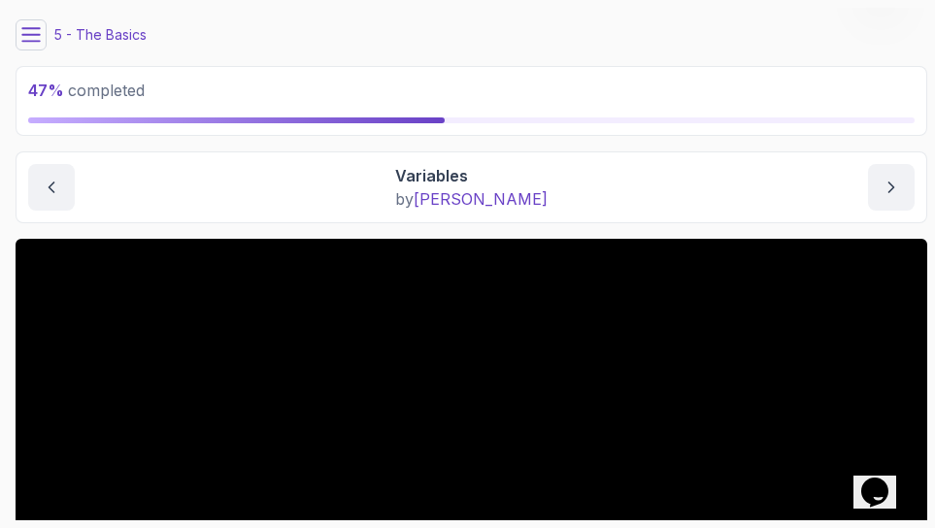
click at [28, 35] on icon at bounding box center [30, 34] width 17 height 13
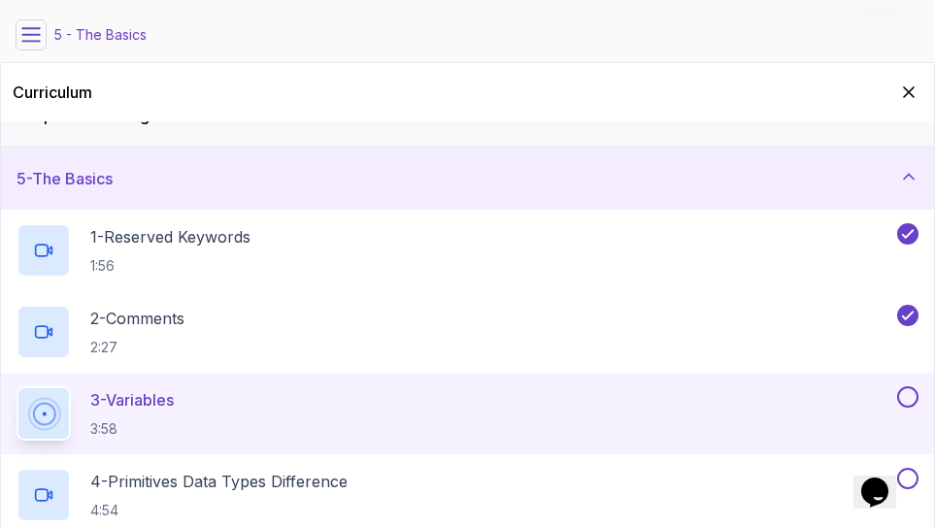
scroll to position [225, 0]
click at [908, 92] on icon "Hide Curriculum for mobile" at bounding box center [909, 92] width 11 height 11
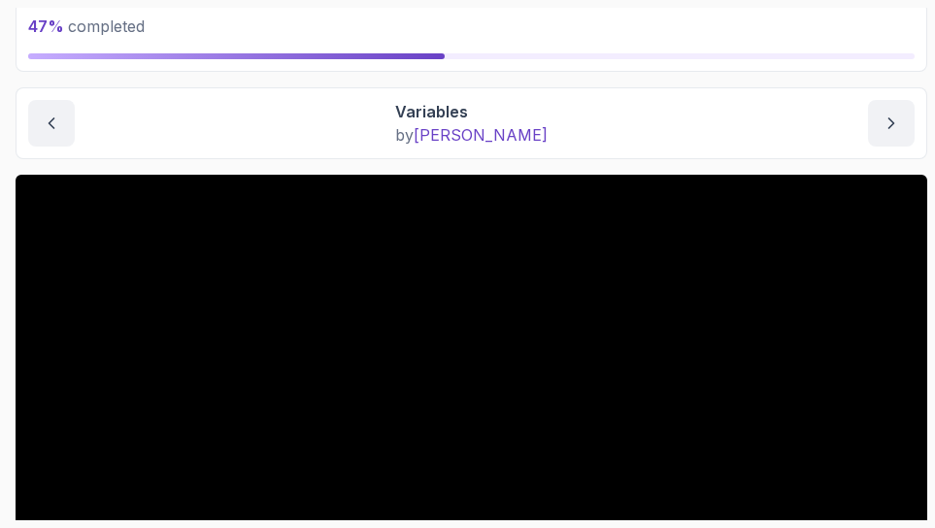
scroll to position [0, 0]
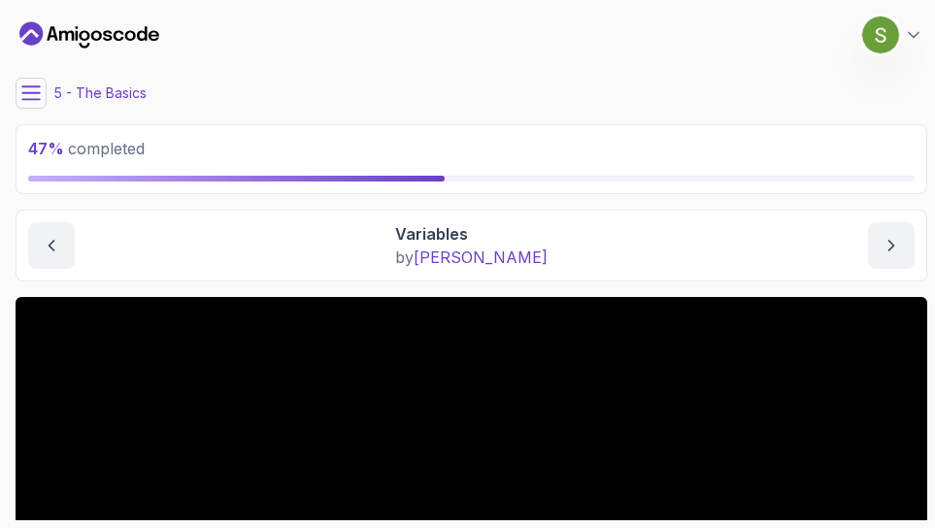
click at [34, 91] on icon at bounding box center [30, 92] width 19 height 19
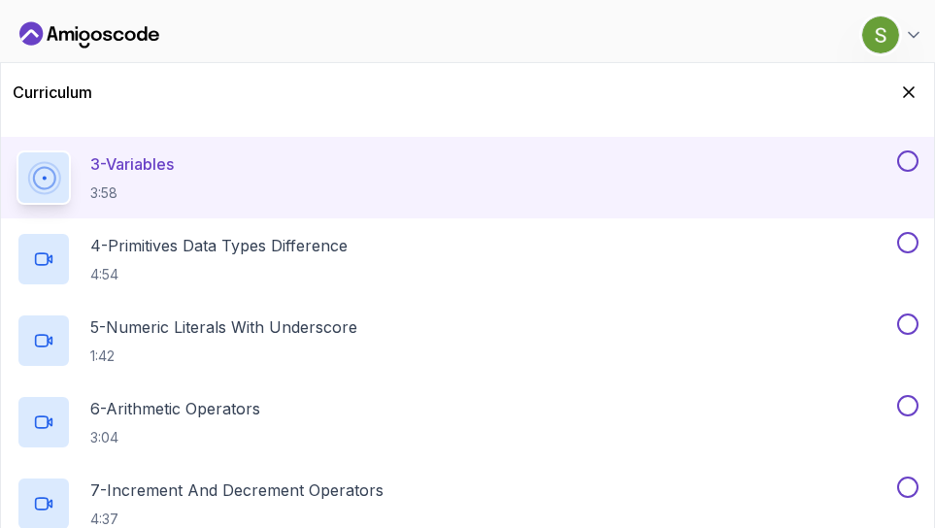
scroll to position [465, 0]
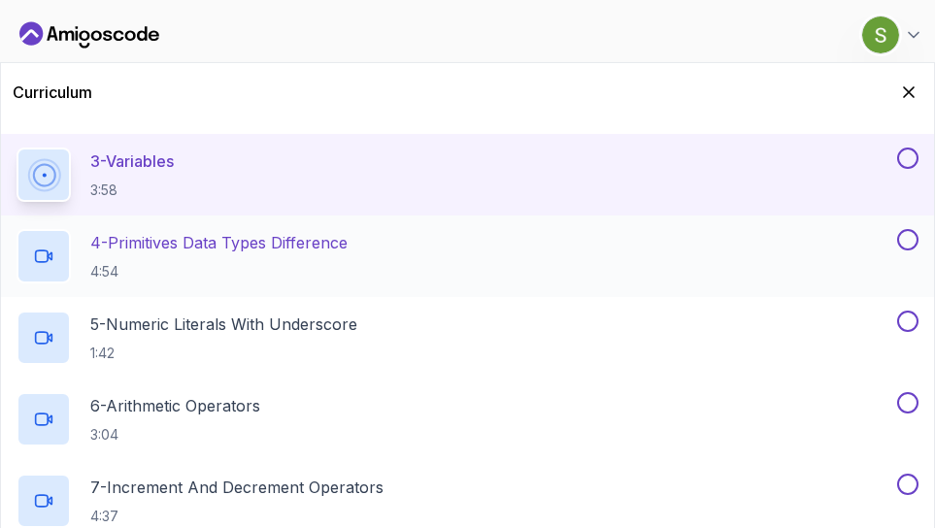
click at [256, 248] on p "4 - Primitives Data Types Difference" at bounding box center [218, 242] width 257 height 23
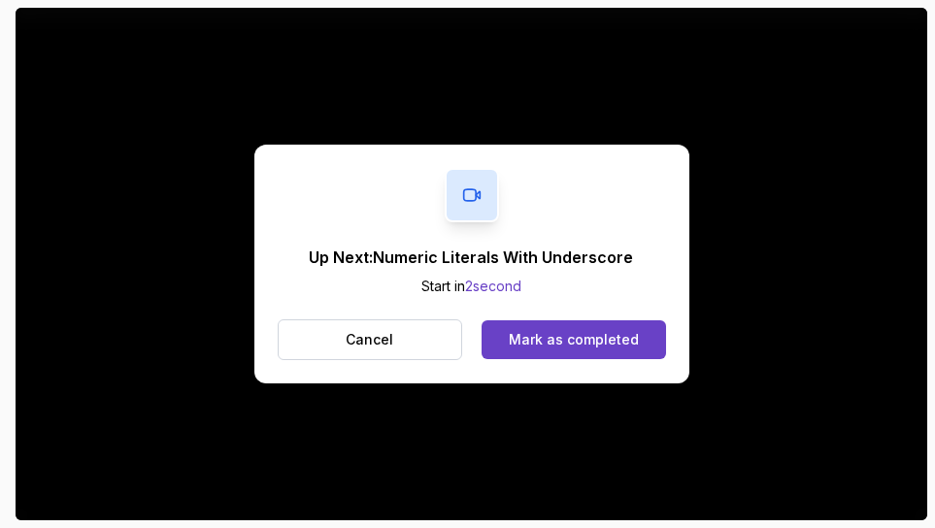
scroll to position [290, 0]
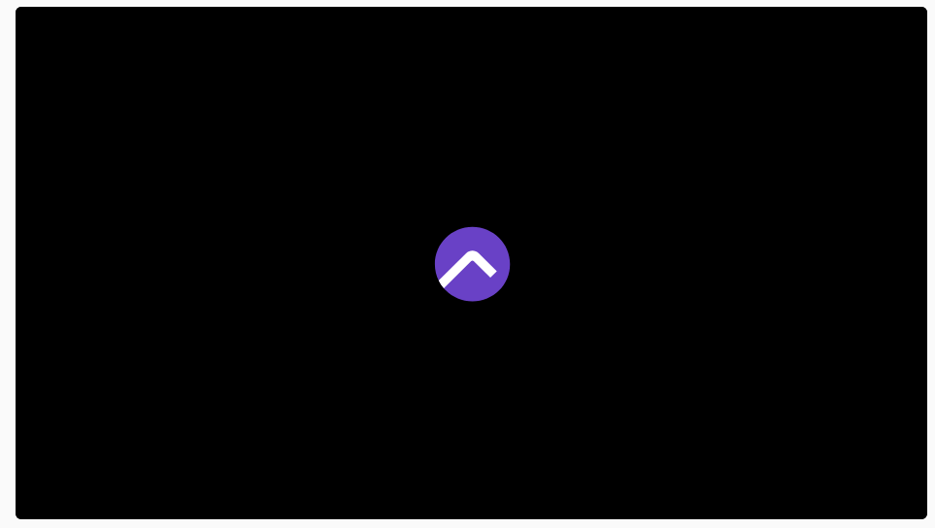
click at [618, 241] on div at bounding box center [472, 263] width 912 height 513
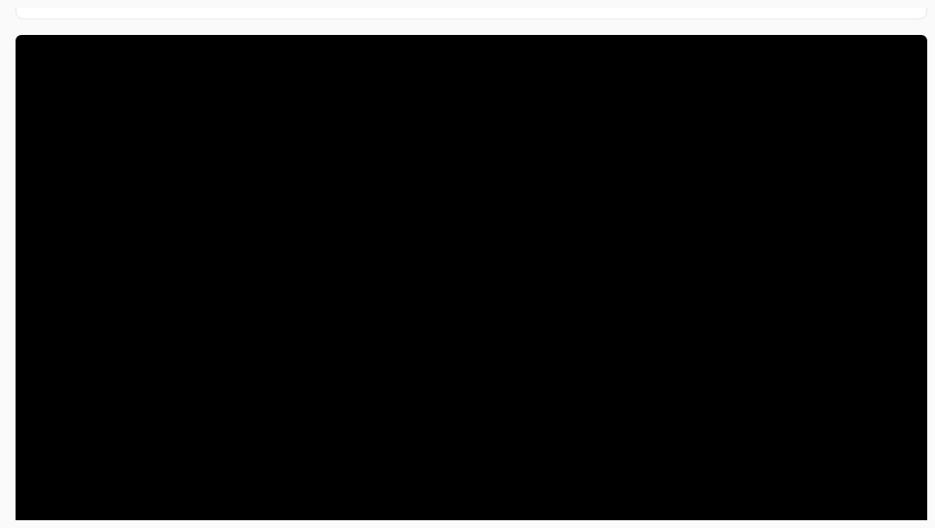
scroll to position [285, 0]
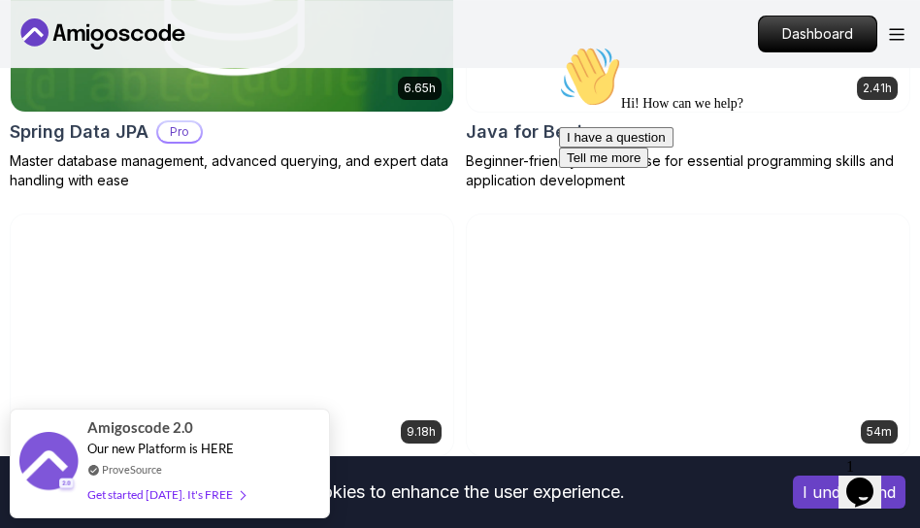
scroll to position [1424, 0]
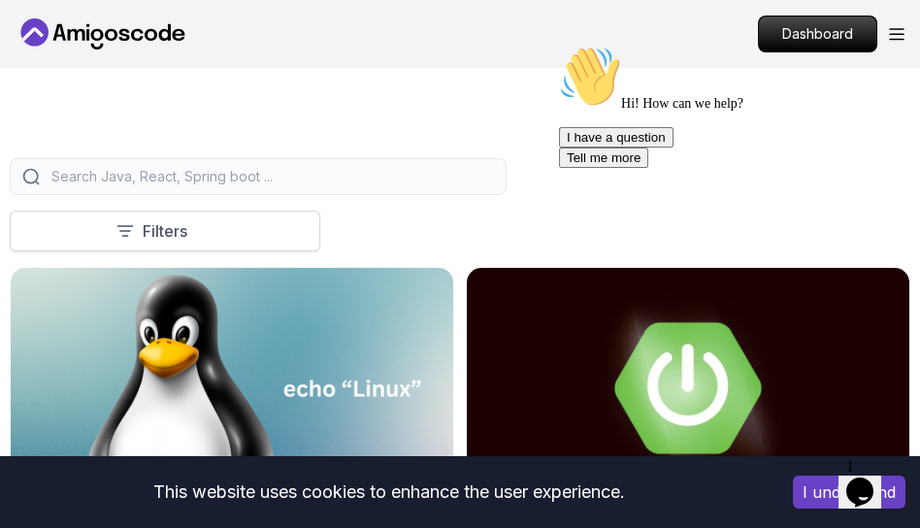
scroll to position [410, 0]
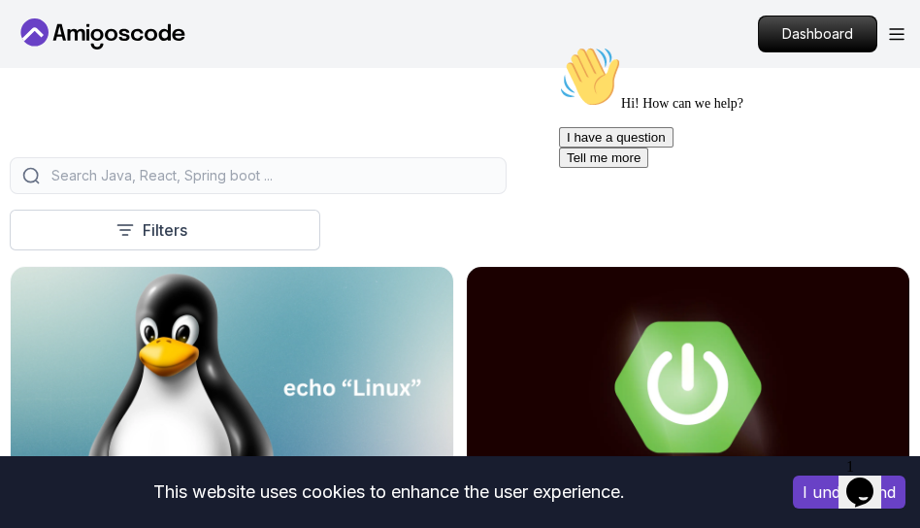
click at [199, 167] on input "search" at bounding box center [271, 175] width 447 height 19
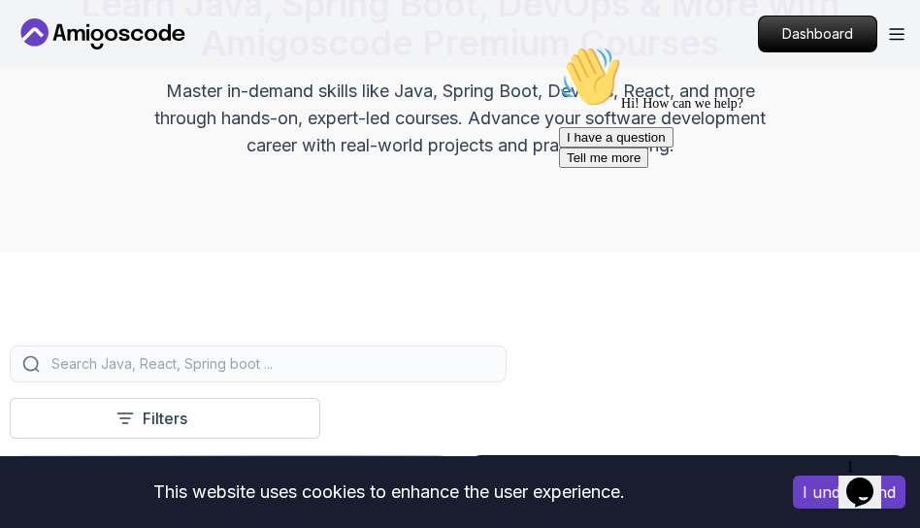
scroll to position [265, 0]
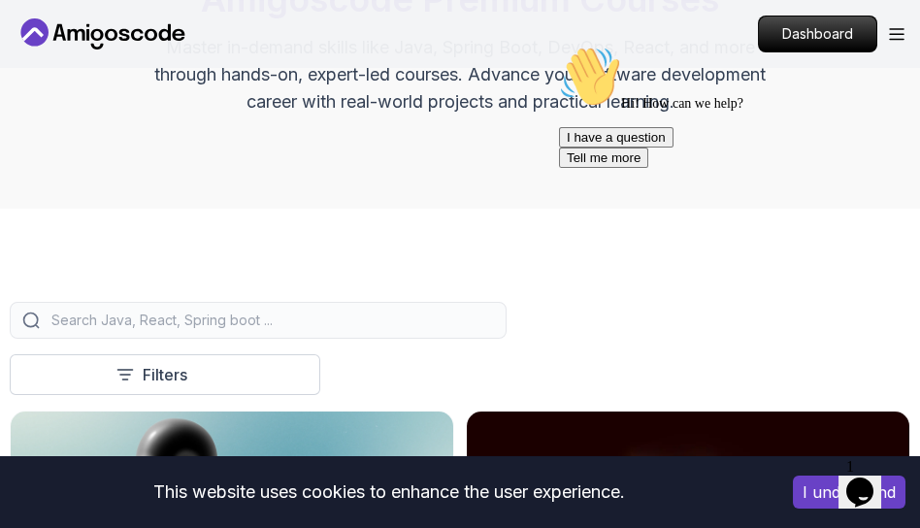
click at [245, 328] on input "search" at bounding box center [271, 320] width 447 height 19
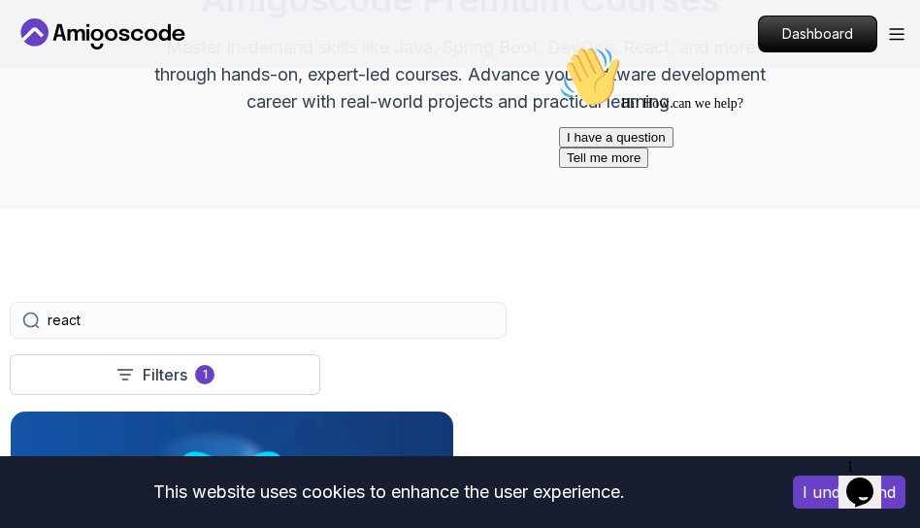
type input "react"
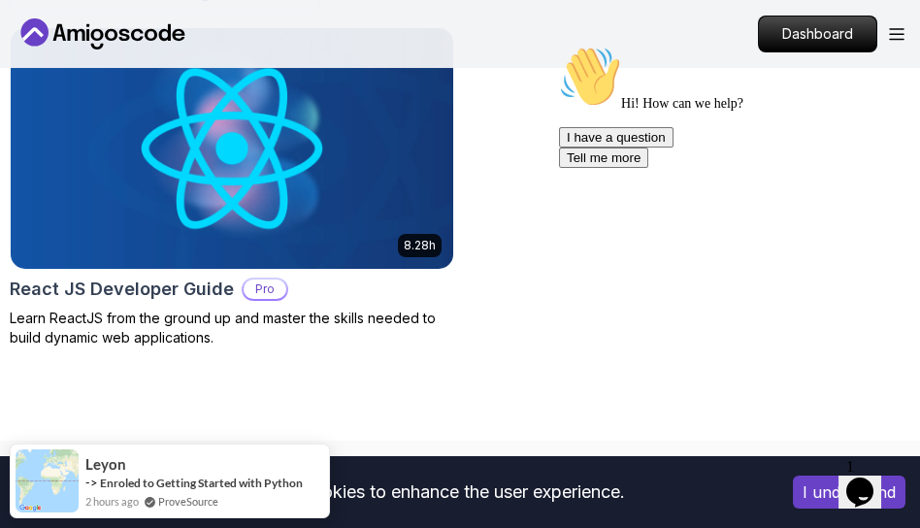
scroll to position [653, 0]
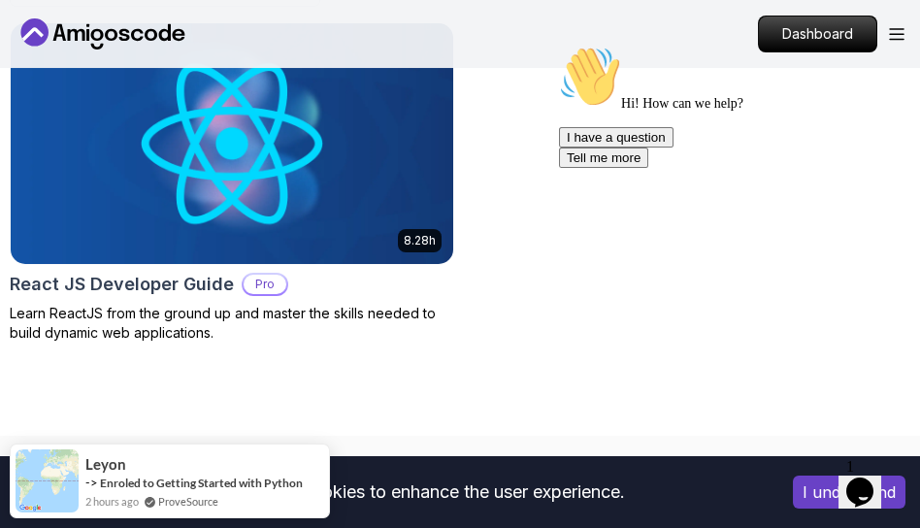
click at [245, 328] on p "Learn ReactJS from the ground up and master the skills needed to build dynamic …" at bounding box center [232, 323] width 445 height 39
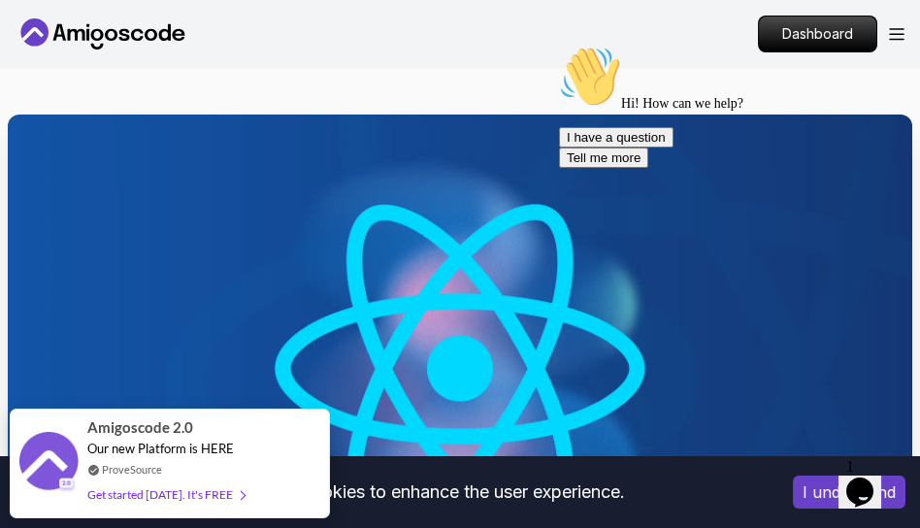
click at [559, 46] on icon "Chat attention grabber" at bounding box center [559, 46] width 0 height 0
